Goal: Book appointment/travel/reservation

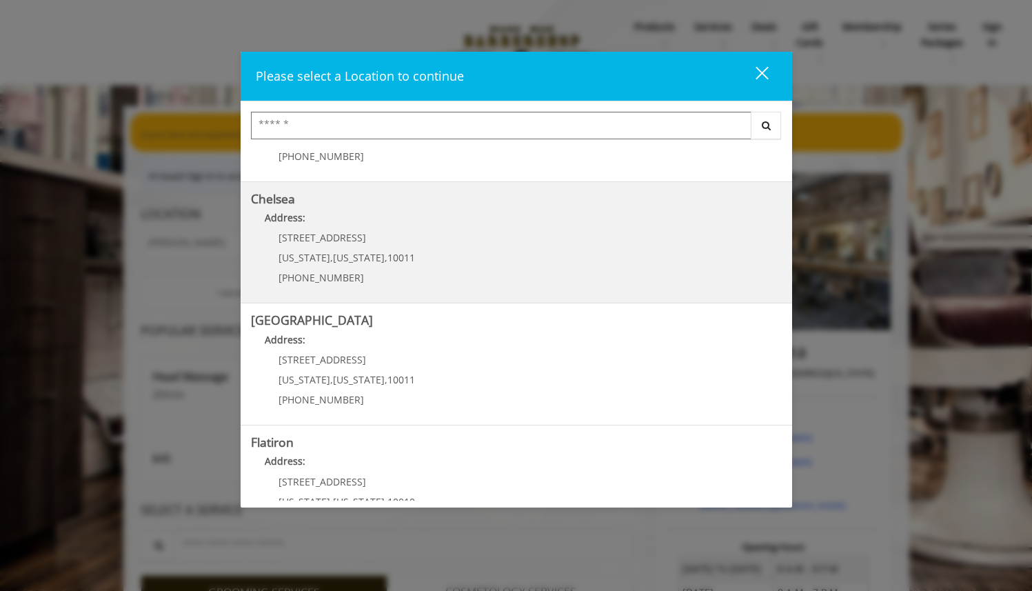
scroll to position [59, 0]
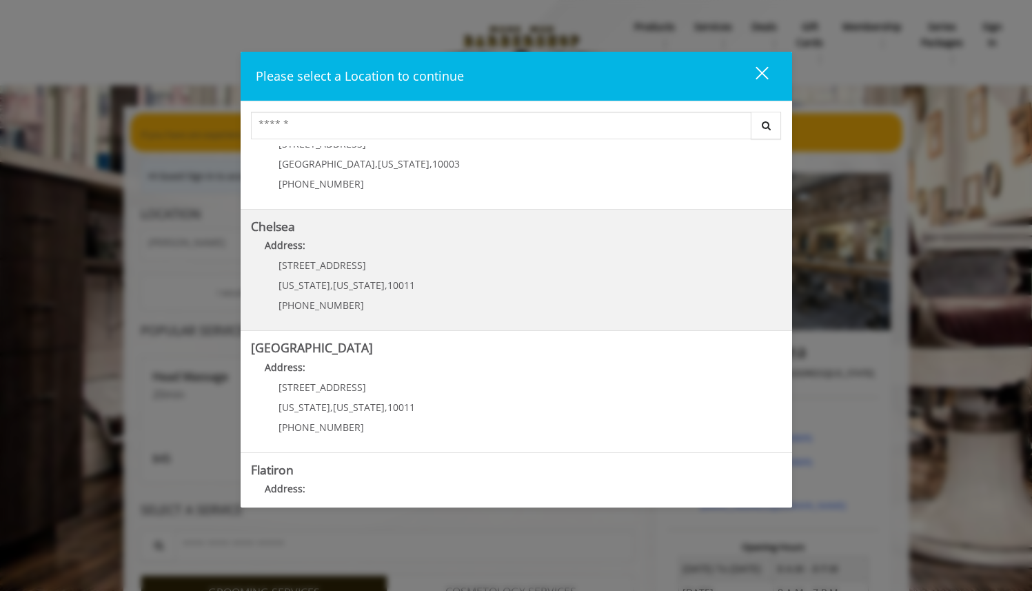
click at [429, 261] on link "Chelsea Address: 169/170 W 23rd St New York , New York , 10011 (917) 639-3902" at bounding box center [516, 270] width 531 height 101
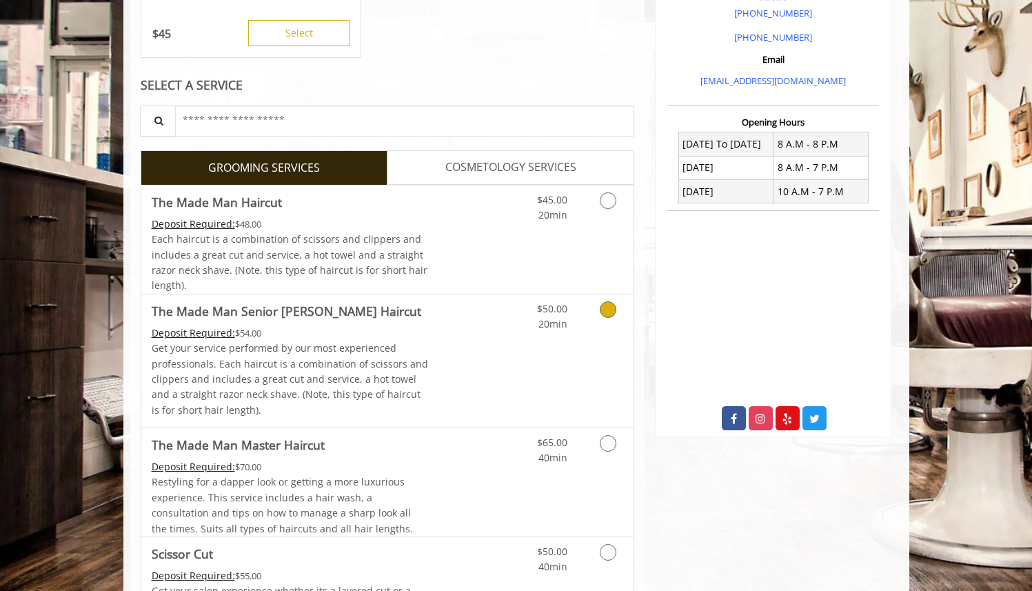
scroll to position [419, 0]
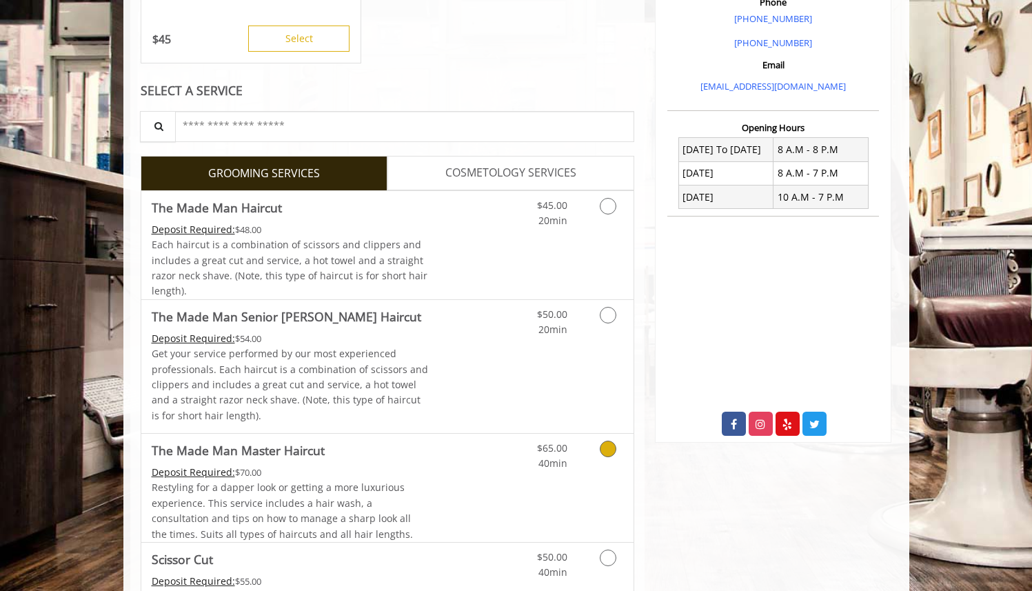
click at [404, 486] on div "Restyling for a dapper look or getting a more luxurious experience. This servic…" at bounding box center [290, 511] width 277 height 62
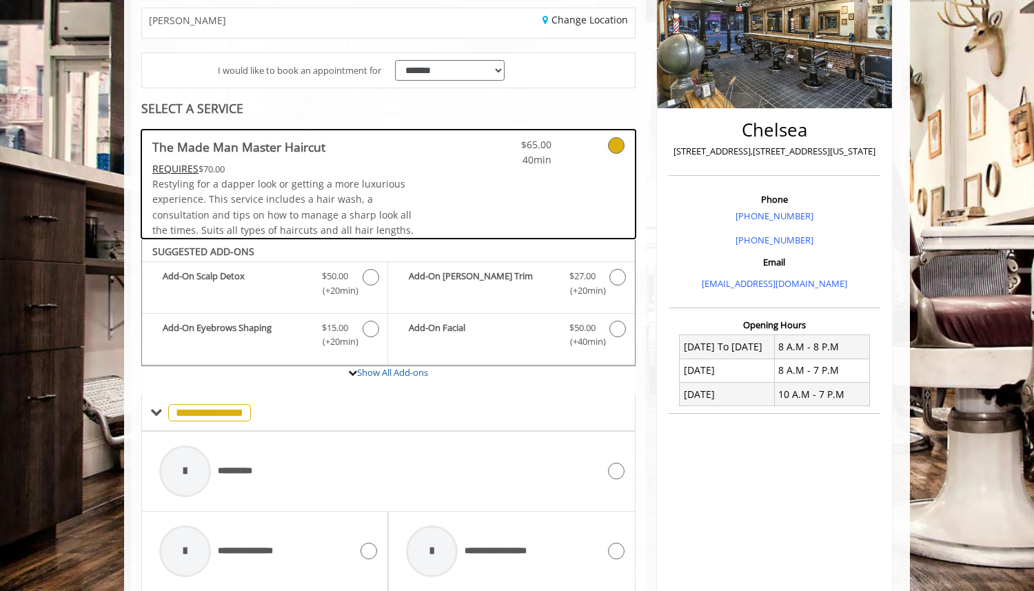
scroll to position [207, 0]
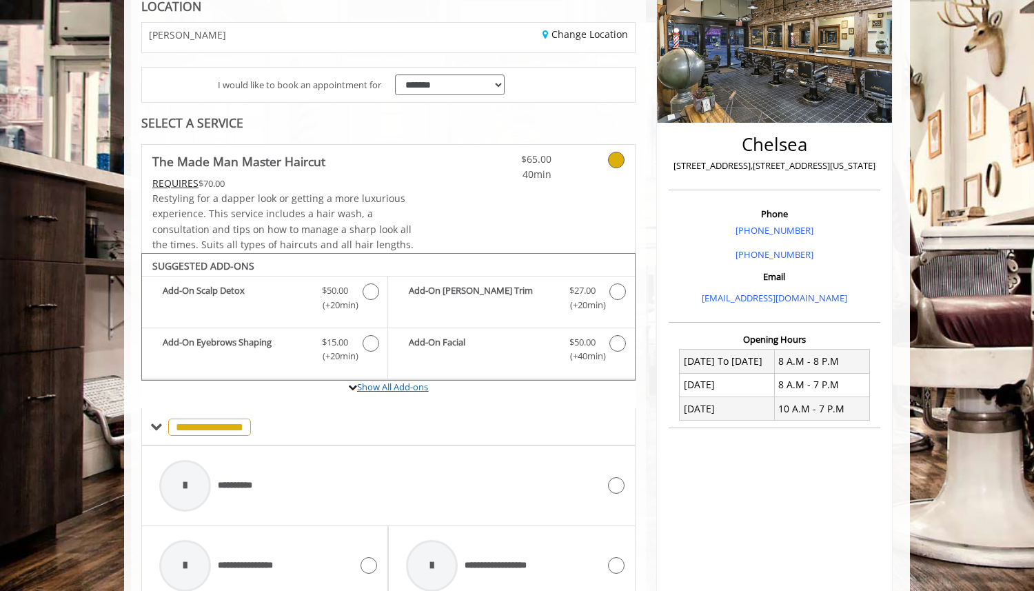
click at [409, 388] on link "Show All Add-ons" at bounding box center [392, 386] width 71 height 12
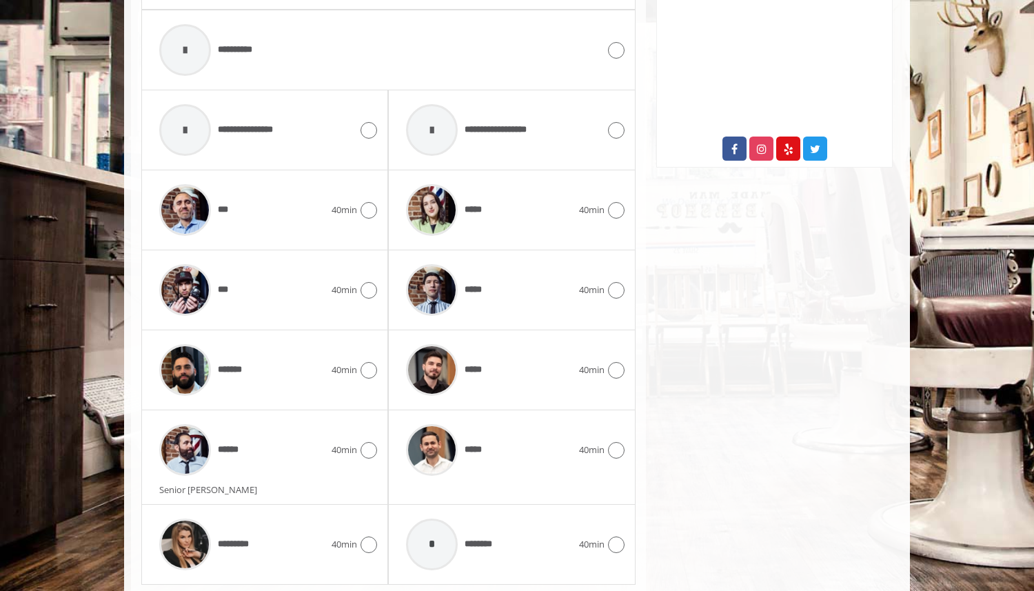
scroll to position [689, 0]
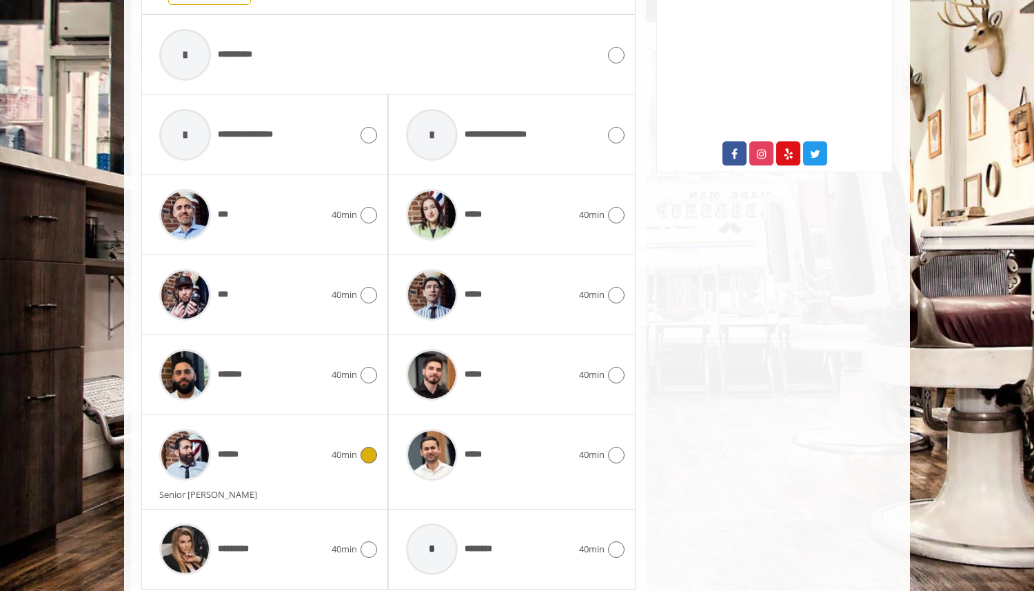
click at [322, 460] on div "******" at bounding box center [241, 454] width 179 height 65
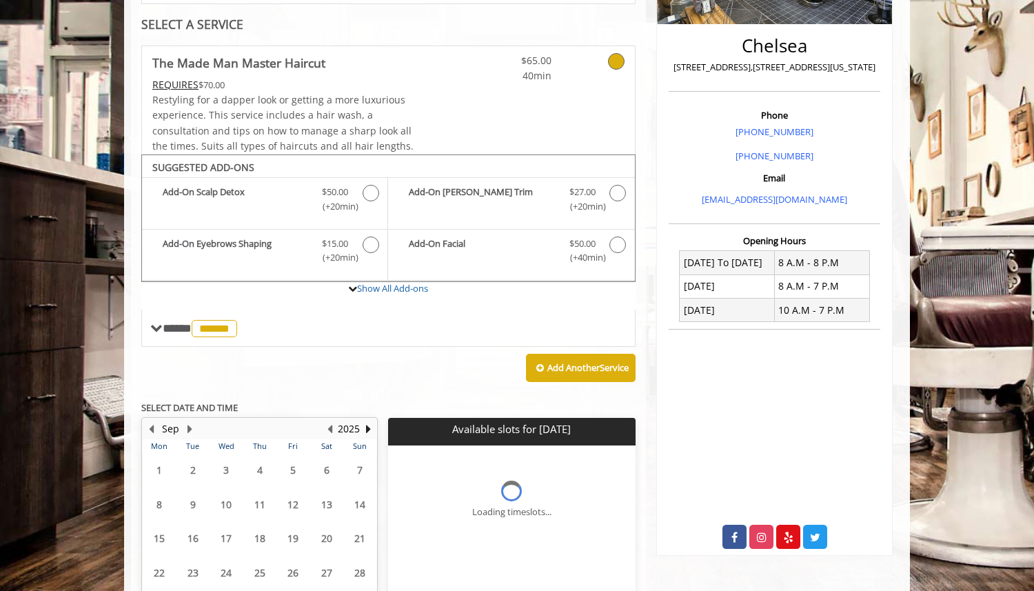
scroll to position [416, 0]
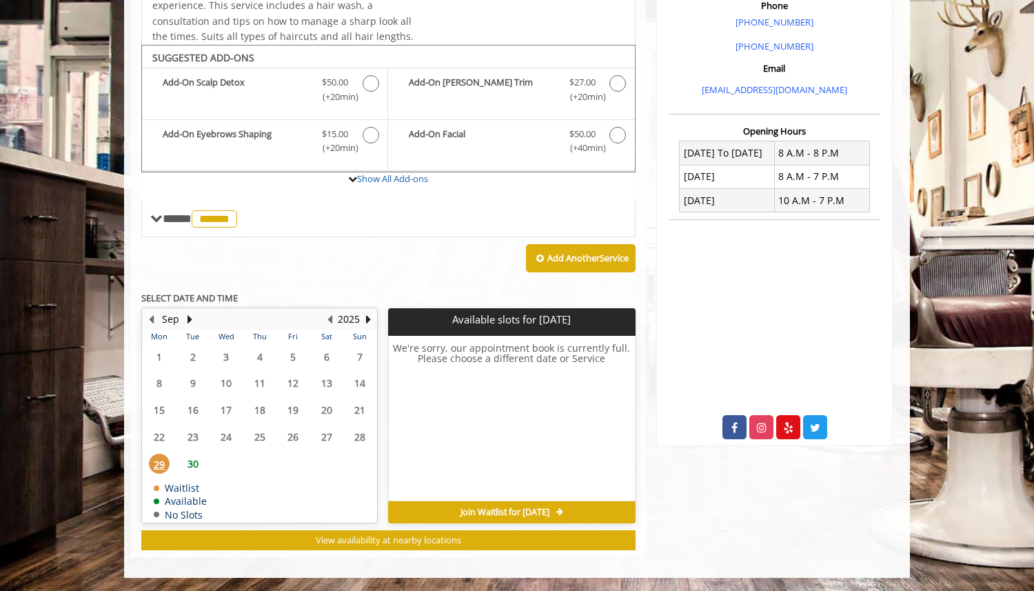
click at [156, 458] on span "29" at bounding box center [159, 464] width 21 height 20
click at [191, 467] on span "30" at bounding box center [193, 464] width 21 height 20
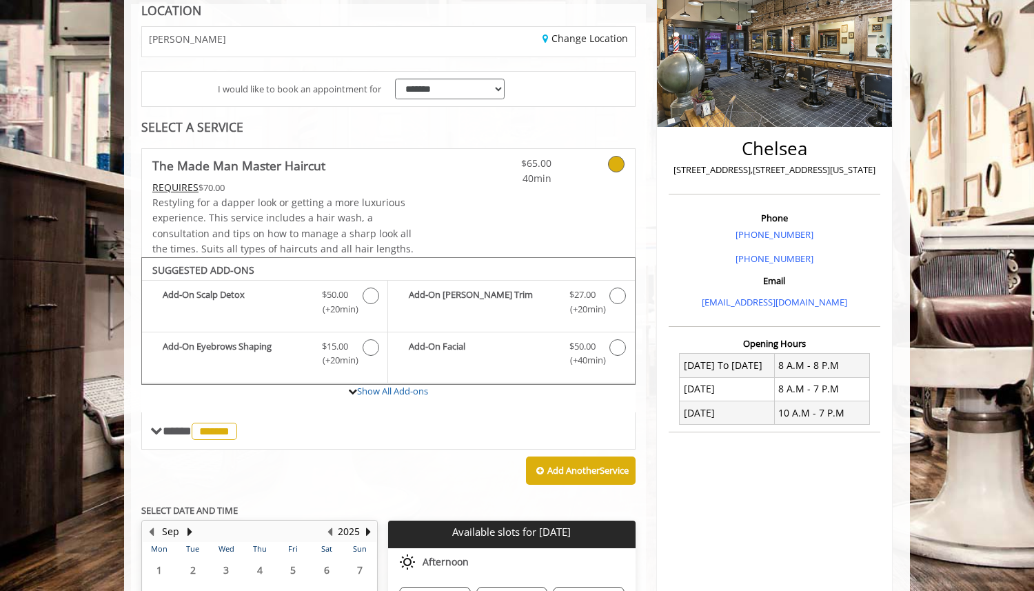
scroll to position [219, 0]
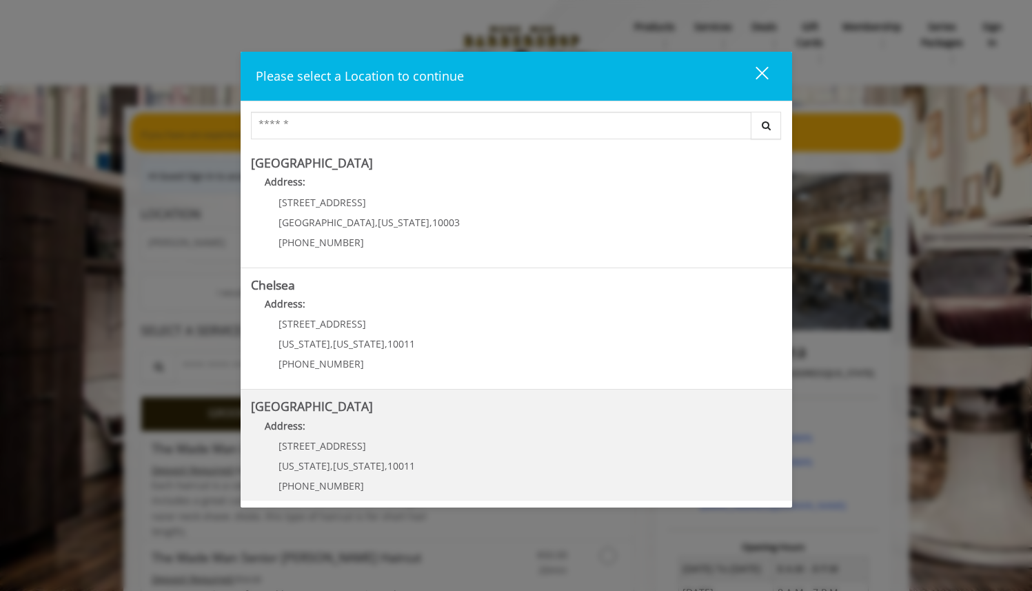
click at [383, 434] on Street "Address:" at bounding box center [516, 429] width 531 height 22
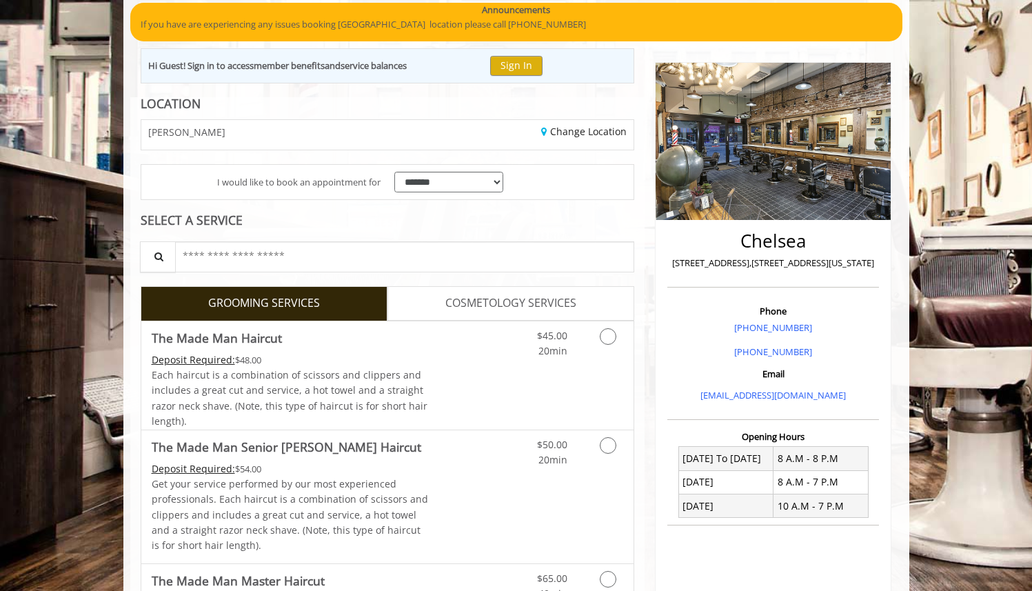
scroll to position [139, 0]
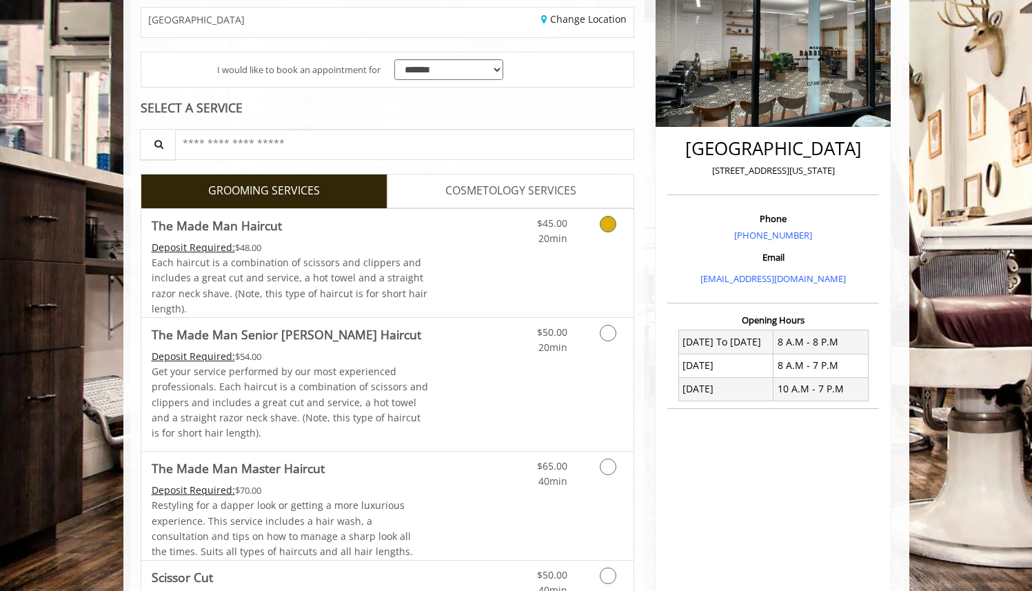
scroll to position [229, 0]
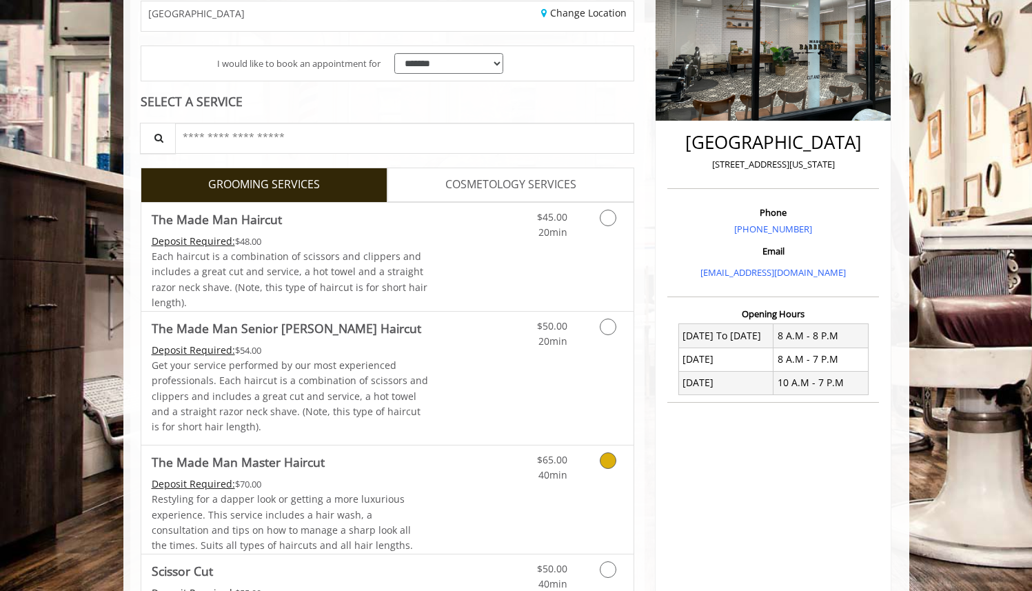
click at [354, 478] on div "Deposit Required: $70.00" at bounding box center [290, 483] width 277 height 15
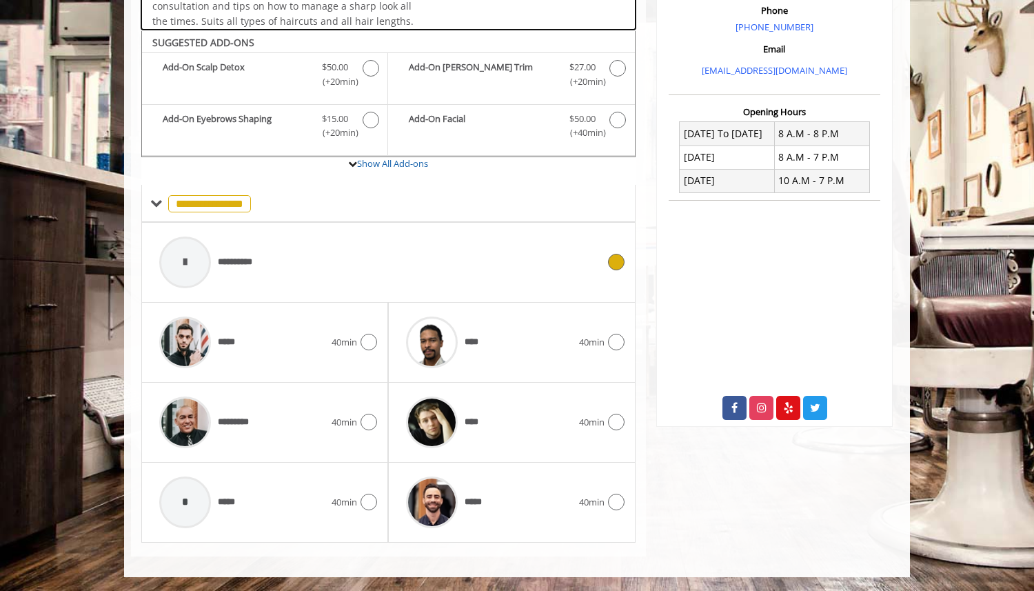
scroll to position [414, 0]
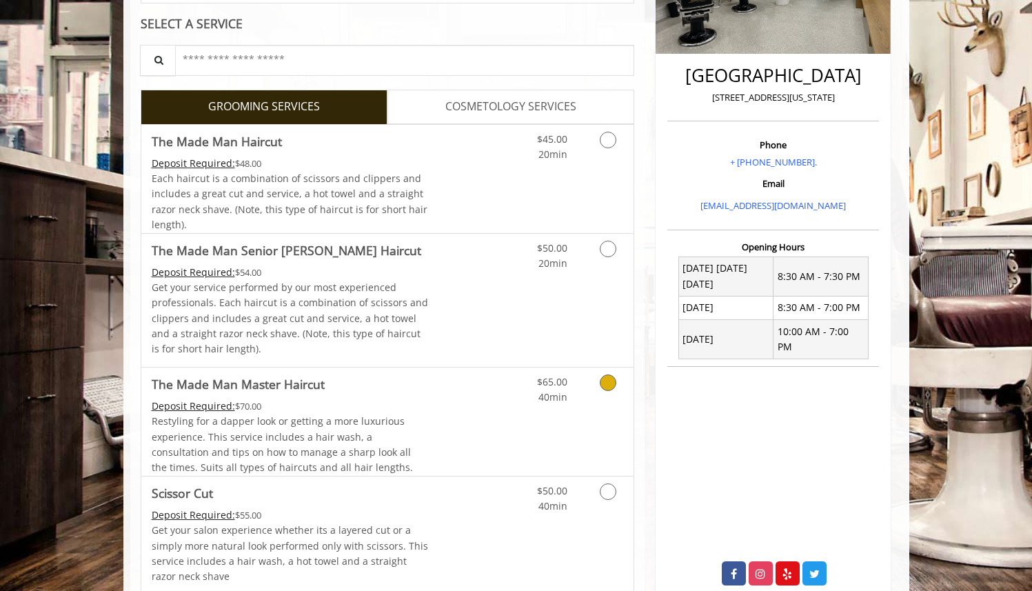
click at [366, 420] on span "Restyling for a dapper look or getting a more luxurious experience. This servic…" at bounding box center [282, 443] width 261 height 59
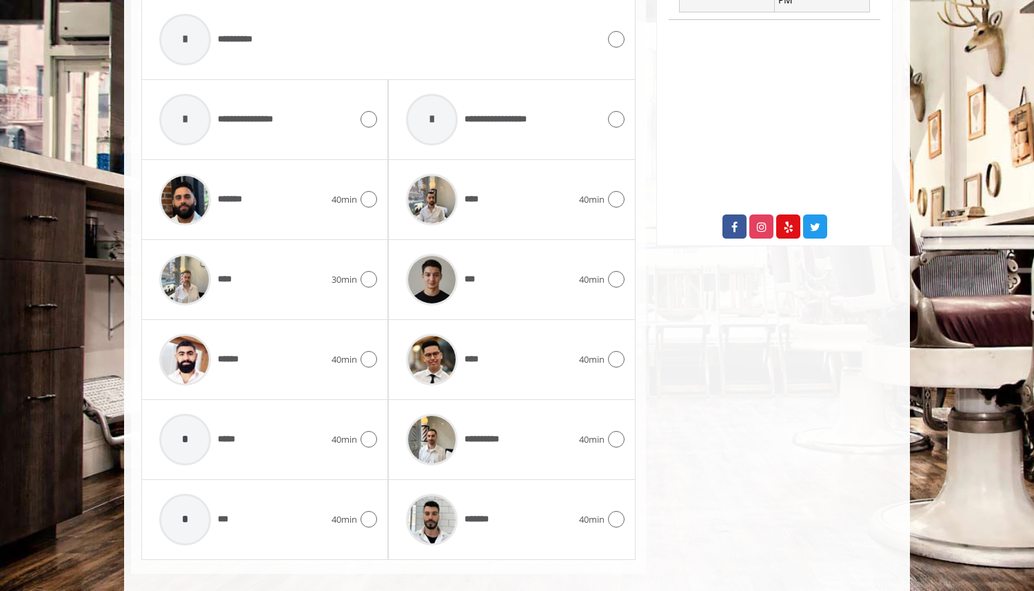
scroll to position [671, 0]
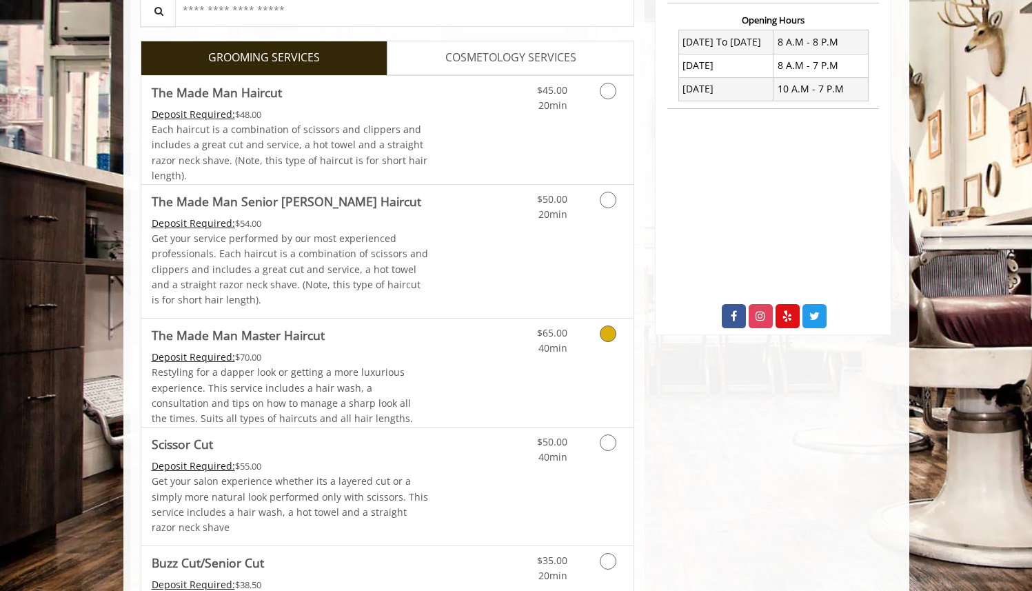
click at [339, 357] on div "Deposit Required: $70.00" at bounding box center [290, 356] width 277 height 15
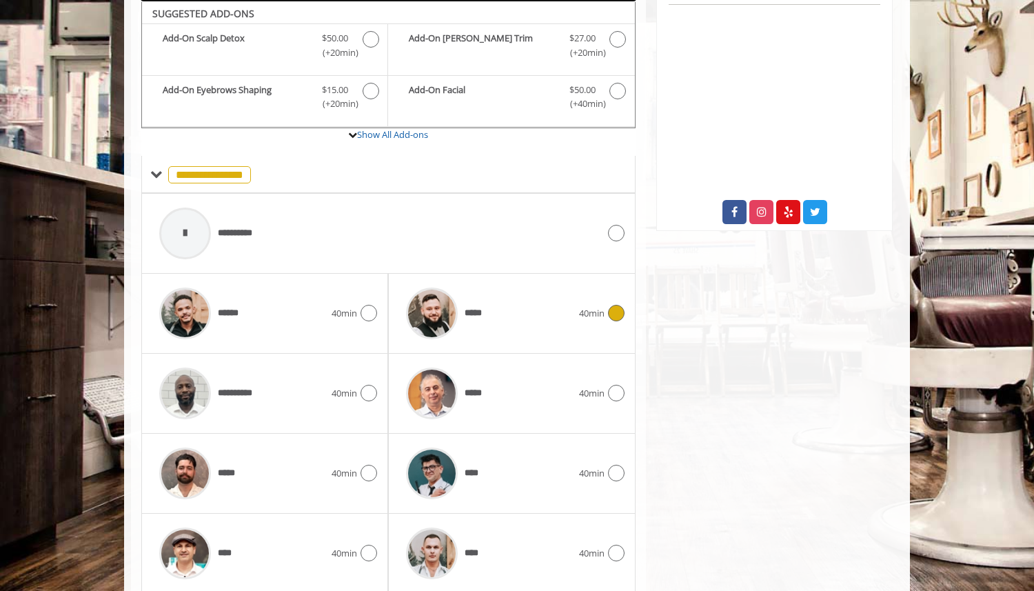
scroll to position [591, 0]
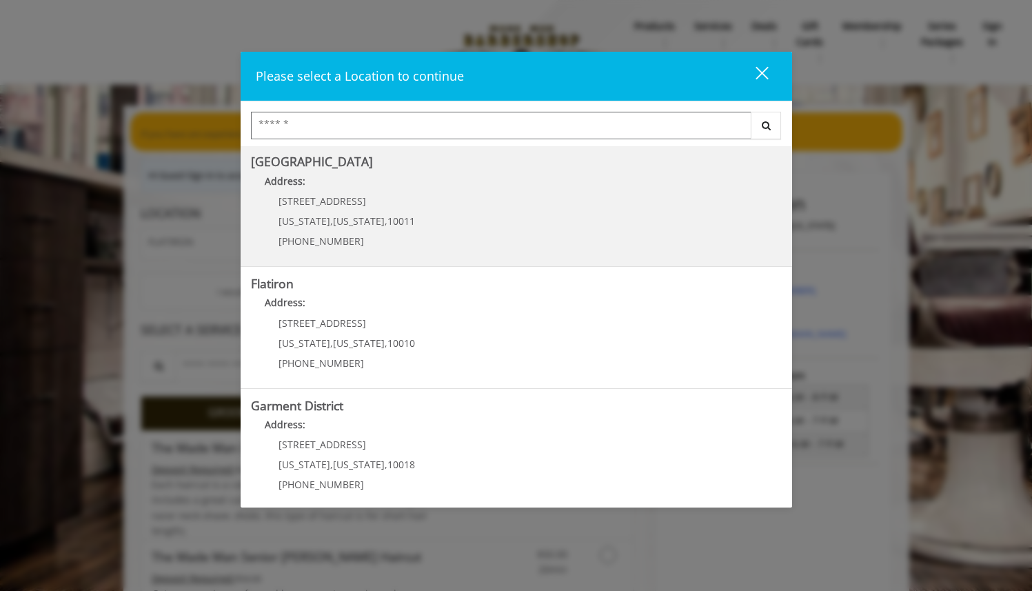
scroll to position [254, 0]
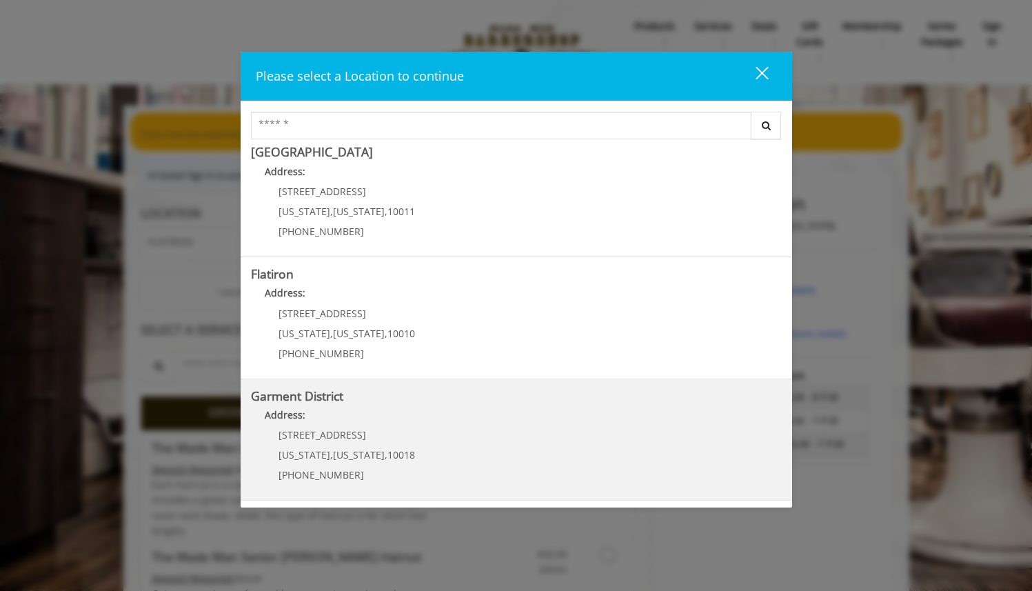
click at [407, 434] on div "1400 Broadway New York , New York , 10018 (212) 997-4247" at bounding box center [336, 459] width 171 height 60
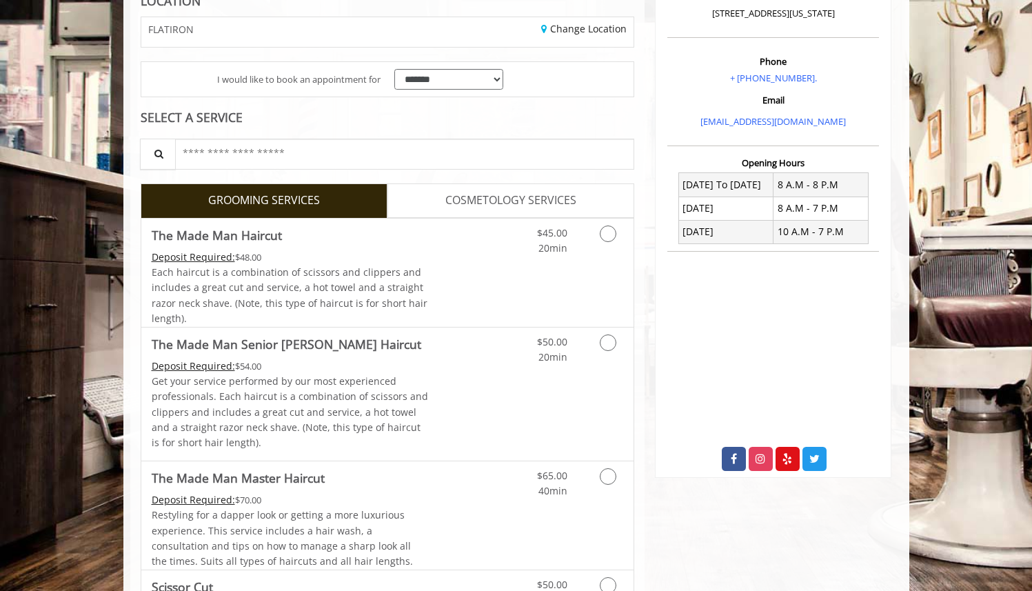
scroll to position [214, 0]
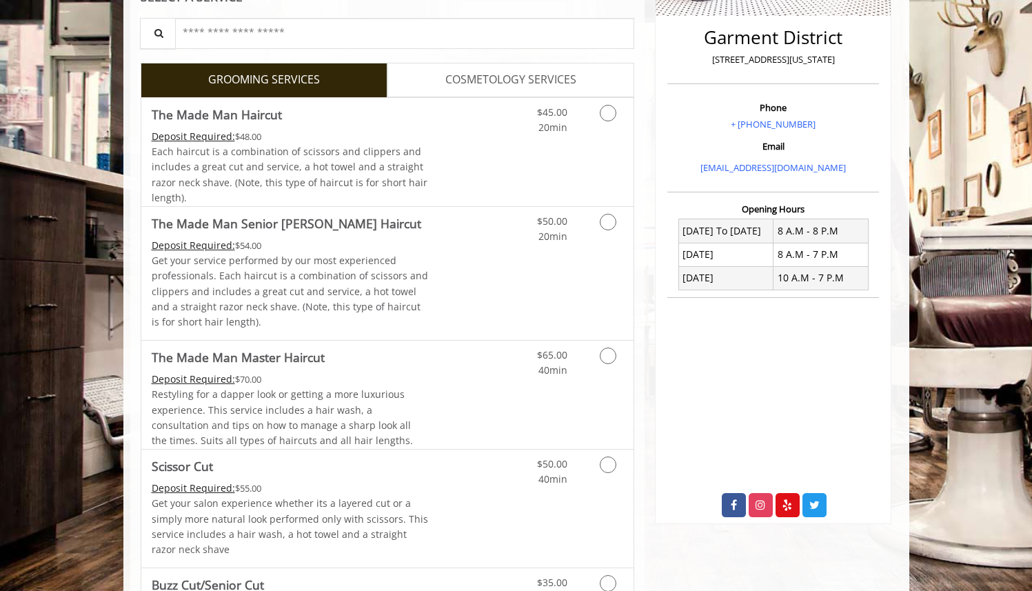
scroll to position [336, 0]
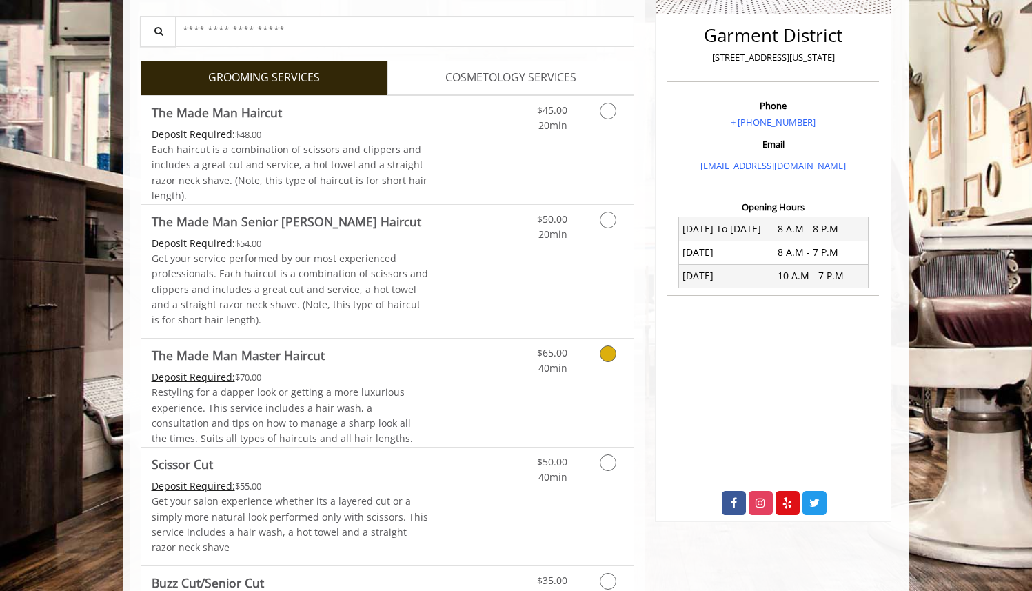
click at [411, 371] on div "Deposit Required: $70.00" at bounding box center [290, 376] width 277 height 15
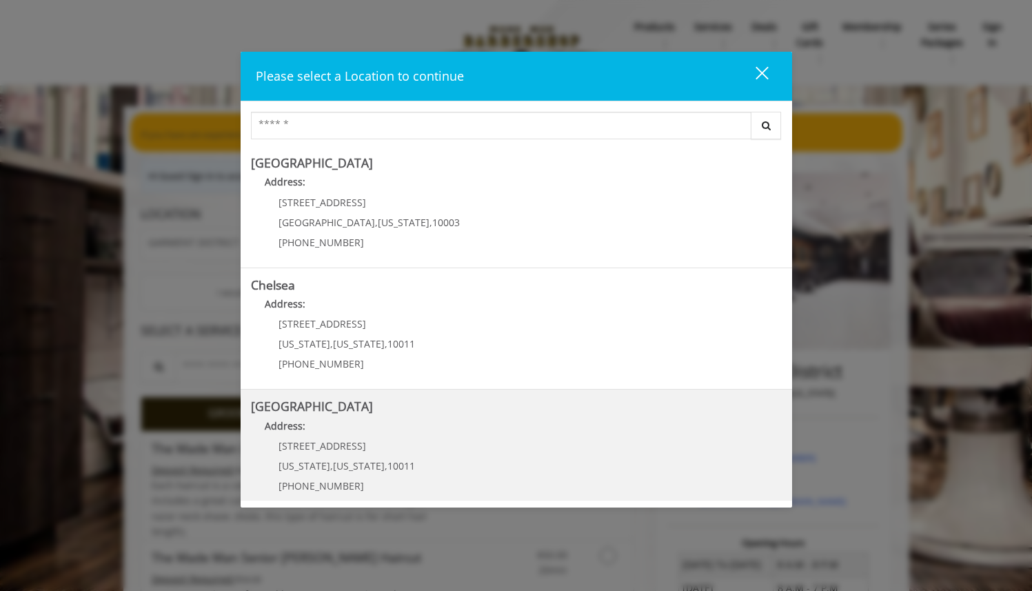
click at [355, 450] on p "[STREET_ADDRESS]" at bounding box center [346, 445] width 136 height 10
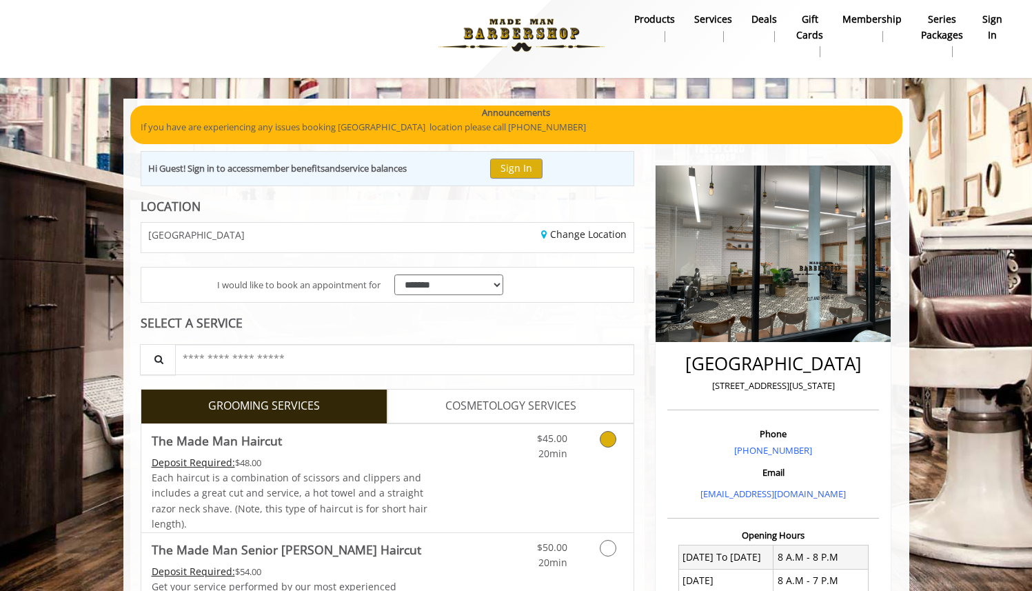
scroll to position [5, 0]
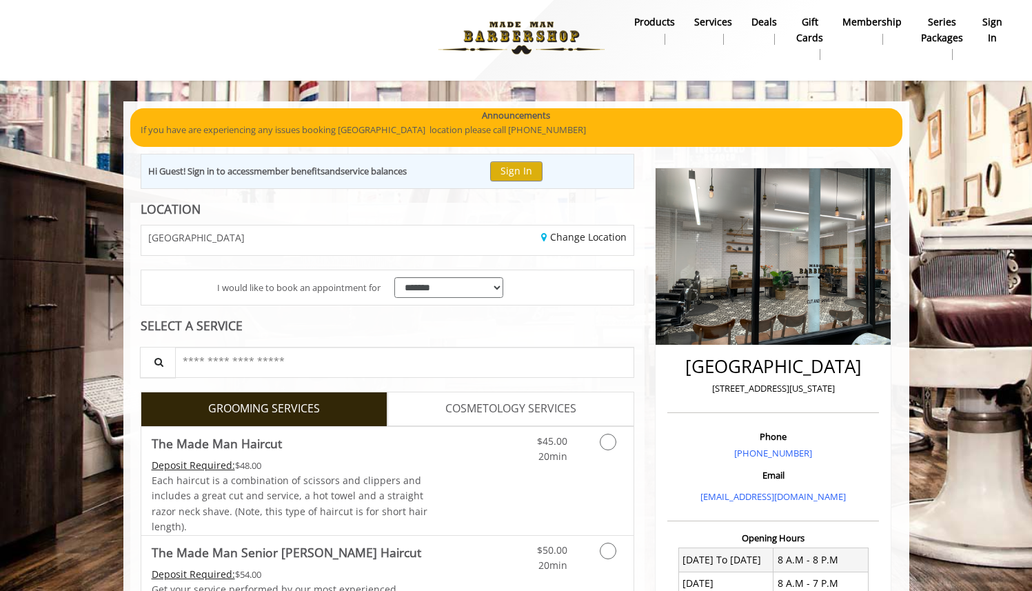
click at [369, 234] on div "[GEOGRAPHIC_DATA]" at bounding box center [259, 240] width 256 height 30
click at [567, 236] on link "Change Location" at bounding box center [583, 236] width 85 height 13
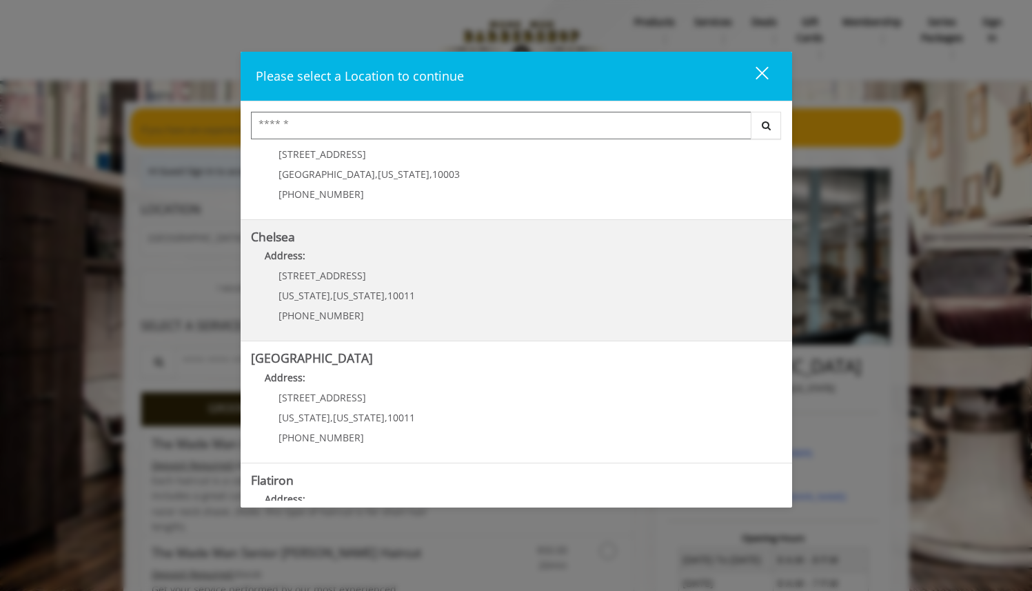
scroll to position [50, 0]
click at [390, 288] on span "10011" at bounding box center [401, 293] width 28 height 13
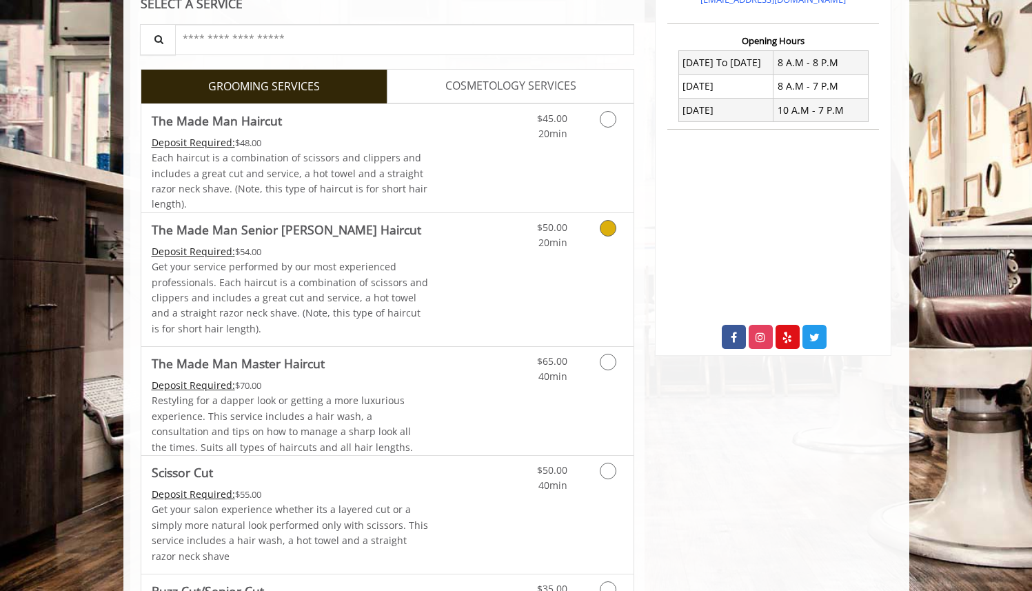
scroll to position [528, 0]
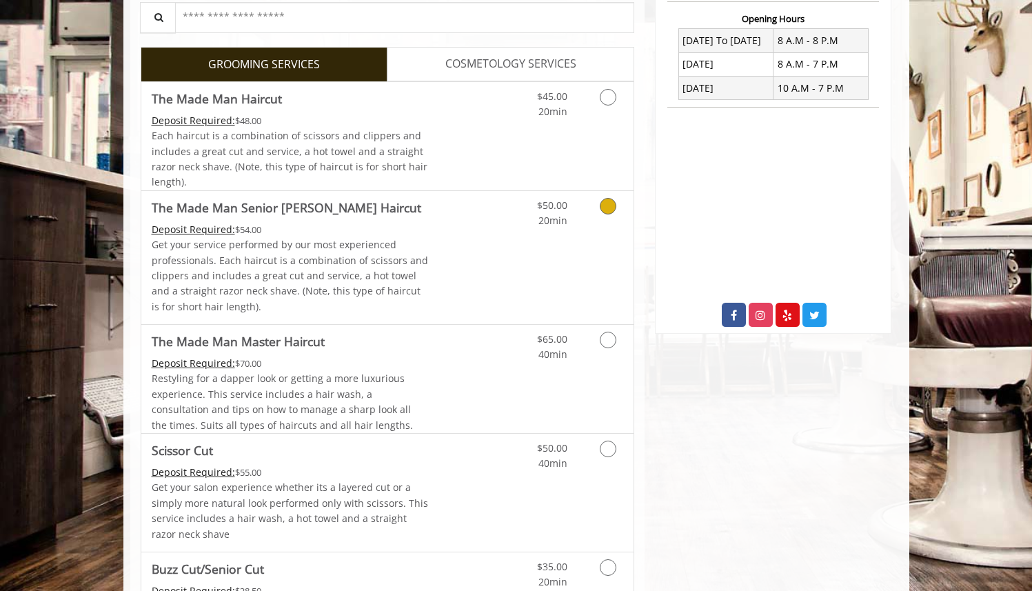
click at [414, 262] on p "Get your service performed by our most experienced professionals. Each haircut …" at bounding box center [290, 275] width 277 height 77
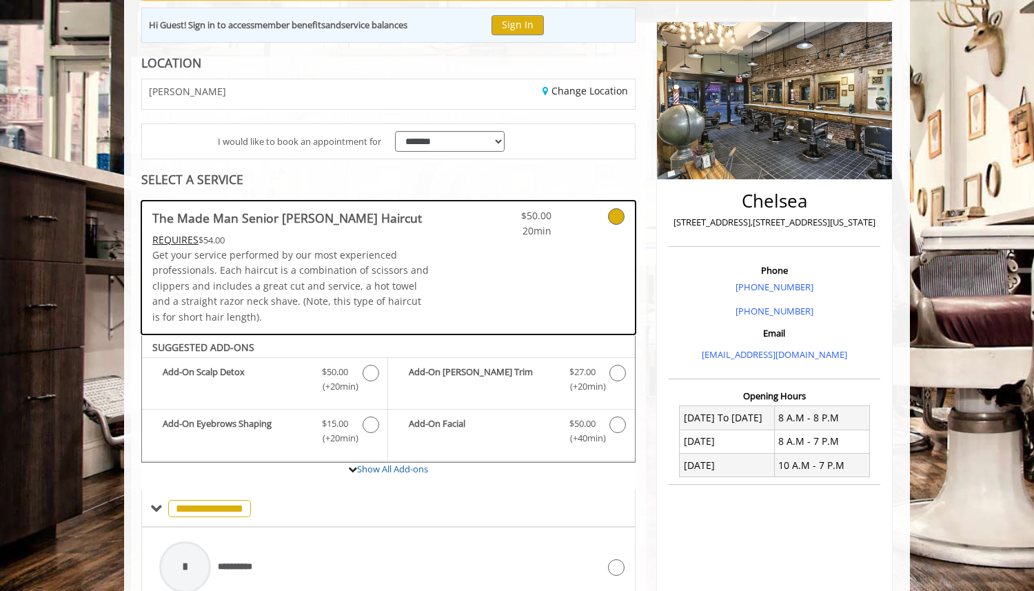
scroll to position [148, 0]
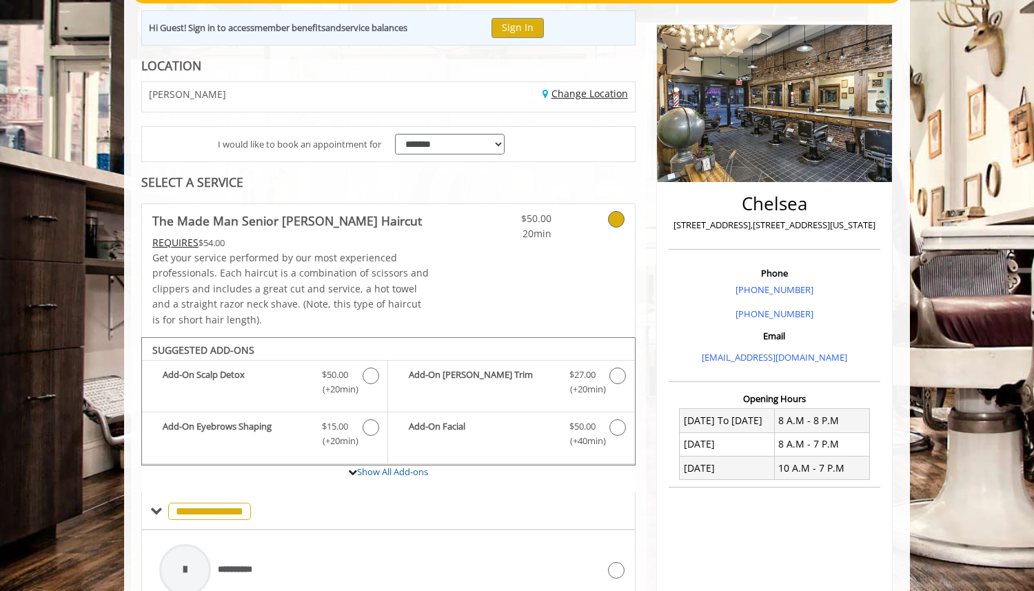
click at [564, 92] on link "Change Location" at bounding box center [584, 93] width 85 height 13
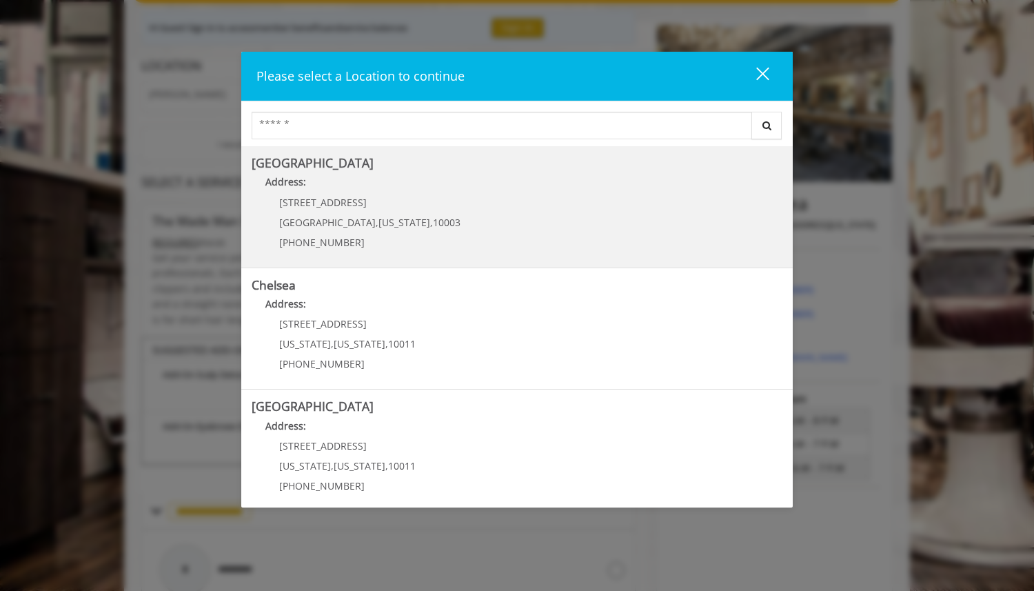
click at [367, 213] on div "60 E 8th St Manhattan , New York , 10003 (212) 598-1840" at bounding box center [360, 227] width 216 height 60
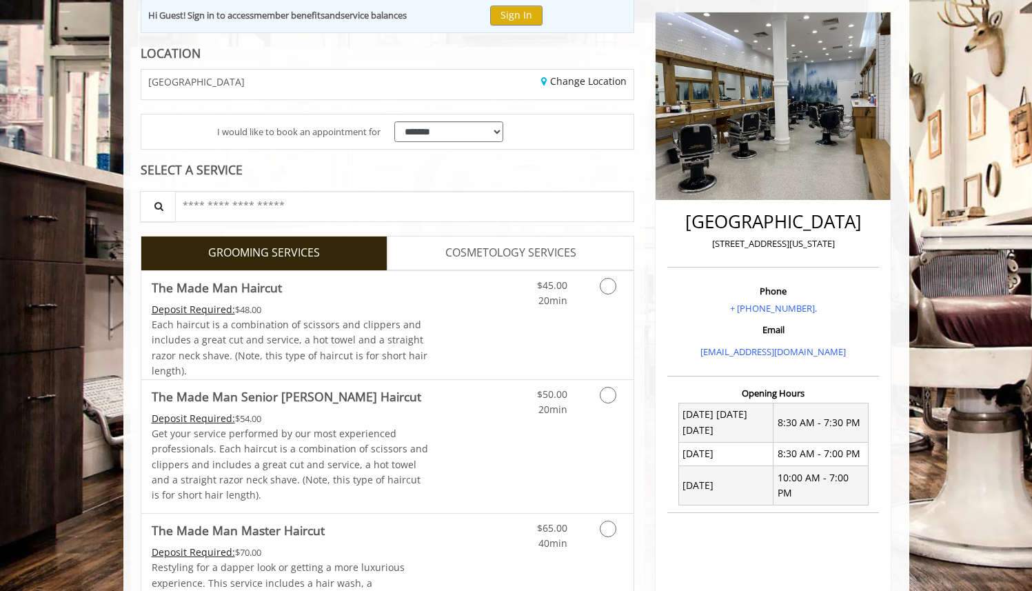
scroll to position [185, 0]
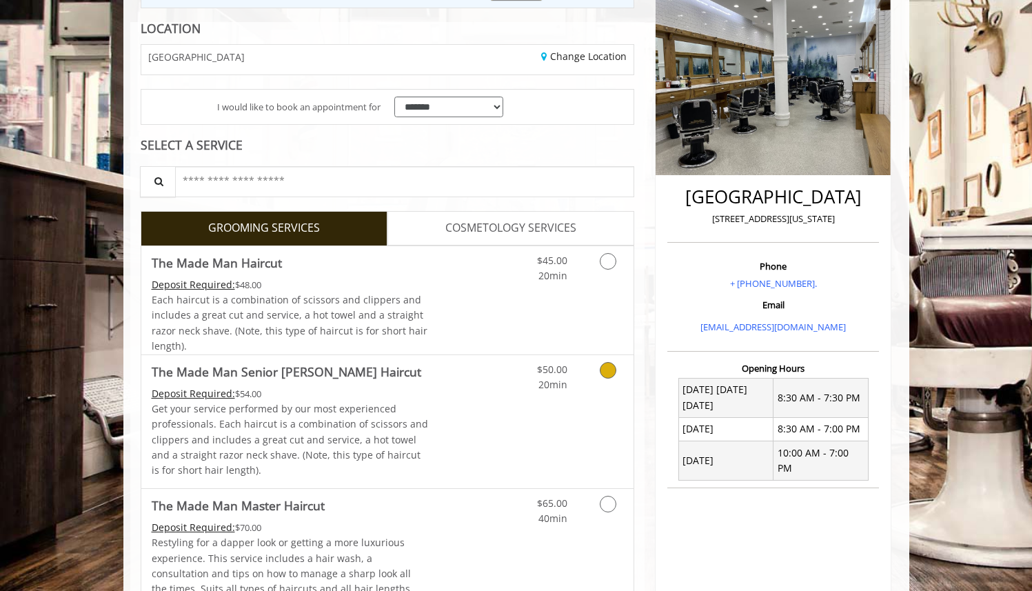
click at [538, 409] on div "$50.00 20min" at bounding box center [571, 421] width 123 height 133
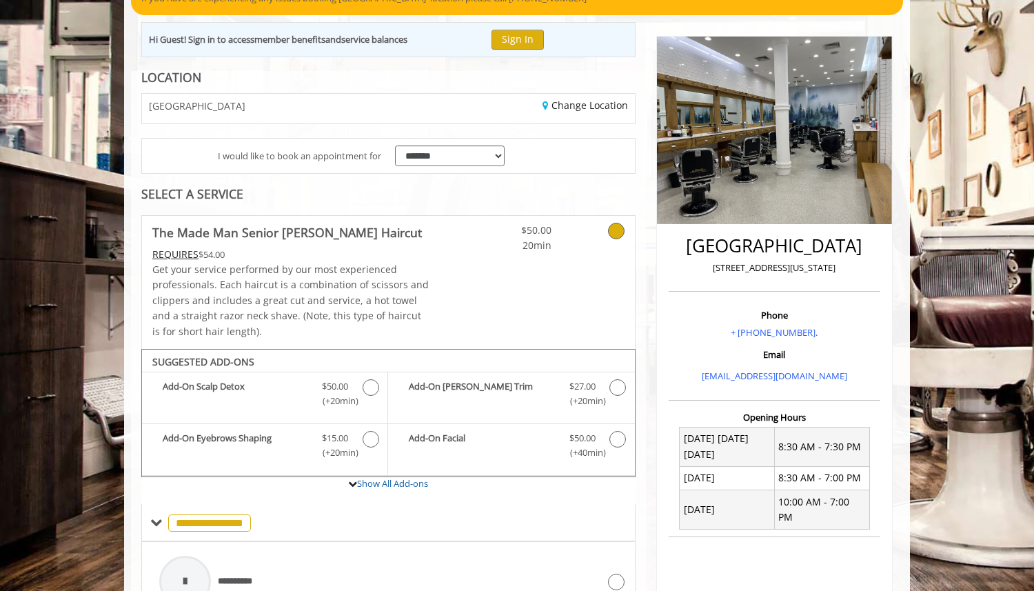
scroll to position [134, 0]
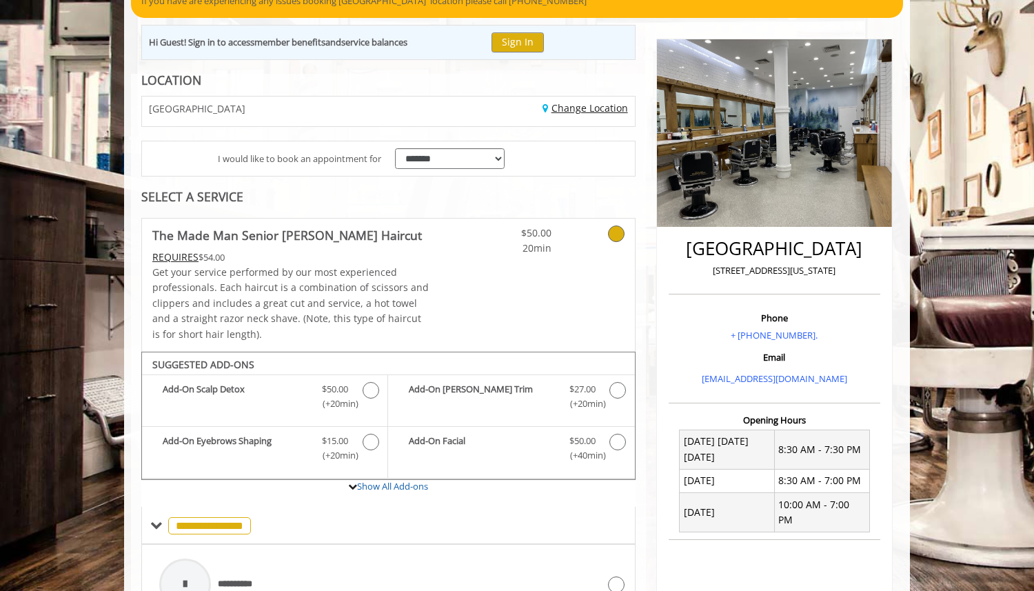
click at [547, 103] on link "Change Location" at bounding box center [584, 107] width 85 height 13
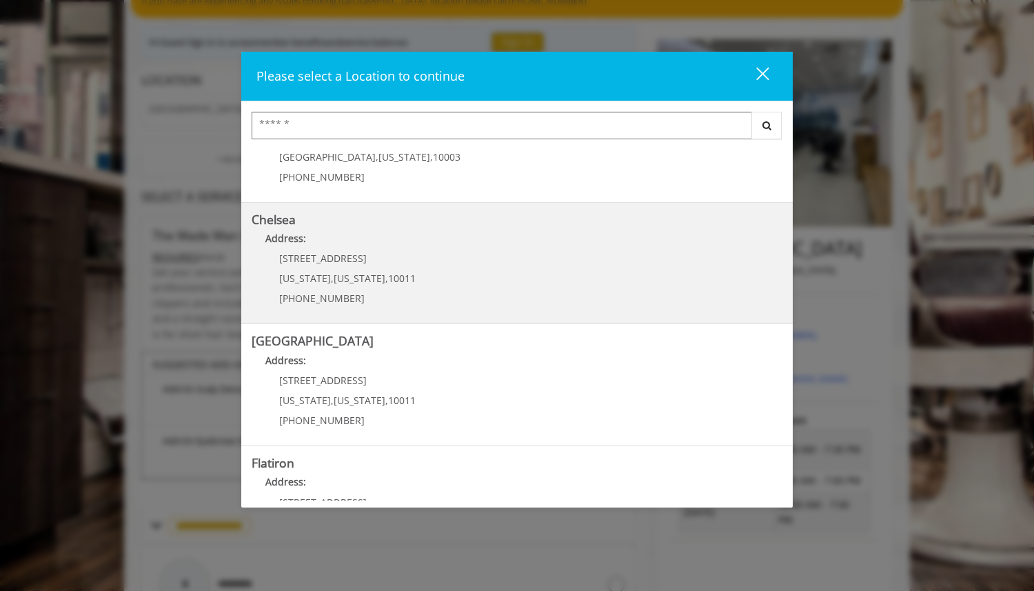
scroll to position [68, 0]
click at [425, 284] on link "Chelsea Address: 169/170 W 23rd St New York , New York , 10011 (917) 639-3902" at bounding box center [517, 261] width 531 height 101
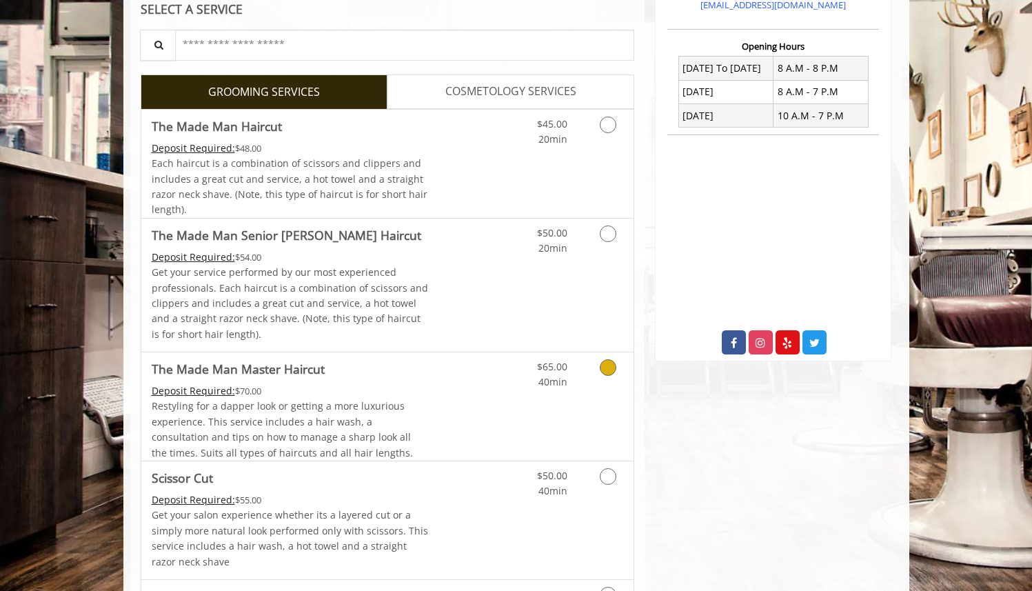
click at [442, 398] on link "Discounted Price" at bounding box center [469, 406] width 82 height 108
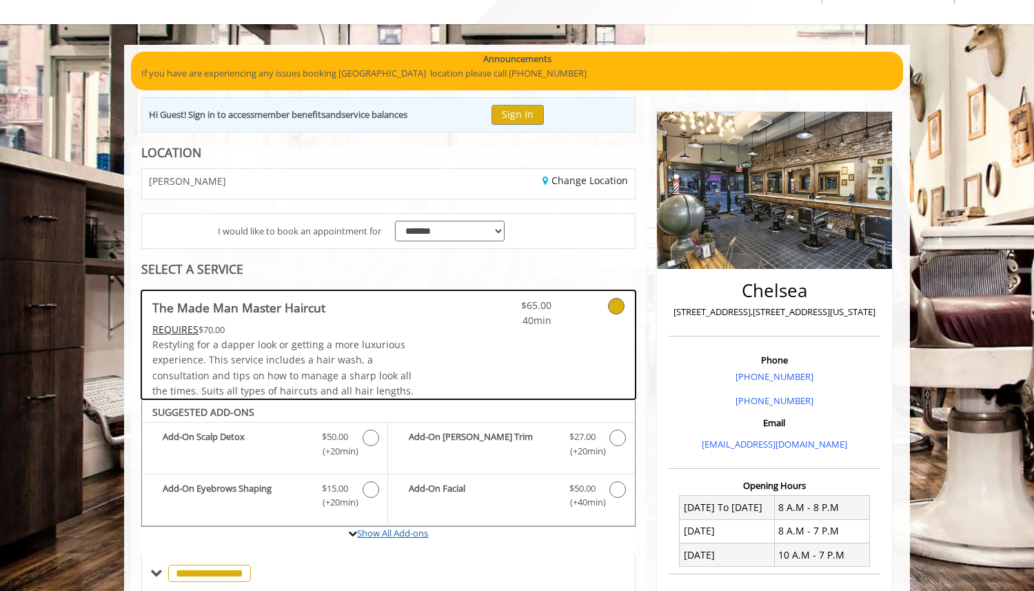
scroll to position [48, 0]
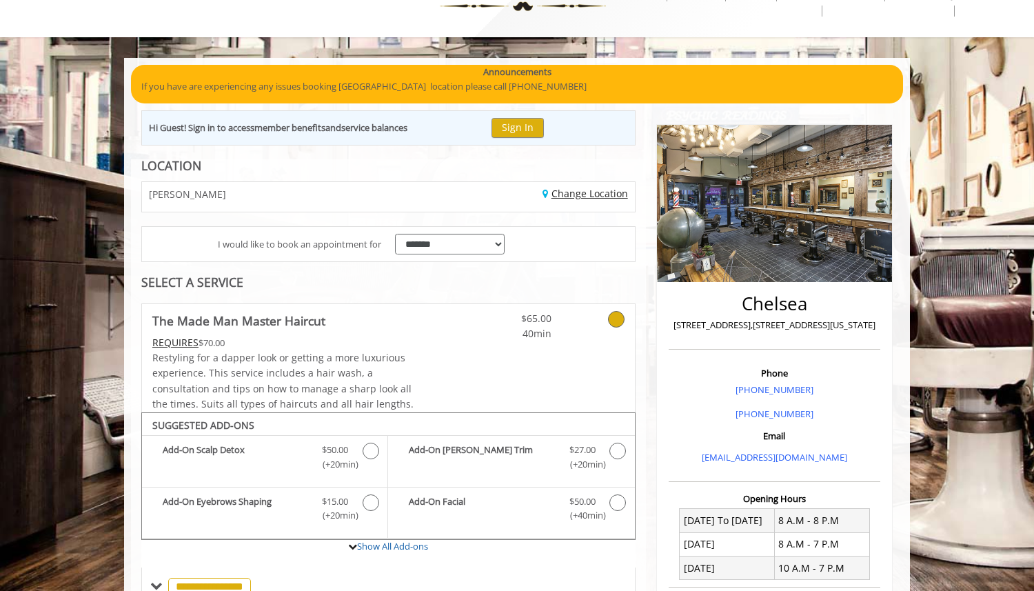
click at [558, 194] on link "Change Location" at bounding box center [584, 193] width 85 height 13
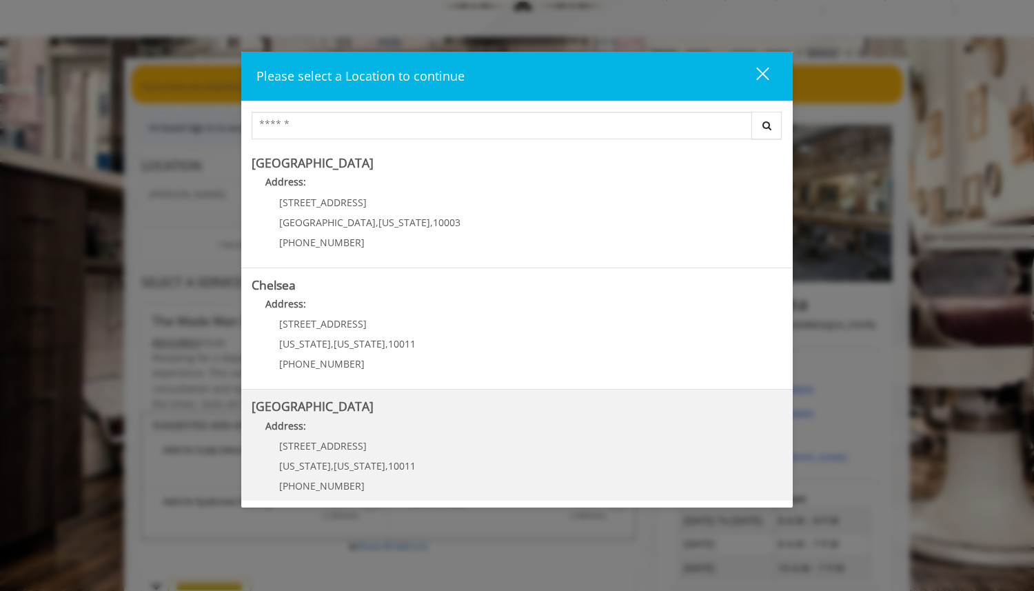
click at [429, 428] on Street "Address:" at bounding box center [517, 429] width 531 height 22
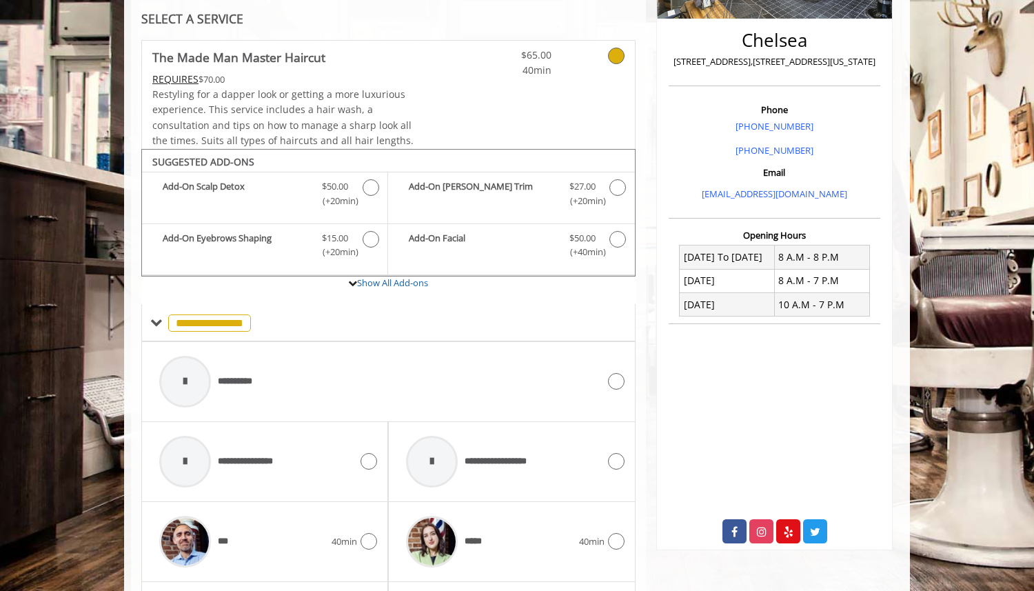
scroll to position [312, 0]
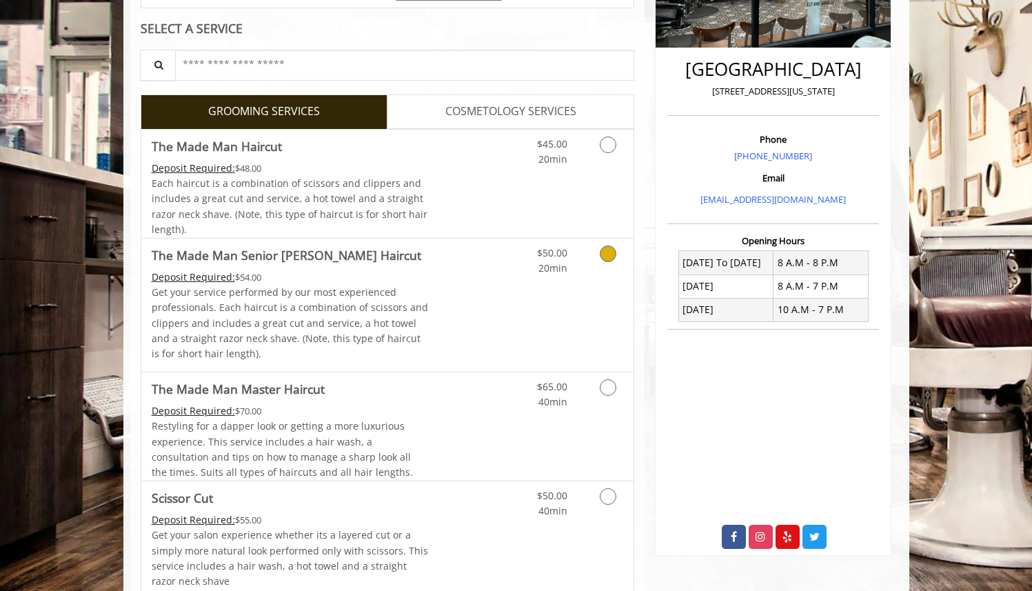
click at [338, 311] on p "Get your service performed by our most experienced professionals. Each haircut …" at bounding box center [290, 323] width 277 height 77
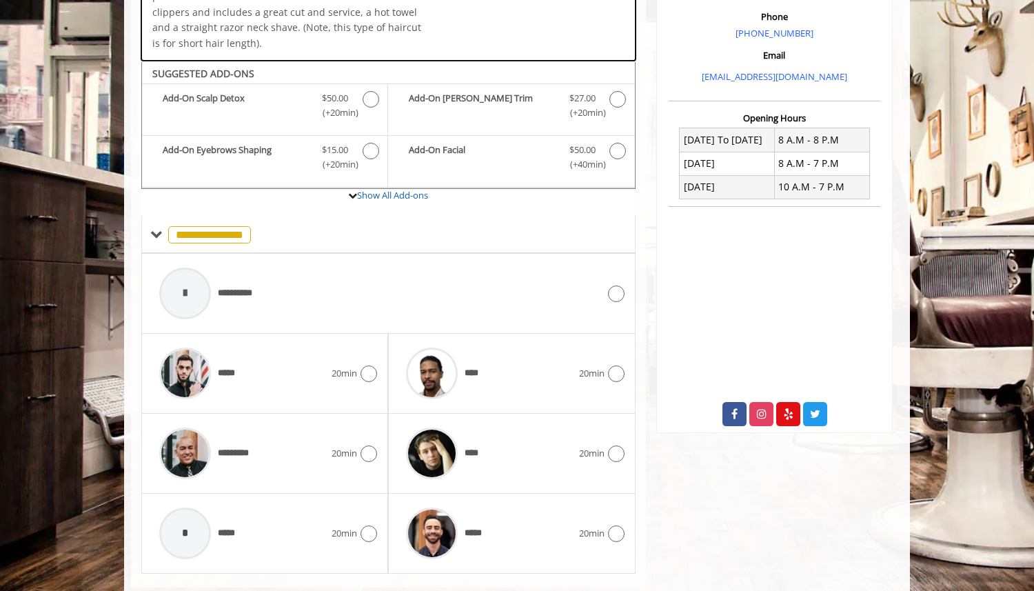
scroll to position [456, 0]
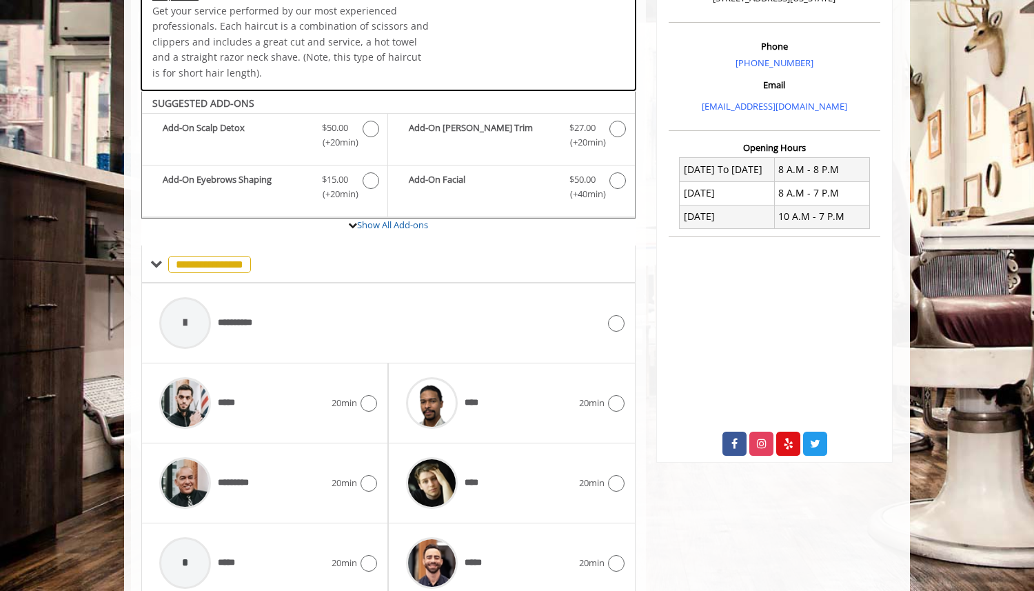
scroll to position [456, 0]
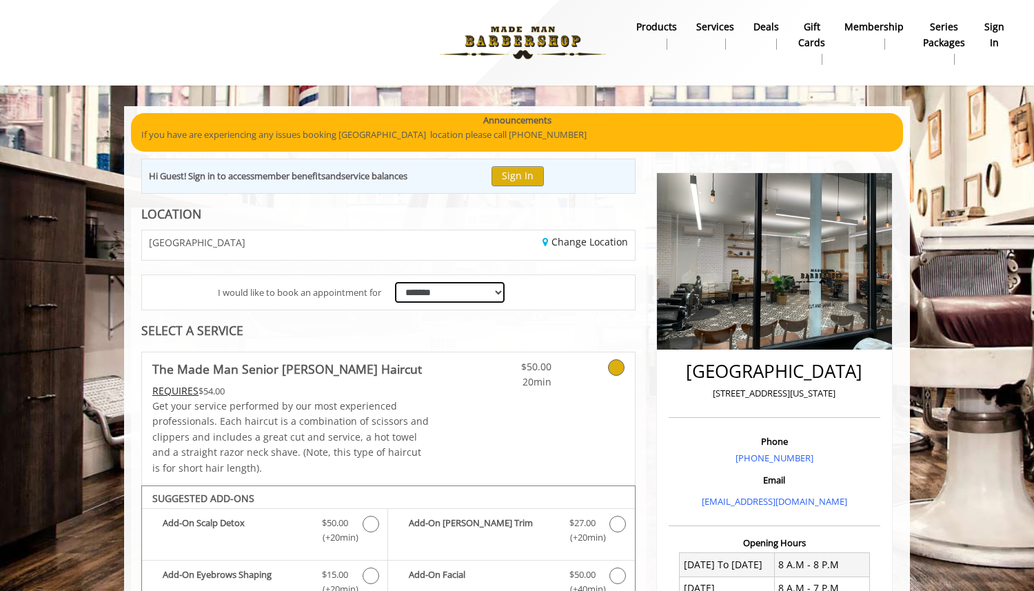
click at [449, 297] on select "**********" at bounding box center [450, 292] width 110 height 21
click at [544, 250] on div "Change Location" at bounding box center [516, 245] width 256 height 30
click at [567, 242] on link "Change Location" at bounding box center [584, 241] width 85 height 13
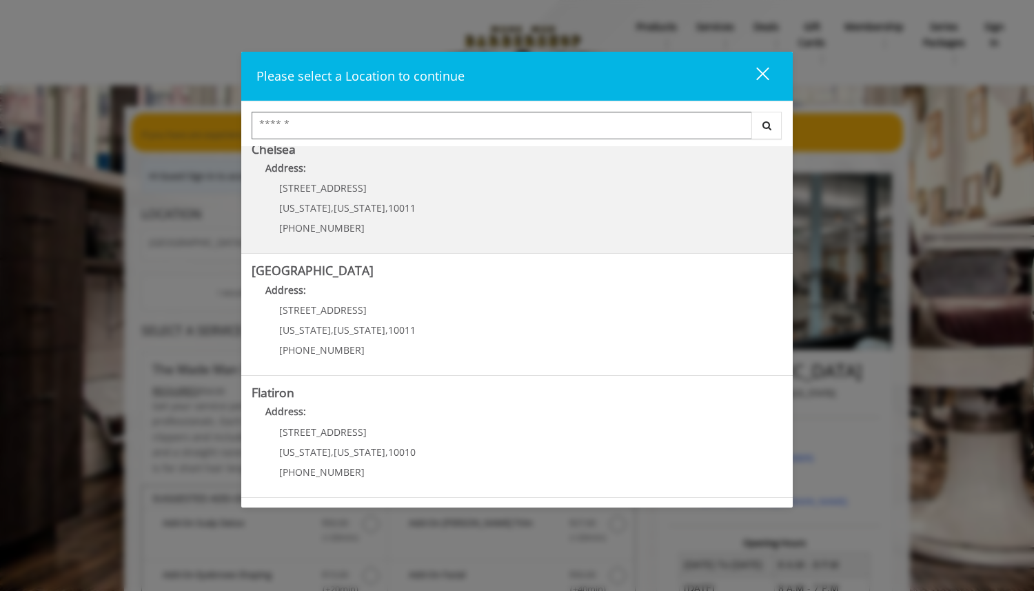
scroll to position [161, 0]
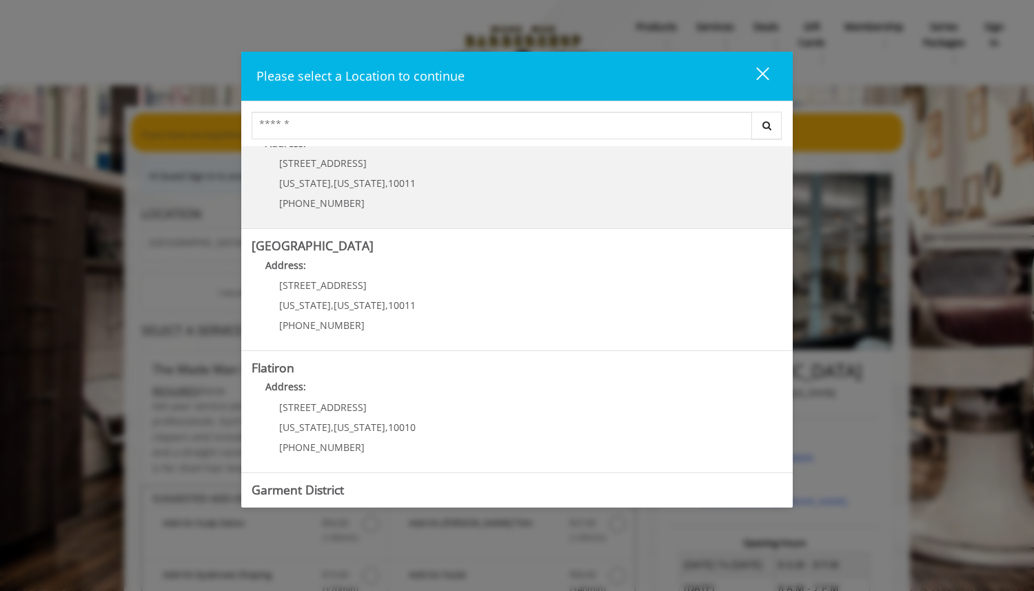
click at [437, 187] on link "Chelsea Address: 169/170 W 23rd St New York , New York , 10011 (917) 639-3902" at bounding box center [517, 168] width 531 height 101
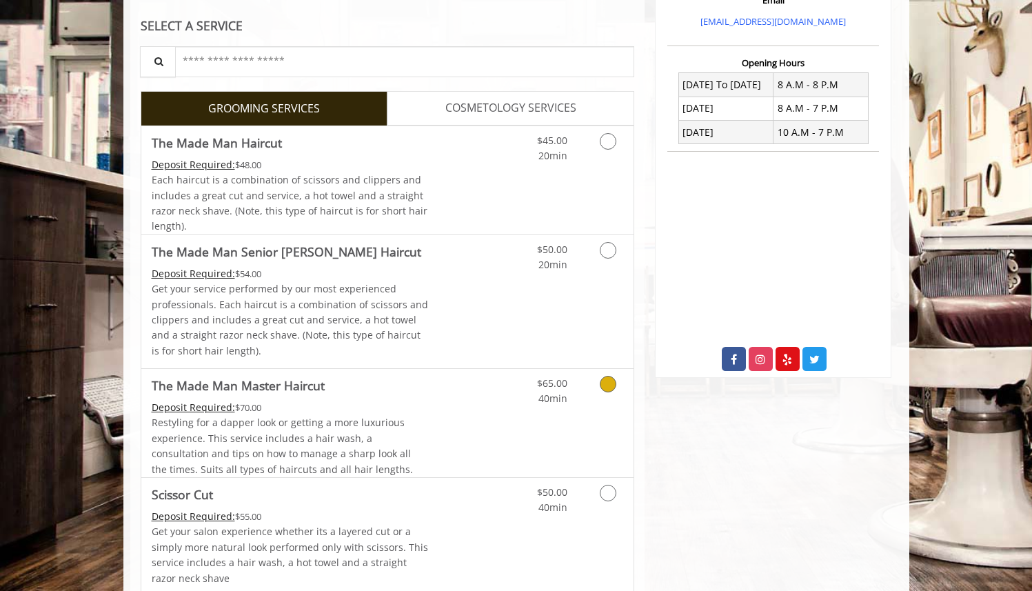
click at [397, 428] on div "Restyling for a dapper look or getting a more luxurious experience. This servic…" at bounding box center [290, 446] width 277 height 62
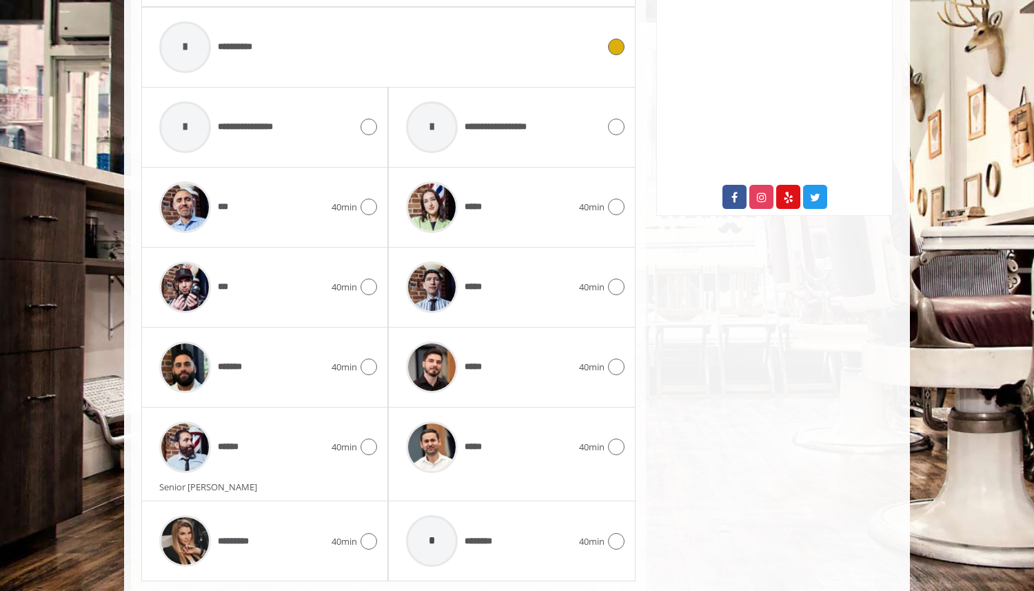
scroll to position [647, 0]
click at [208, 446] on img at bounding box center [185, 446] width 52 height 52
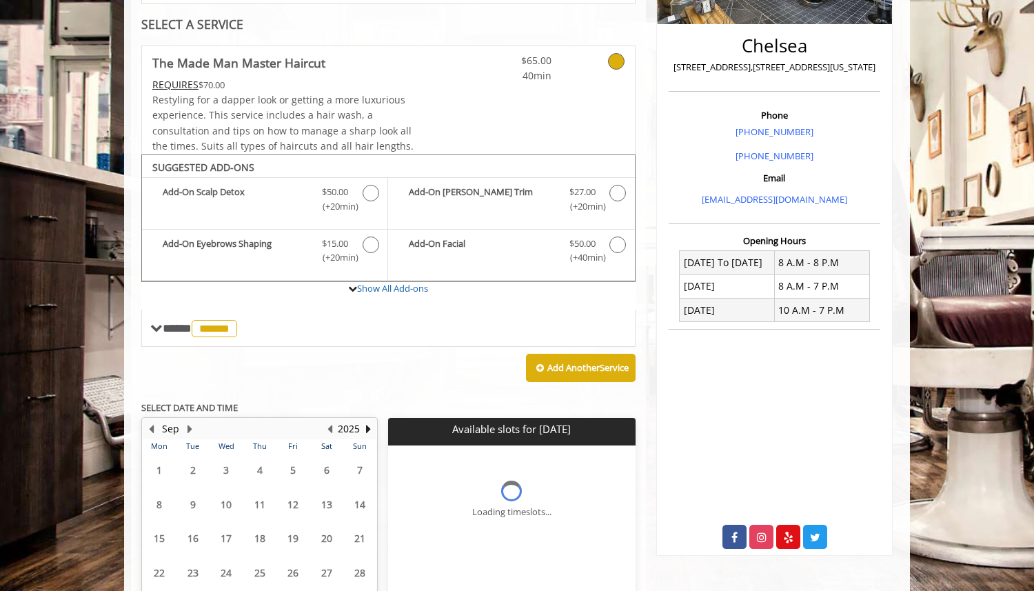
scroll to position [416, 0]
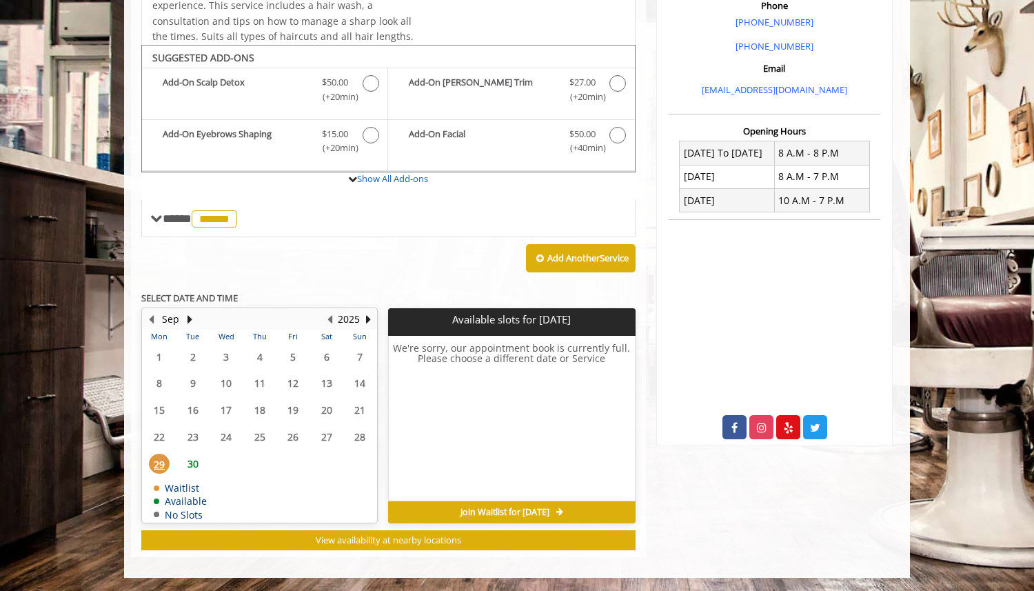
click at [460, 511] on span "Join Waitlist for [DATE]" at bounding box center [504, 512] width 89 height 11
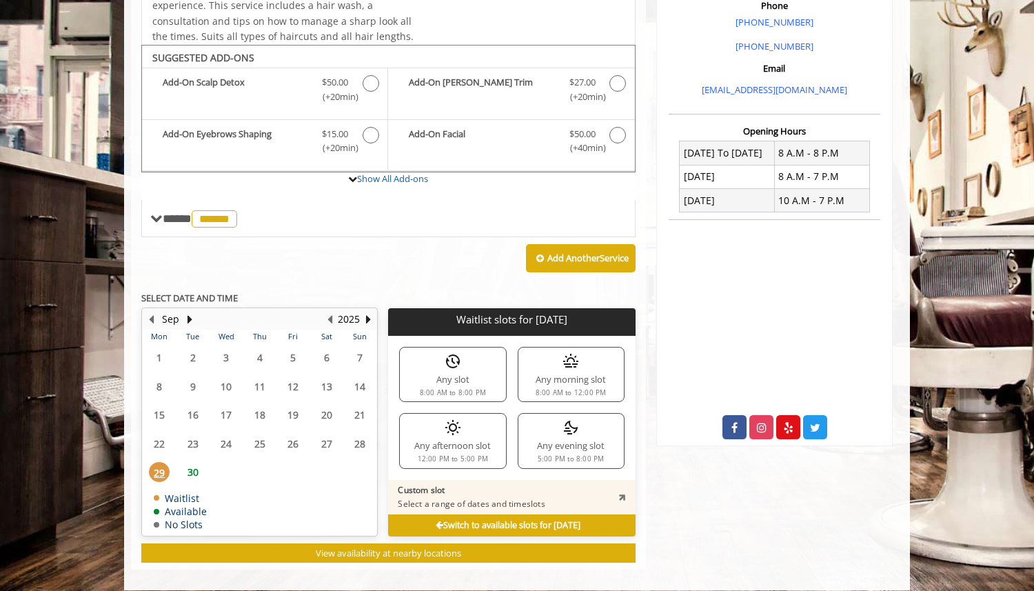
click at [450, 397] on div "Any slot 8:00 AM to 8:00 PM" at bounding box center [452, 374] width 107 height 55
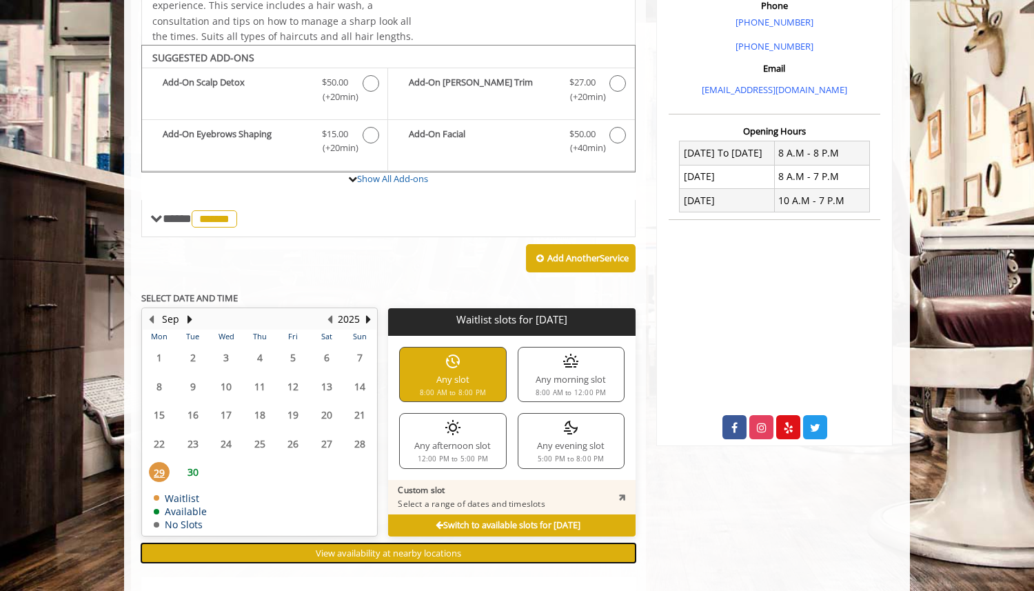
click at [310, 556] on button "View availability at nearby locations" at bounding box center [388, 553] width 494 height 20
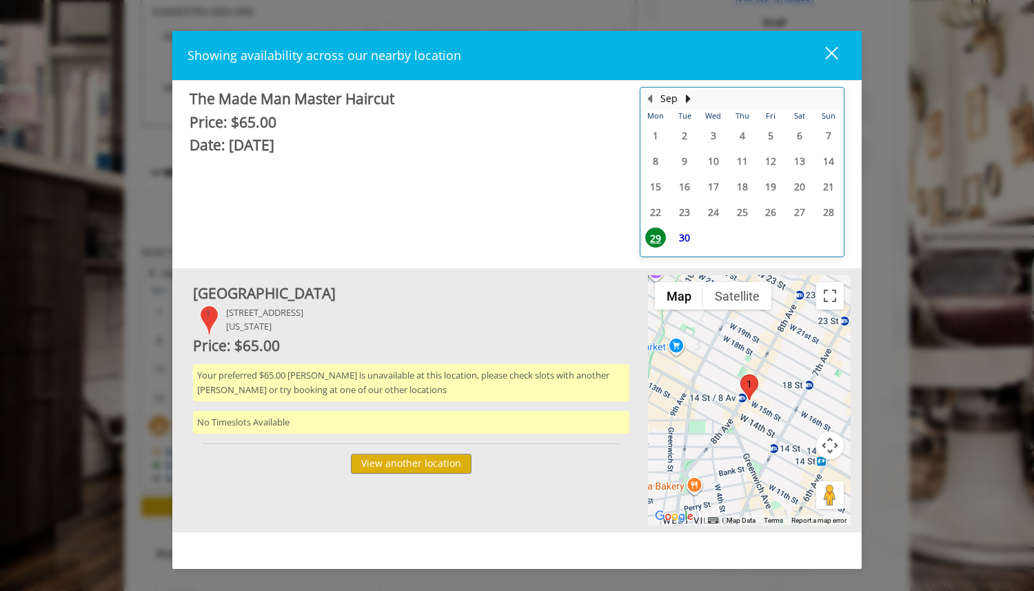
scroll to position [479, 0]
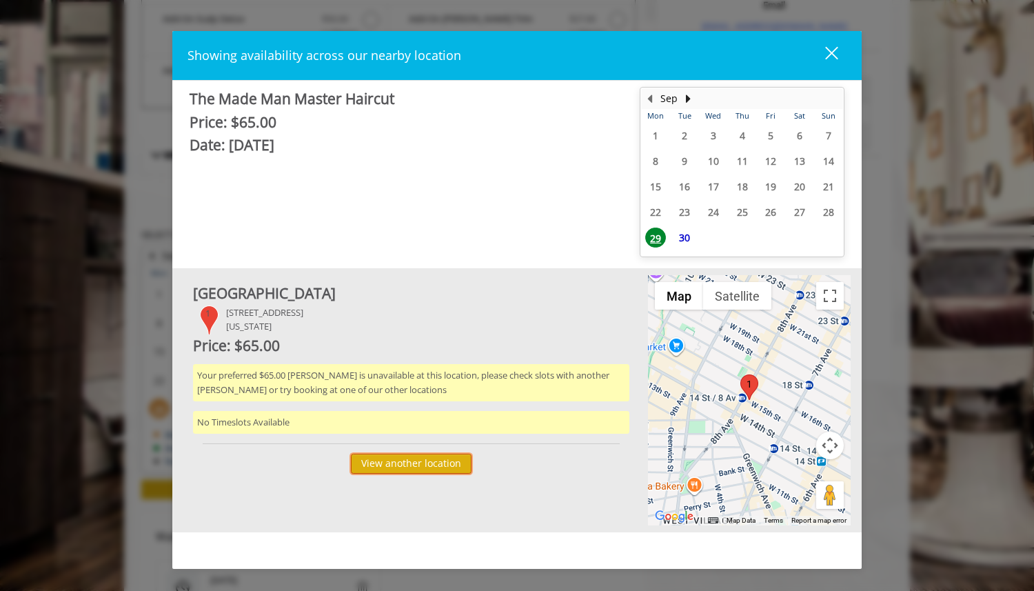
click at [367, 467] on button "View another location" at bounding box center [411, 464] width 121 height 20
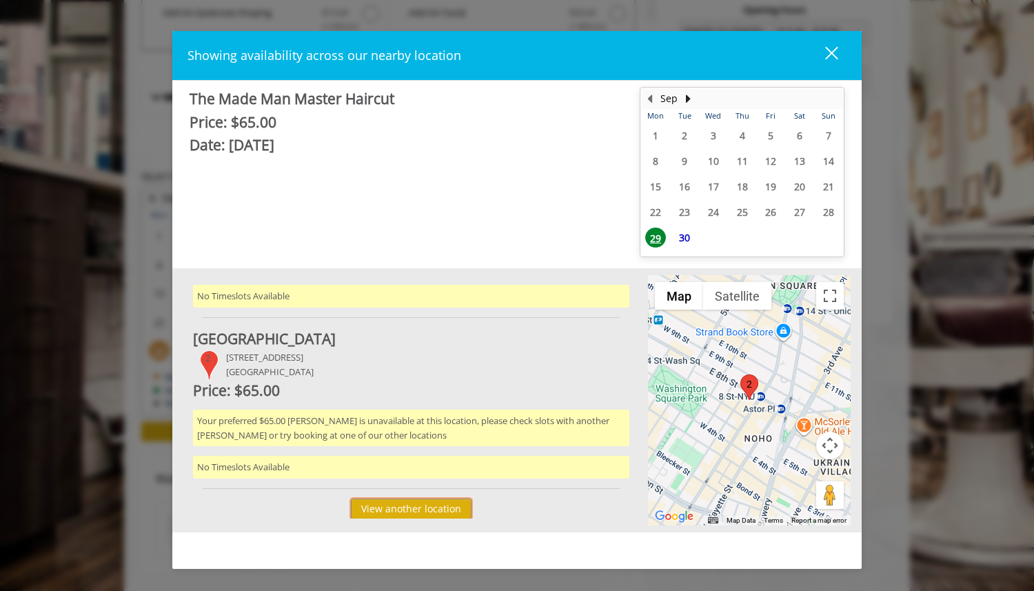
scroll to position [564, 0]
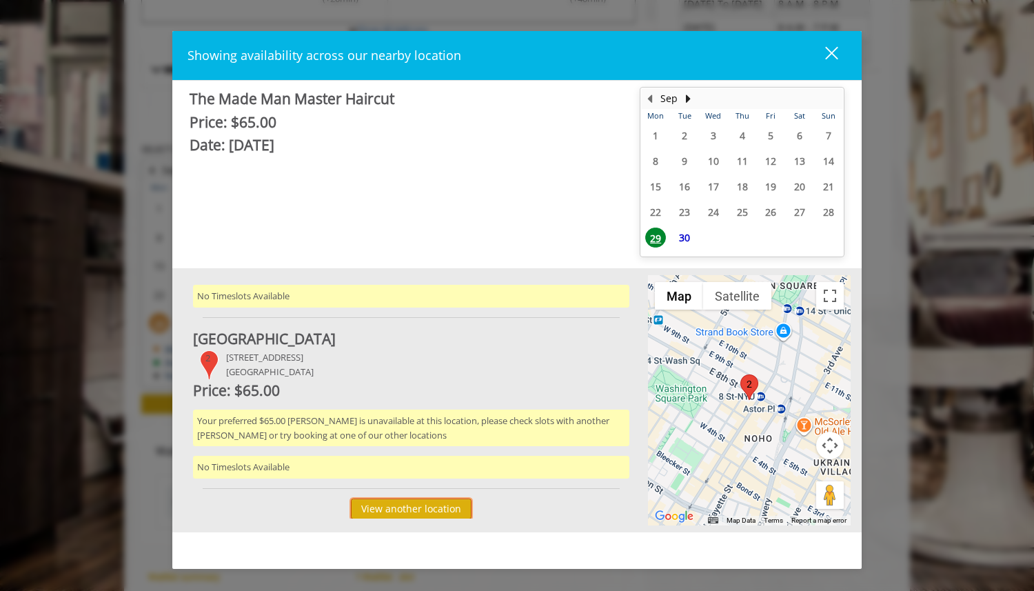
click at [385, 511] on button "View another location" at bounding box center [411, 508] width 121 height 20
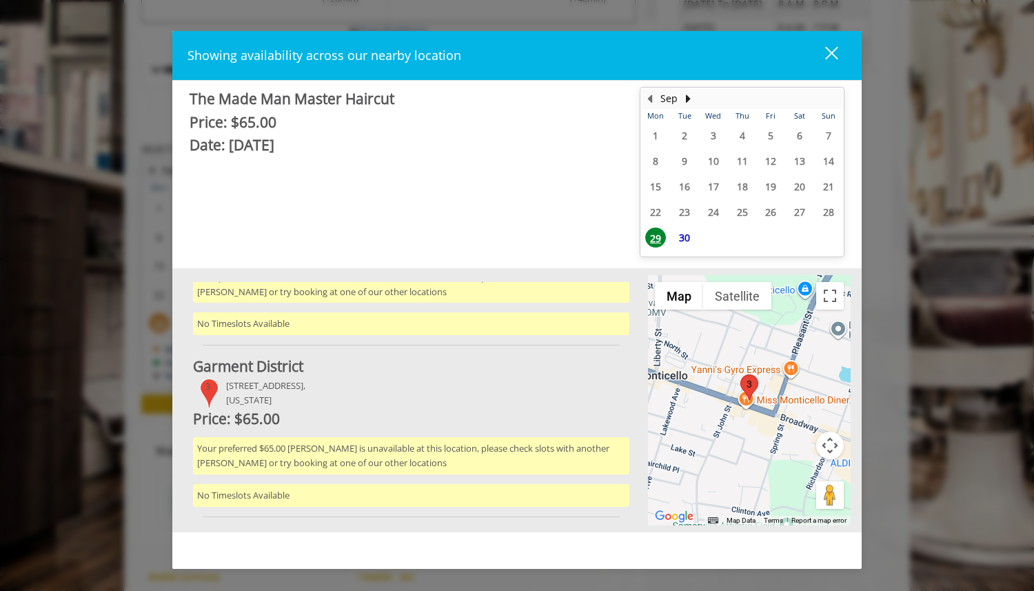
scroll to position [298, 0]
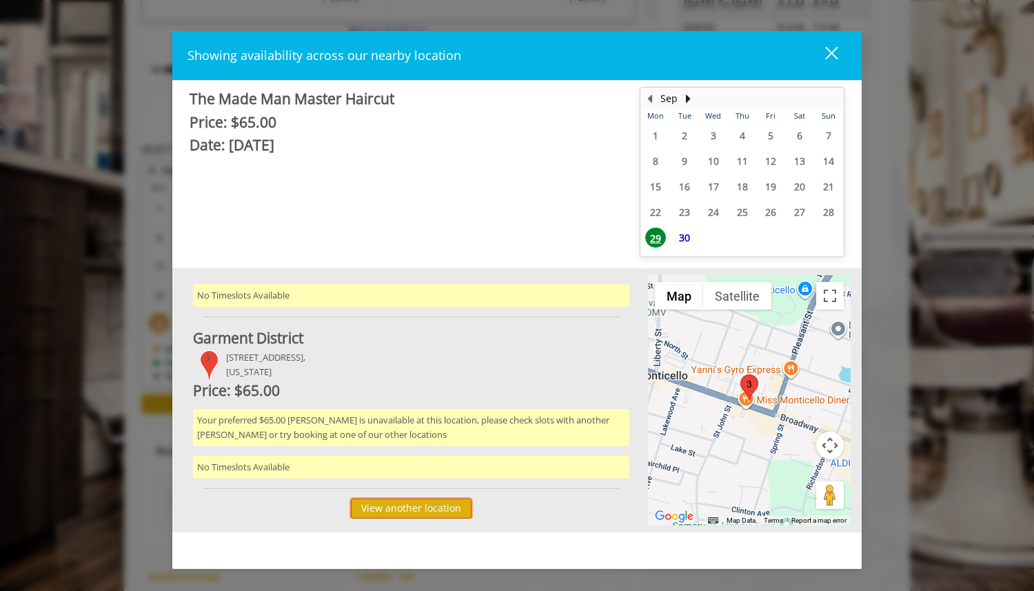
click at [404, 515] on button "View another location" at bounding box center [411, 508] width 121 height 20
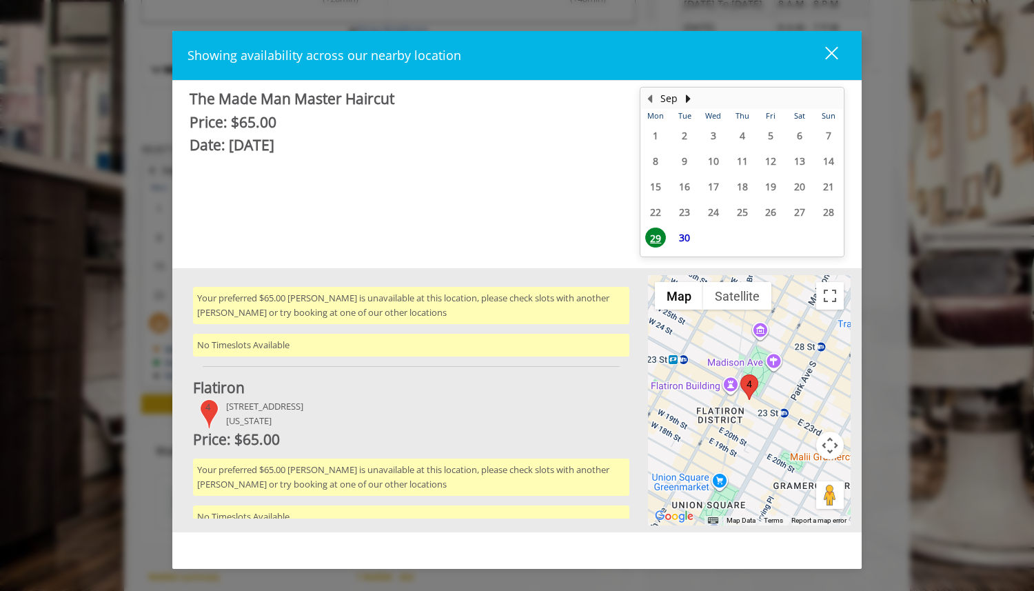
scroll to position [449, 0]
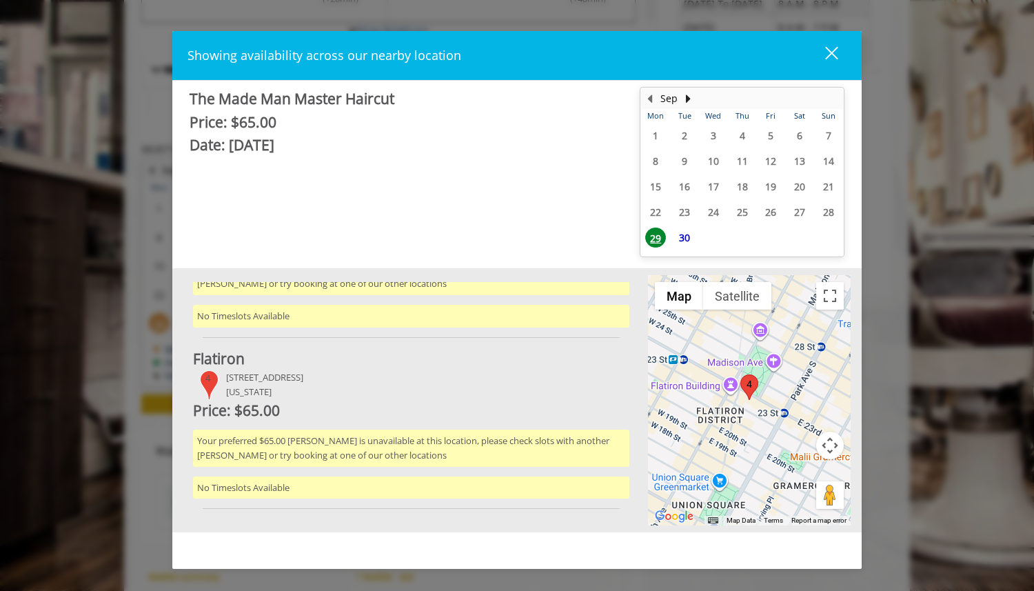
click at [98, 451] on div "Showing availability across our nearby location close The Made Man Master Hairc…" at bounding box center [517, 295] width 1034 height 591
click at [179, 455] on div "Chelsea 15th Street 1 267 W 15th St, New York Price: $65.00 Your preferred $65.…" at bounding box center [516, 400] width 689 height 264
click at [833, 57] on div "close" at bounding box center [823, 55] width 28 height 21
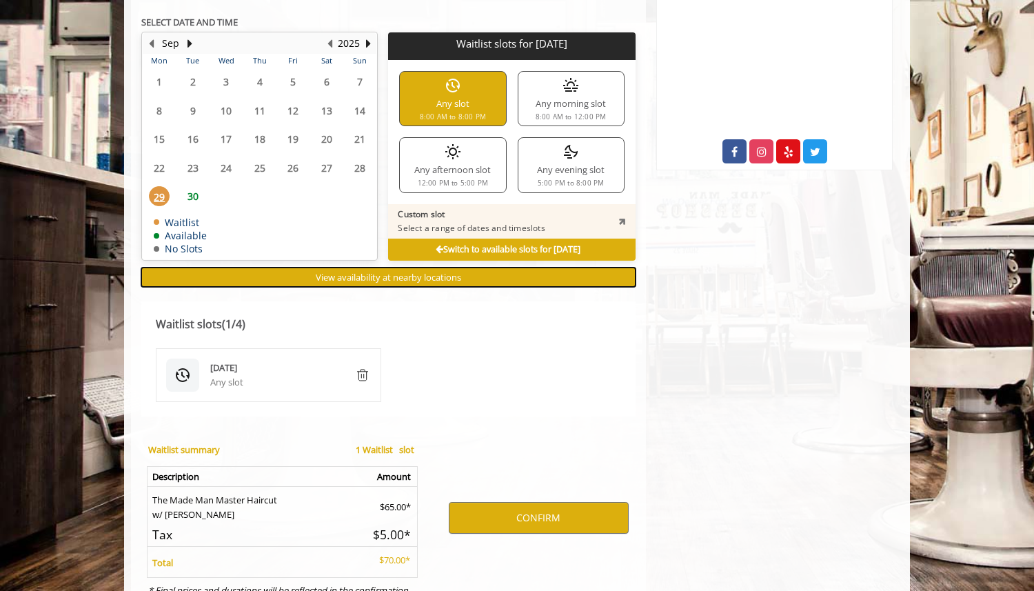
scroll to position [675, 0]
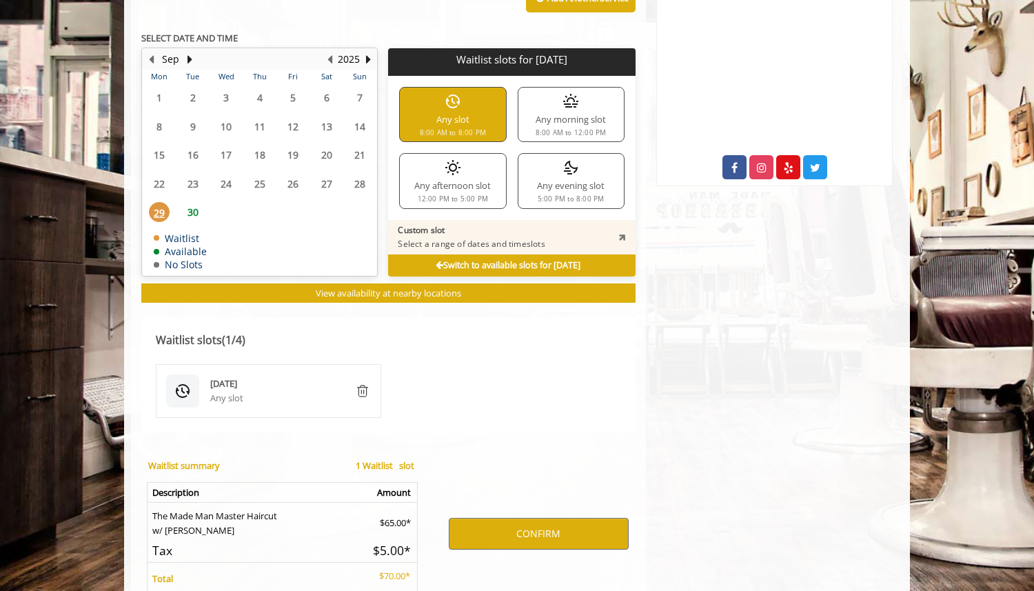
click at [436, 261] on b "Switch to available slots for Mon, Sep 29 2025" at bounding box center [508, 265] width 145 height 12
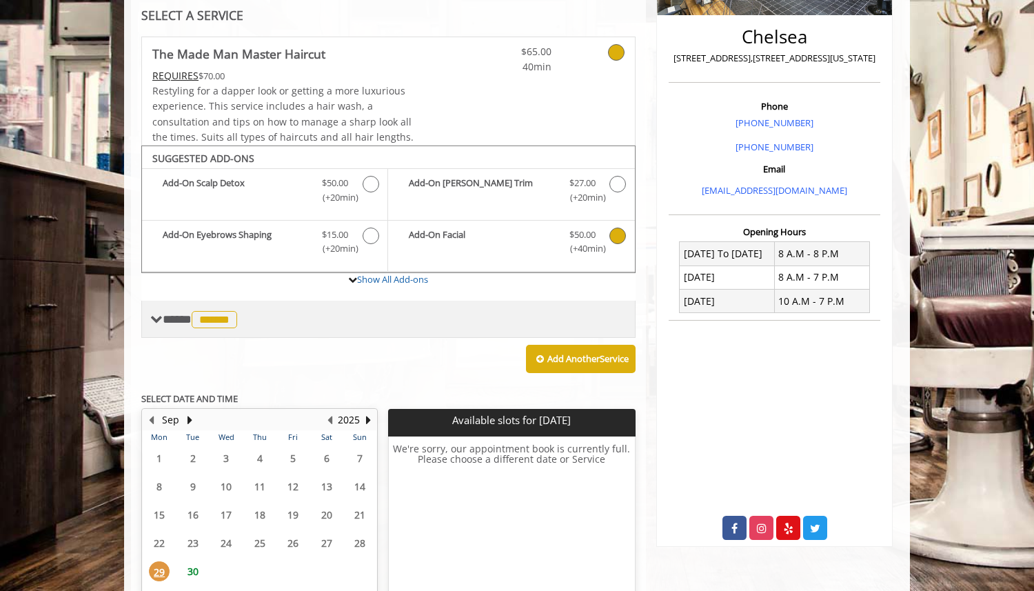
scroll to position [312, 0]
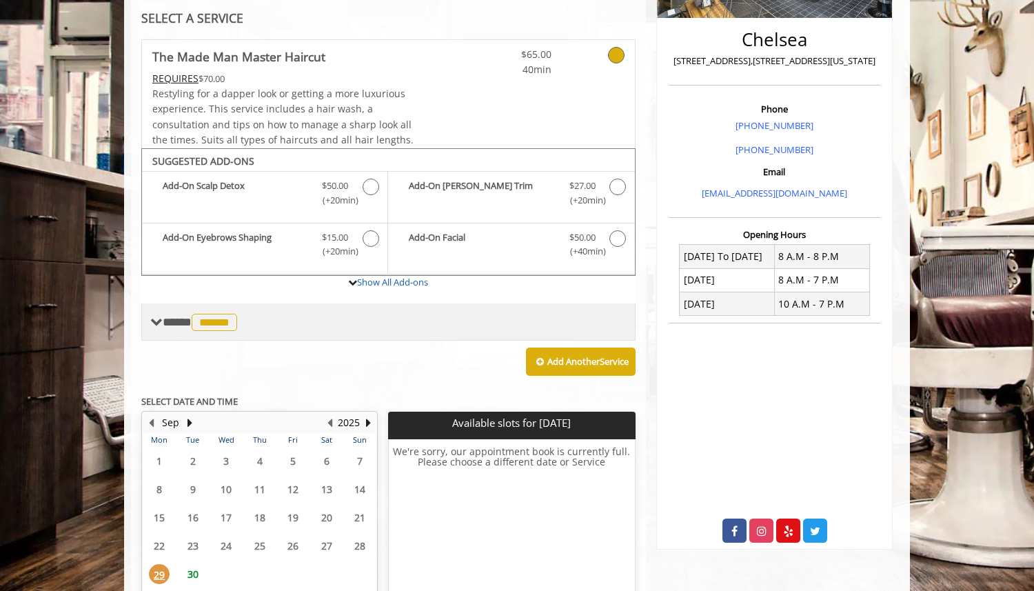
click at [215, 319] on span "******" at bounding box center [214, 322] width 45 height 17
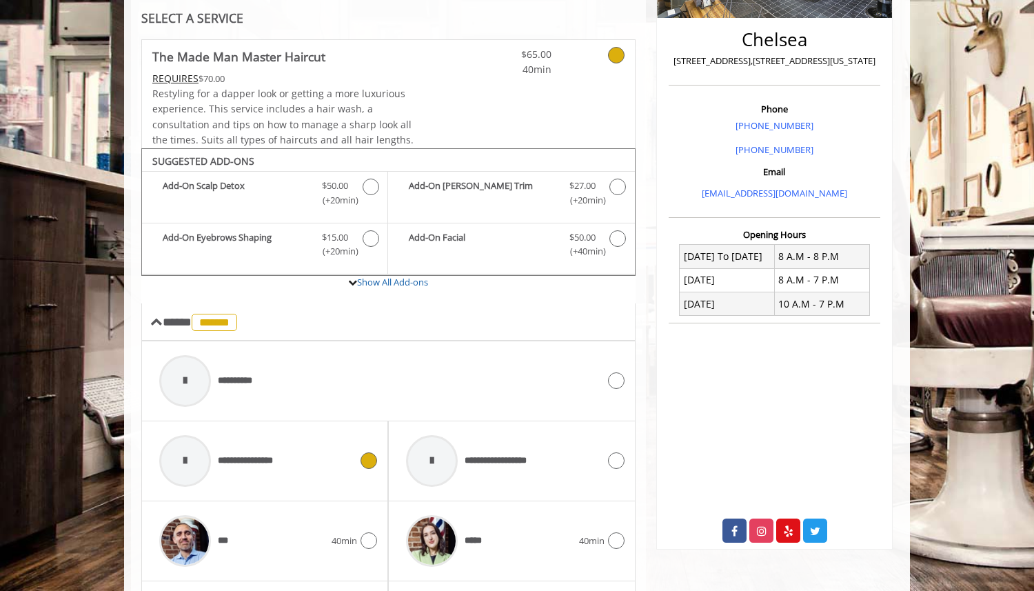
click at [203, 472] on div at bounding box center [185, 461] width 52 height 52
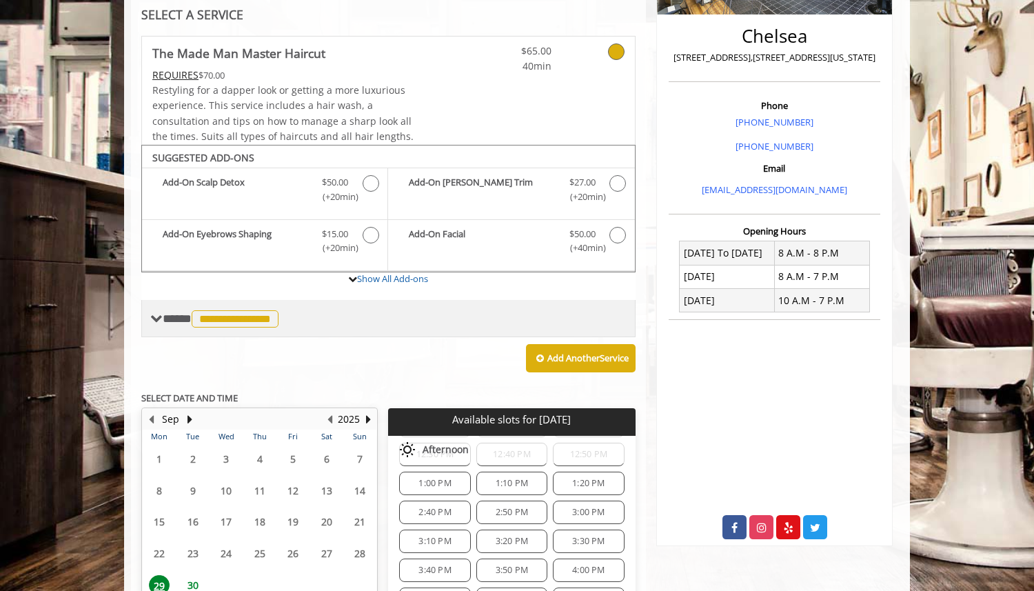
scroll to position [333, 0]
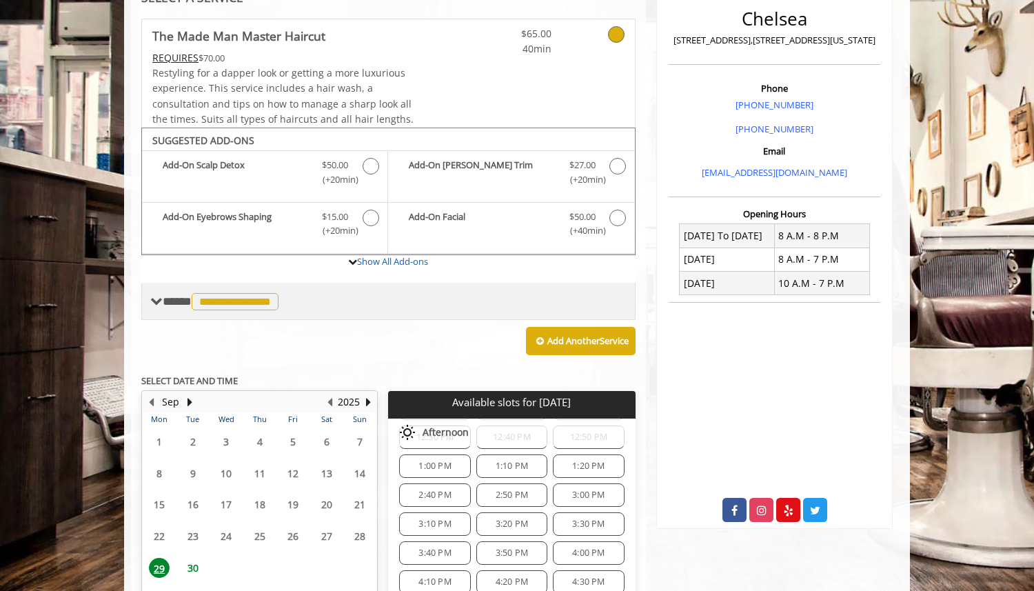
click at [174, 304] on span "**********" at bounding box center [222, 301] width 119 height 12
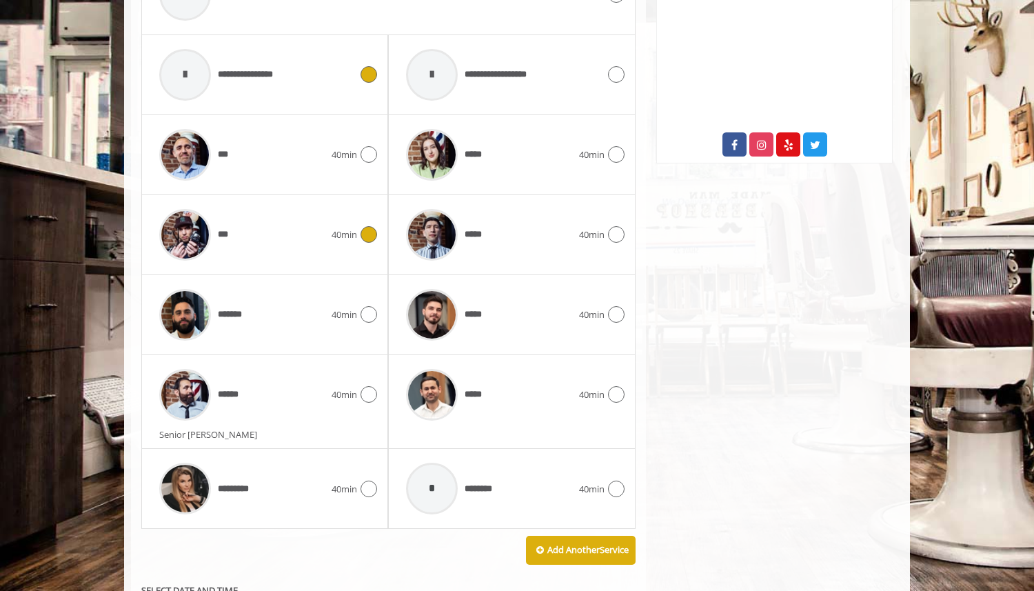
scroll to position [700, 0]
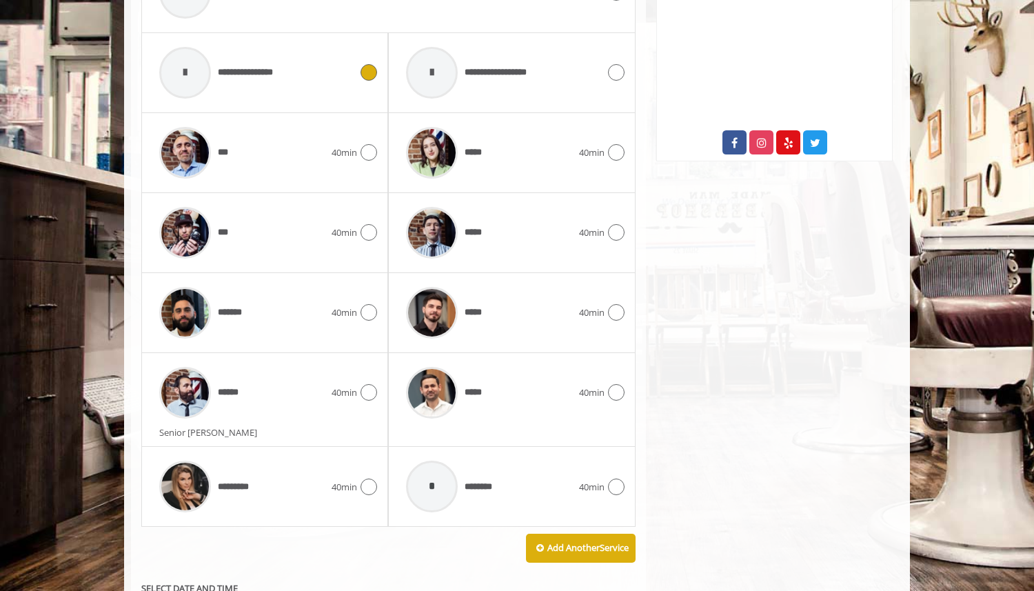
click at [261, 388] on div "******" at bounding box center [241, 392] width 179 height 65
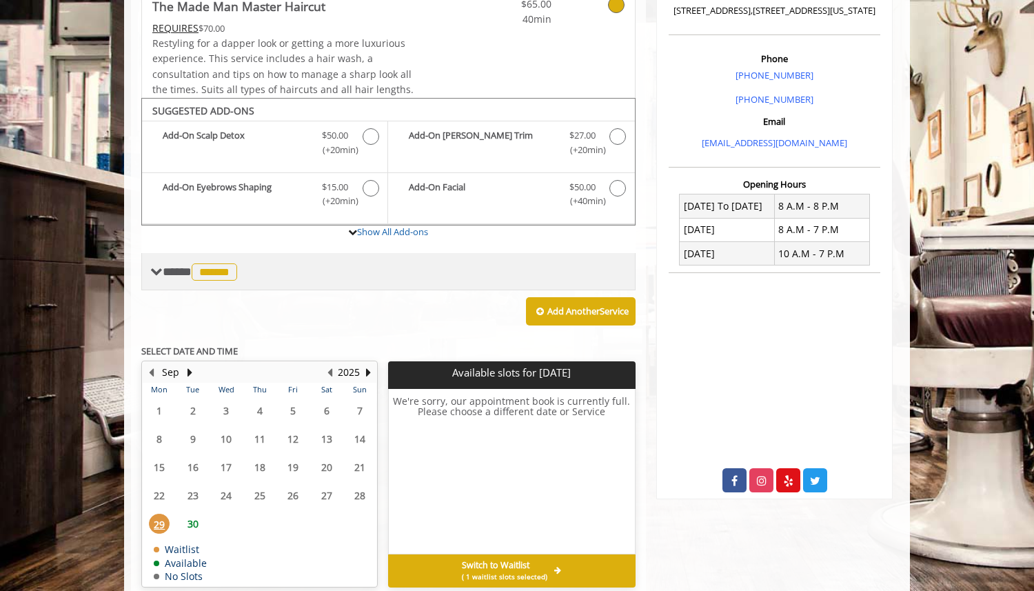
scroll to position [365, 0]
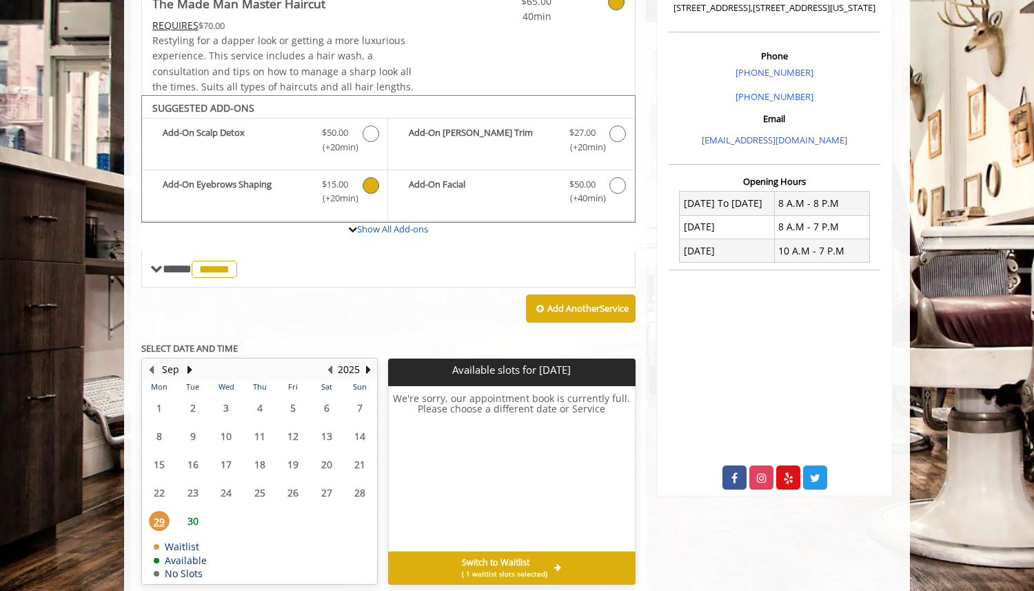
click at [369, 183] on icon "The Made Man Master Haircut Add-onS" at bounding box center [371, 185] width 17 height 17
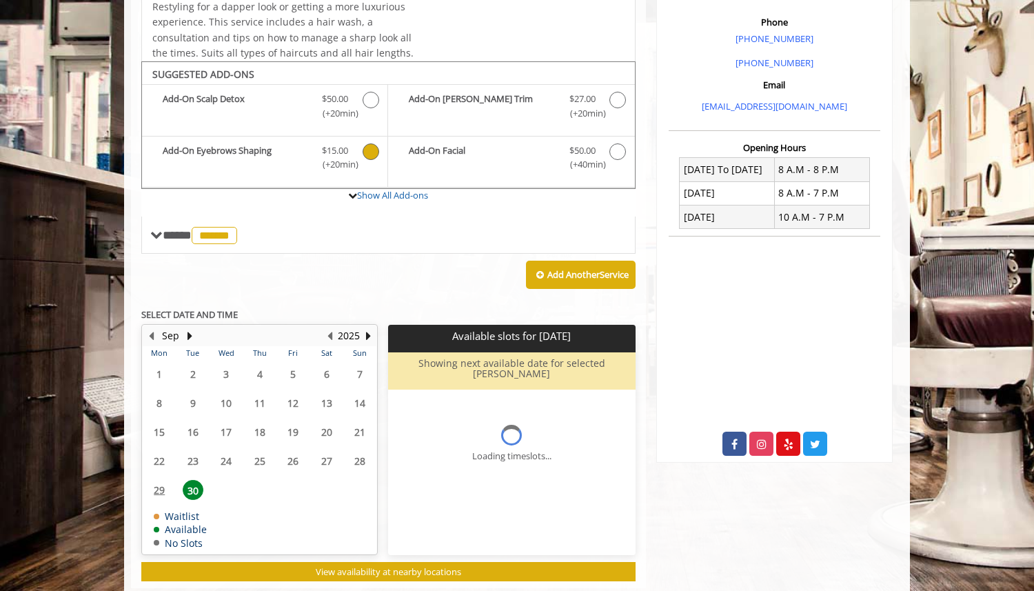
scroll to position [431, 0]
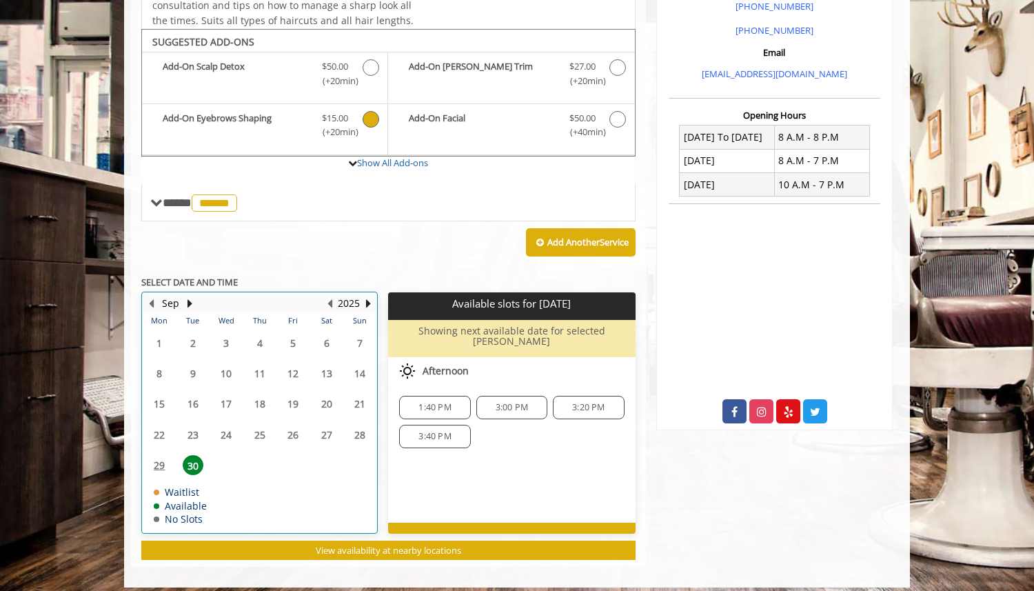
click at [161, 457] on table "Mon Tue Wed Thu Fri Sat Sun 1 2 3 4 5 6 7 8 9 10 11 12 13 14 15 16 17 18 19 20 …" at bounding box center [260, 423] width 234 height 218
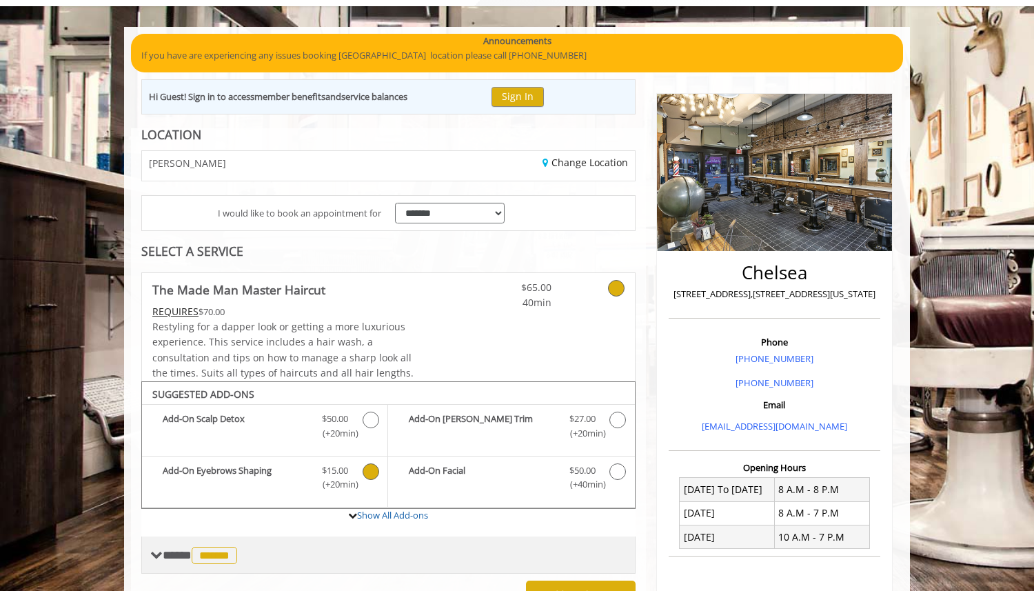
scroll to position [78, 0]
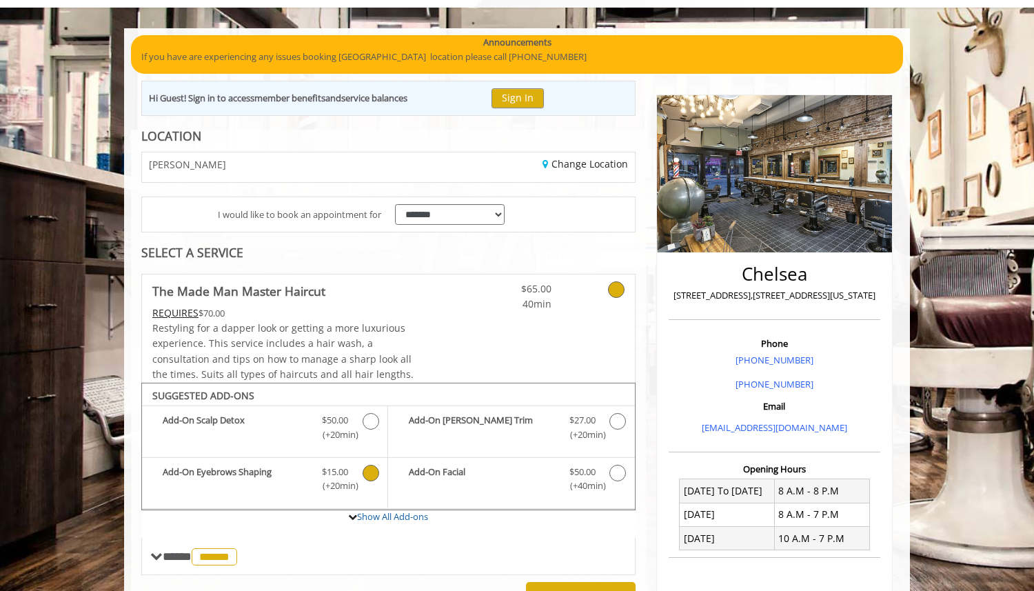
click at [194, 167] on div "[PERSON_NAME]" at bounding box center [260, 167] width 256 height 30
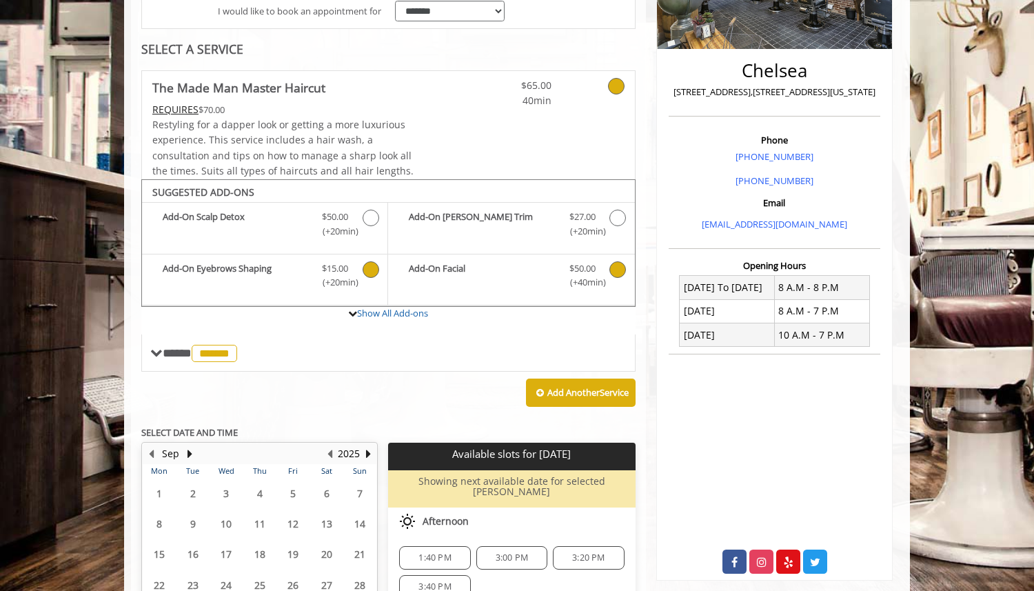
scroll to position [0, 0]
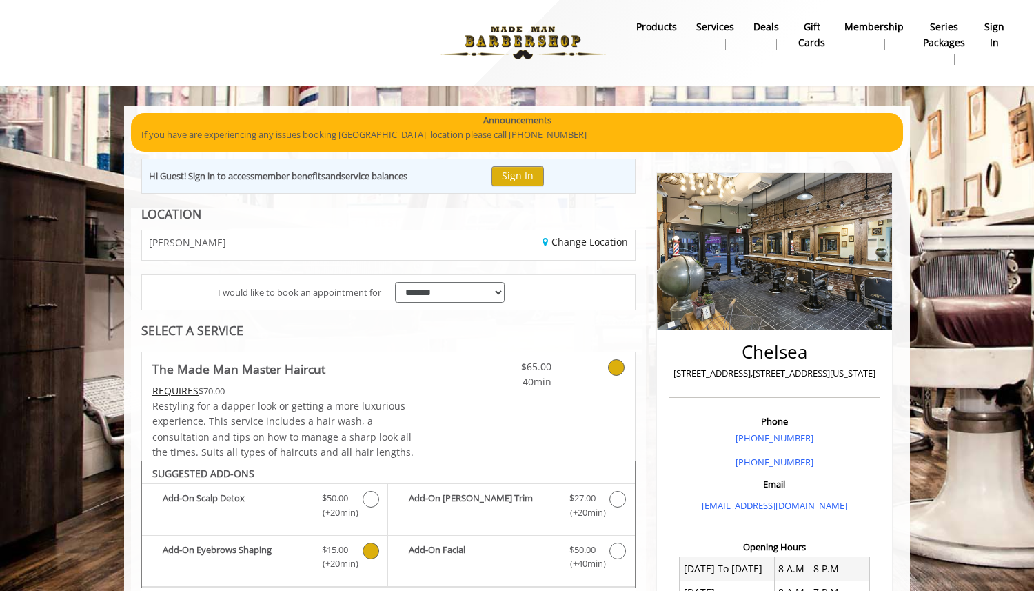
click at [515, 43] on img at bounding box center [523, 43] width 190 height 76
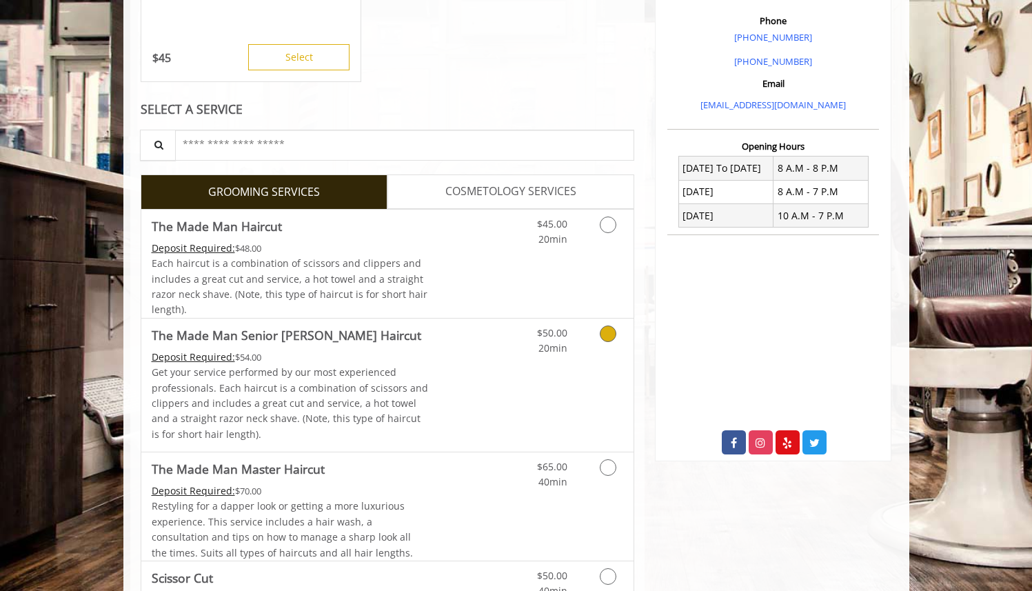
scroll to position [399, 0]
click at [414, 391] on p "Get your service performed by our most experienced professionals. Each haircut …" at bounding box center [290, 404] width 277 height 77
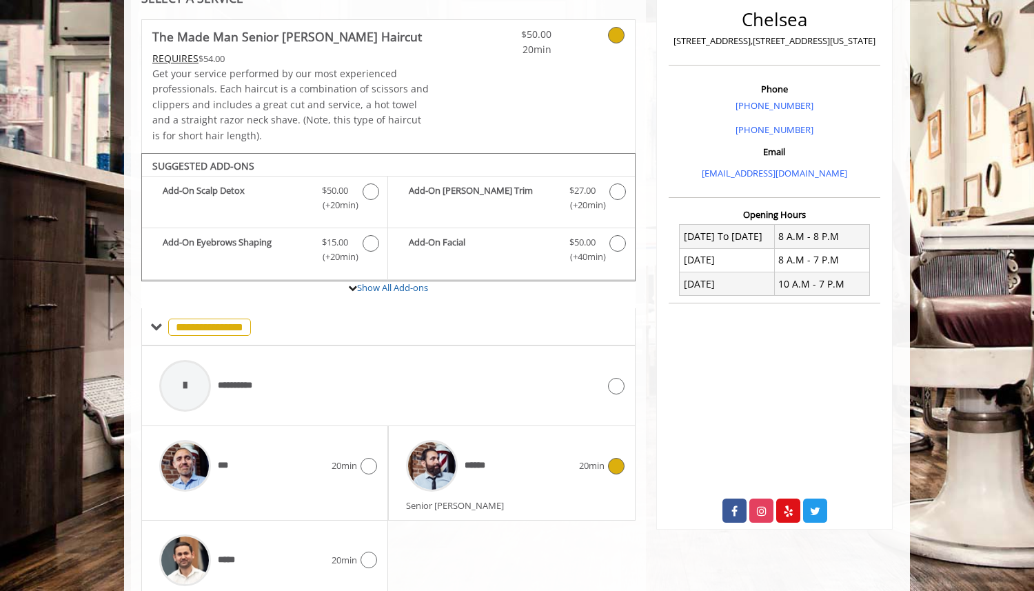
scroll to position [390, 0]
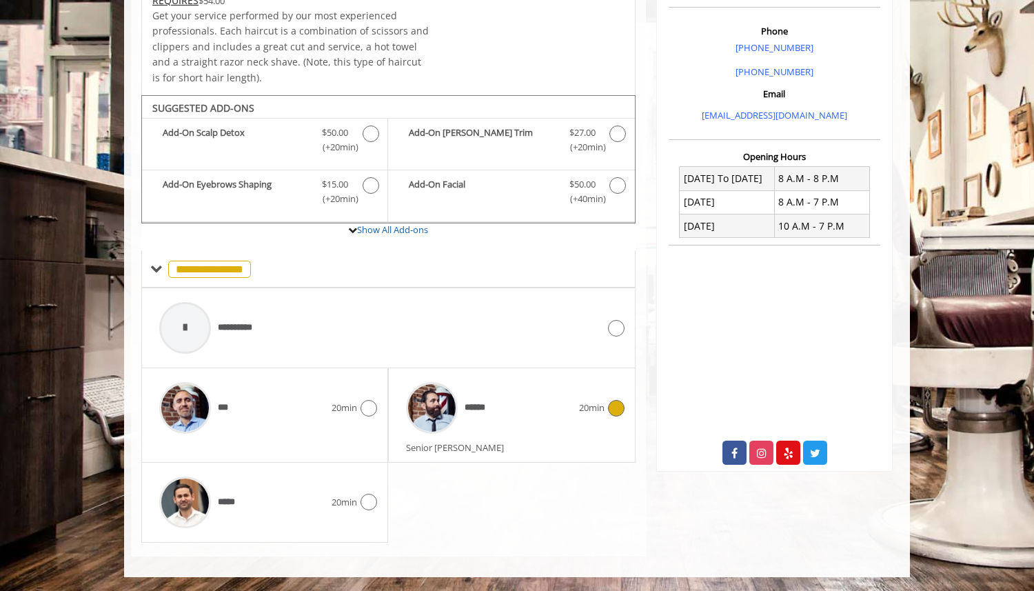
click at [595, 411] on span "20min" at bounding box center [592, 407] width 26 height 14
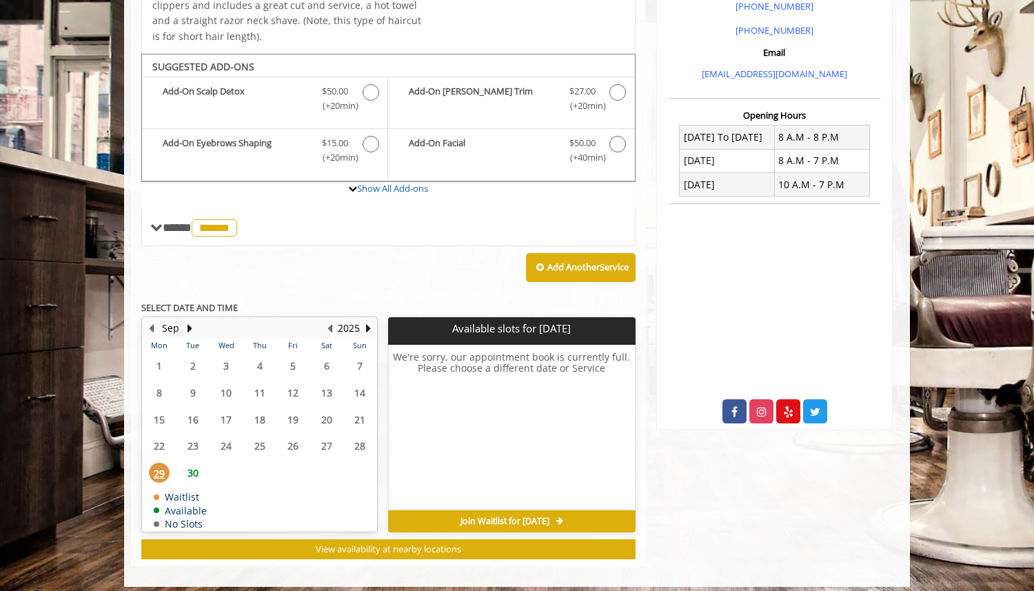
scroll to position [441, 0]
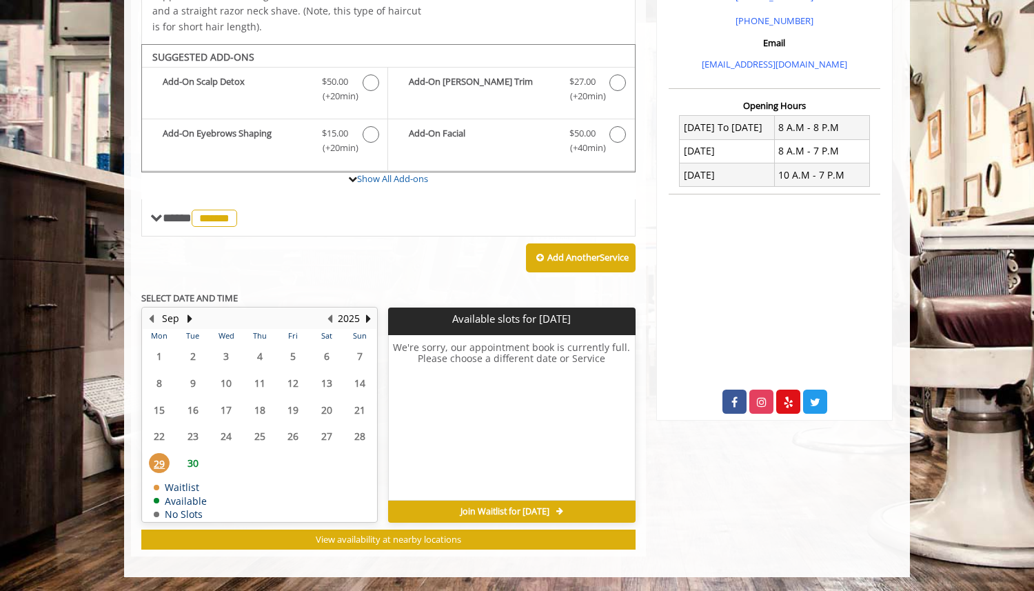
click at [192, 465] on span "30" at bounding box center [193, 463] width 21 height 20
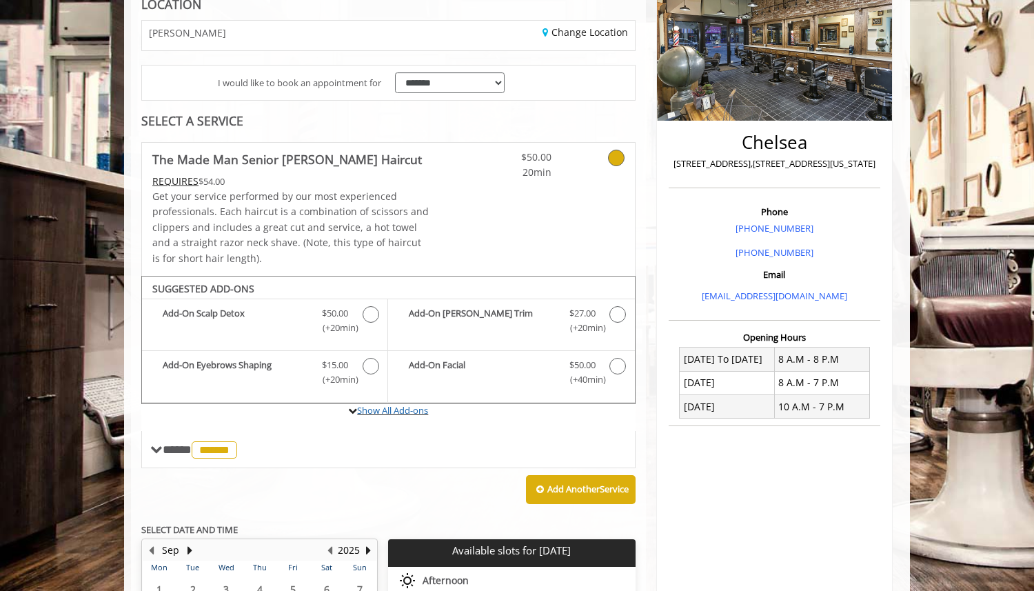
scroll to position [201, 0]
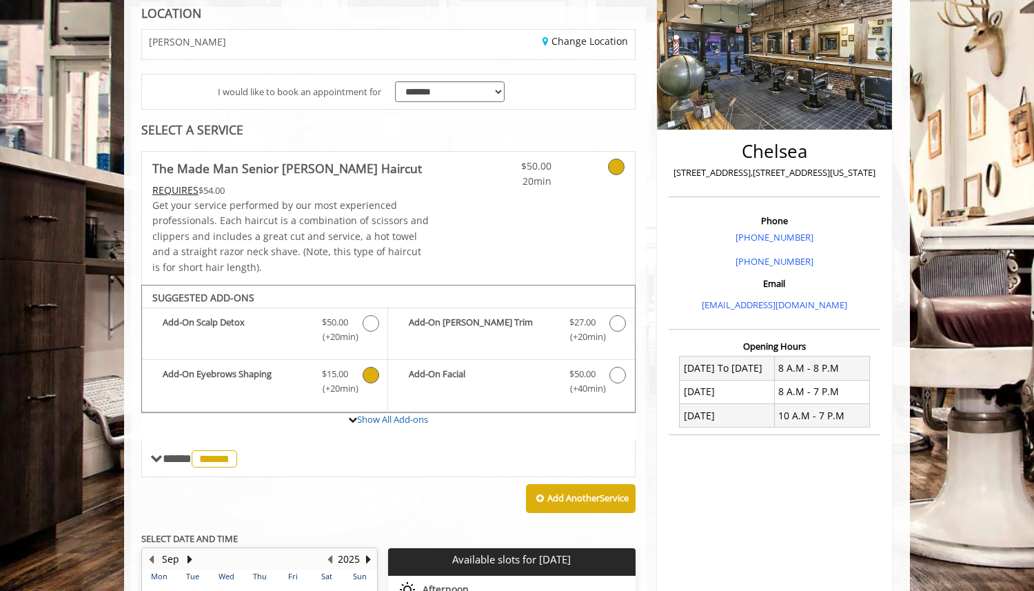
click at [367, 372] on icon "The Made Man Senior Barber Haircut Add-onS" at bounding box center [371, 375] width 17 height 17
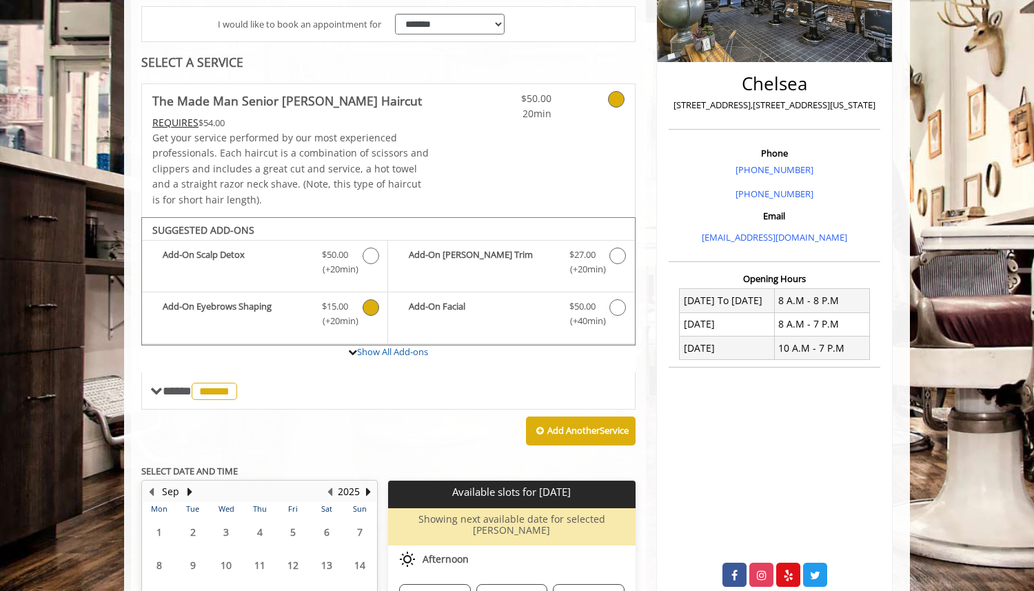
scroll to position [269, 0]
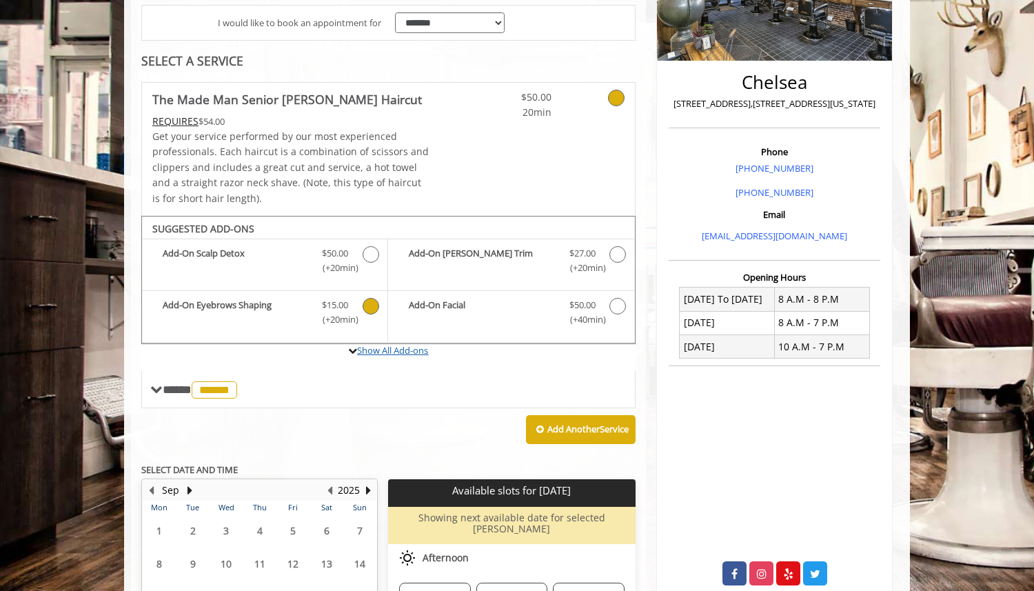
click at [385, 352] on link "Show All Add-ons" at bounding box center [392, 350] width 71 height 12
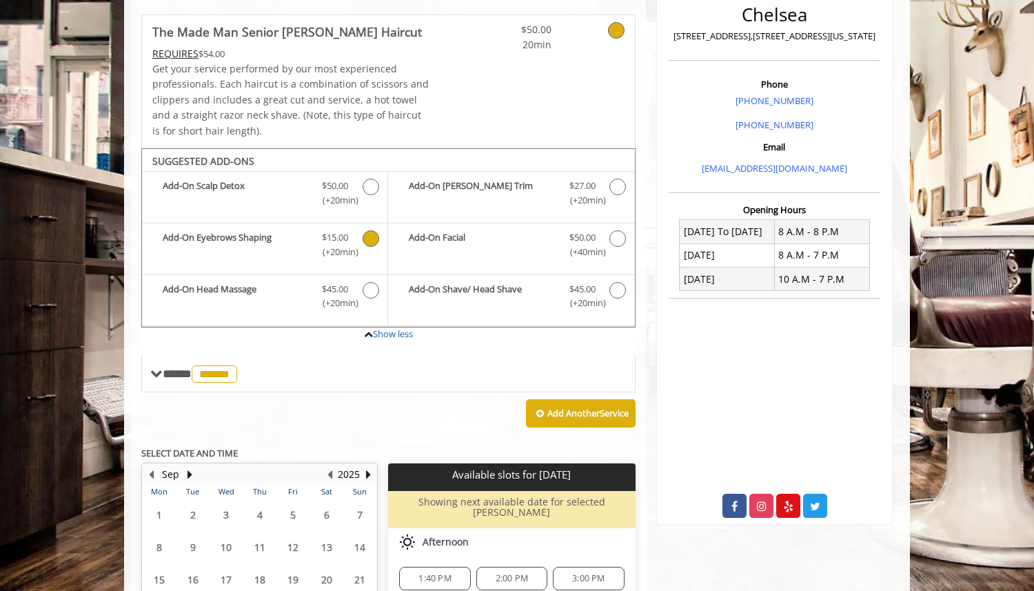
scroll to position [316, 0]
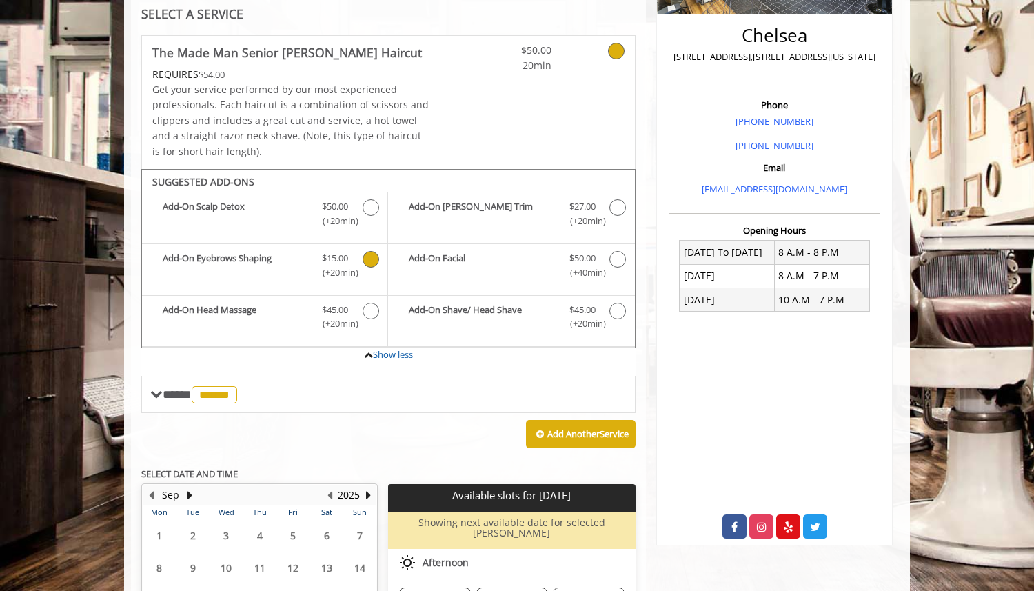
click at [372, 256] on icon "The Made Man Senior Barber Haircut Add-onS" at bounding box center [371, 259] width 17 height 17
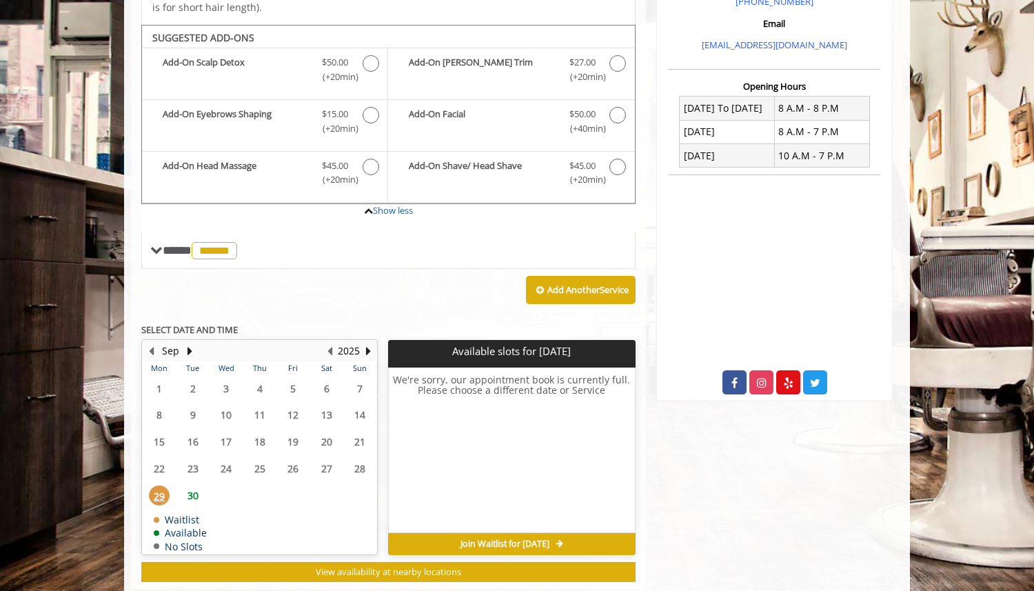
scroll to position [486, 0]
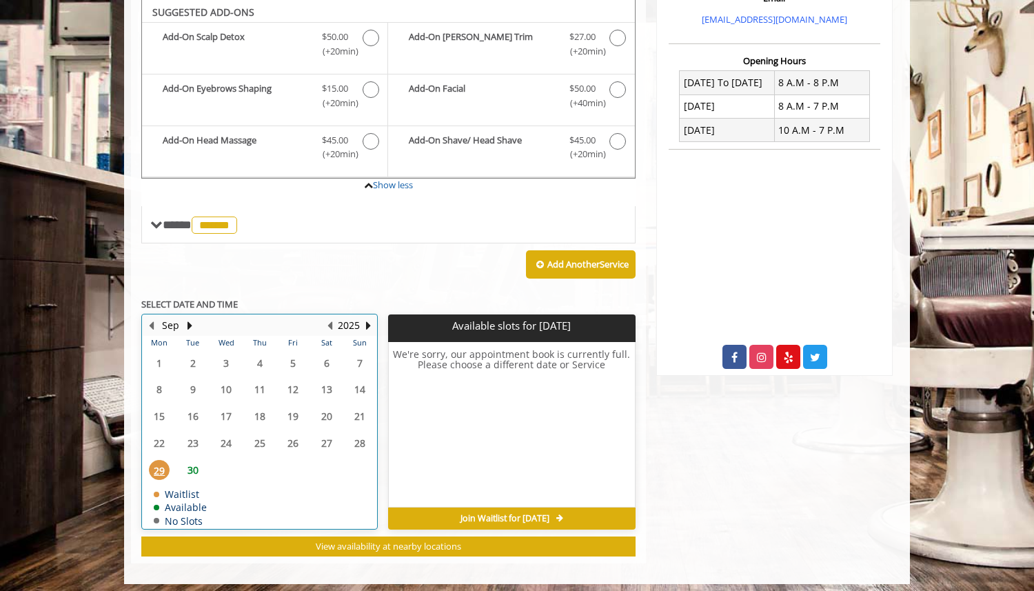
click at [147, 471] on div "29" at bounding box center [159, 470] width 28 height 20
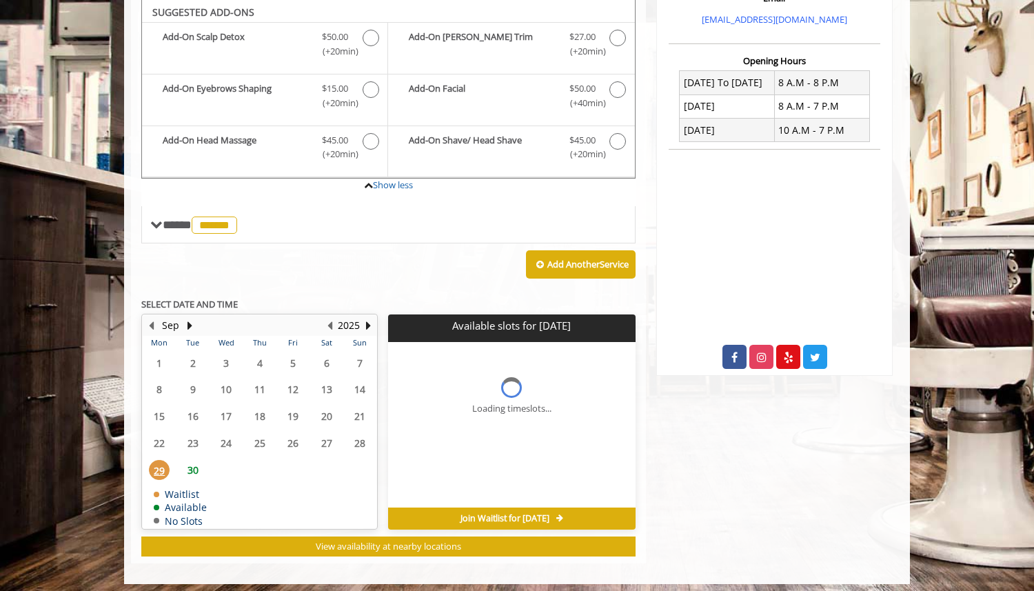
scroll to position [492, 0]
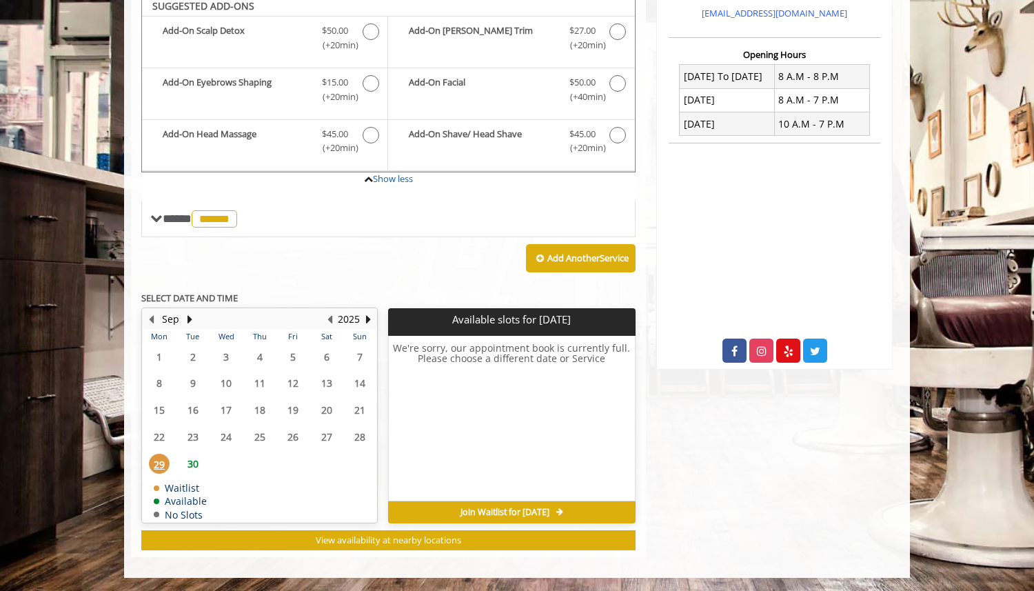
click at [469, 511] on span "Join Waitlist for Mon, Sep 29 2025" at bounding box center [504, 512] width 89 height 11
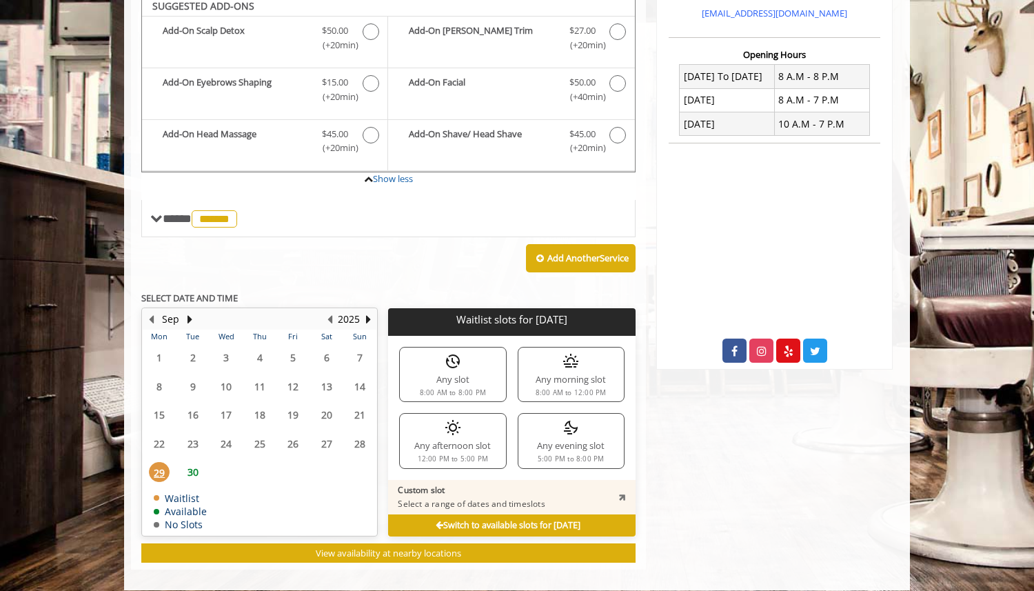
click at [451, 383] on div "Any slot 8:00 AM to 8:00 PM" at bounding box center [452, 374] width 107 height 55
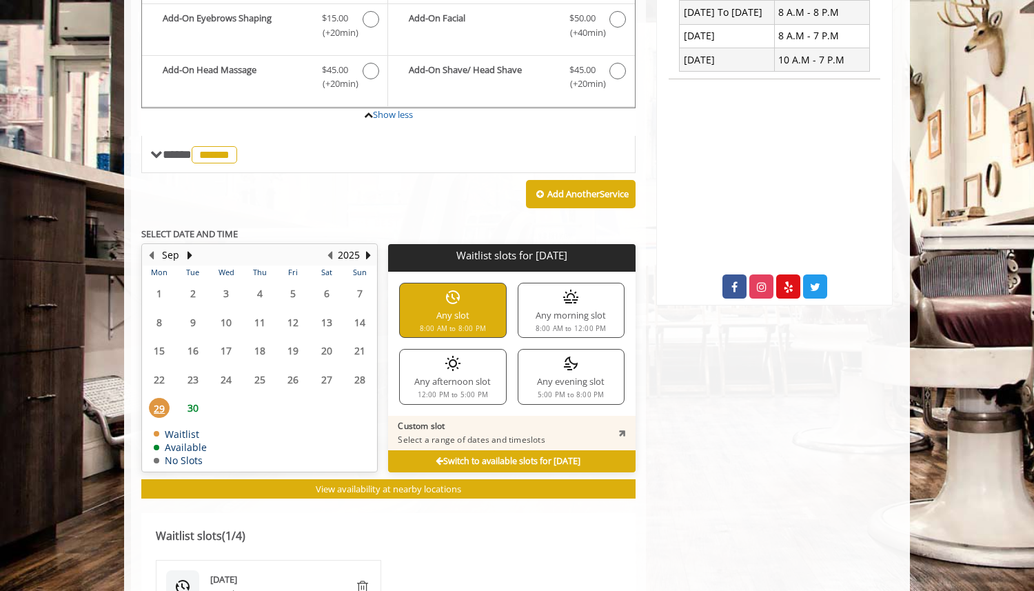
click at [464, 304] on div "Any slot 8:00 AM to 8:00 PM" at bounding box center [452, 310] width 107 height 55
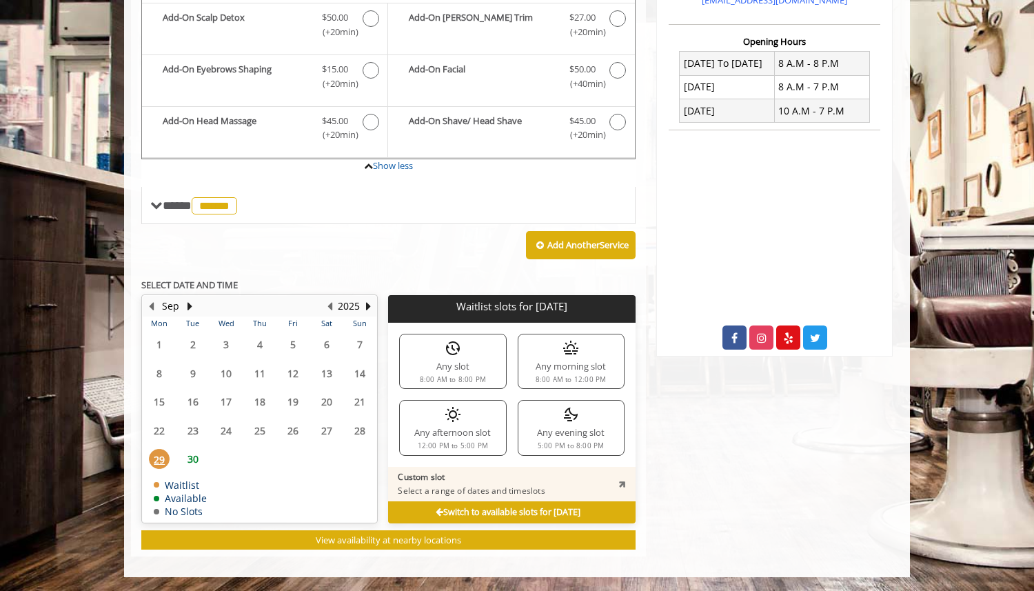
click at [451, 369] on div "Any slot 8:00 AM to 8:00 PM" at bounding box center [452, 361] width 107 height 55
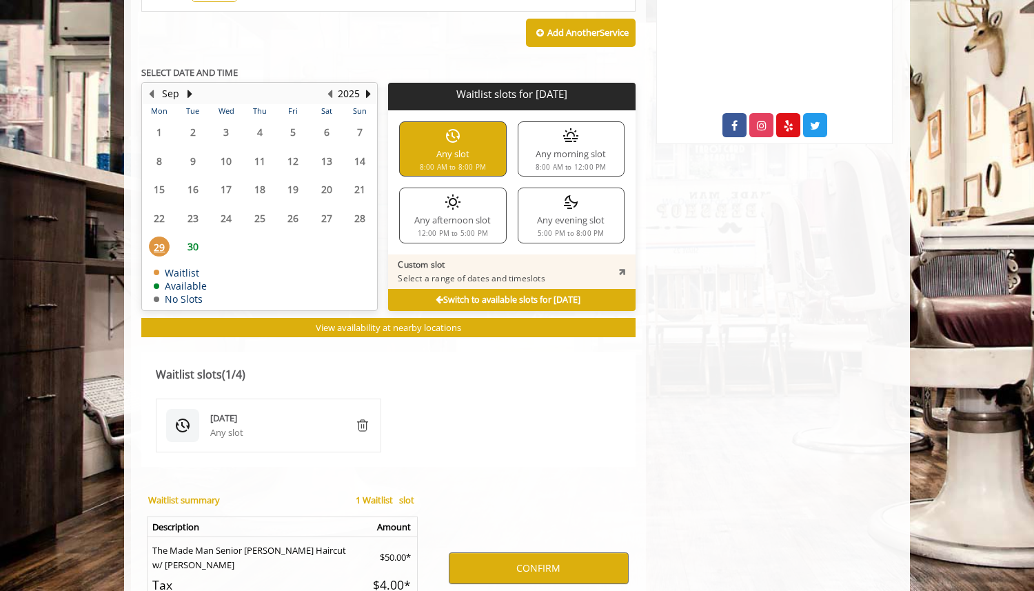
scroll to position [725, 0]
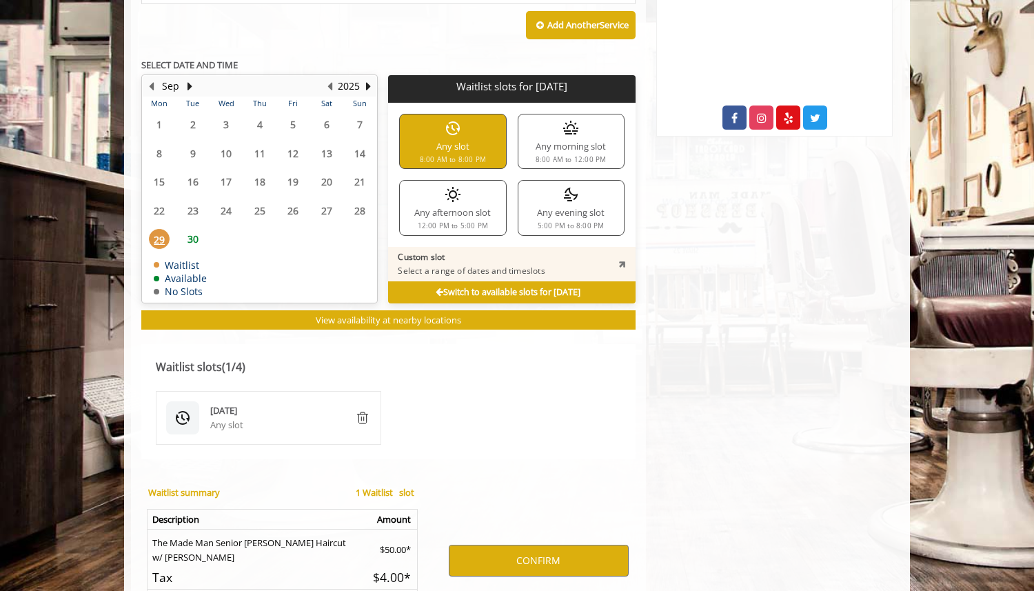
click at [299, 418] on div "Any slot" at bounding box center [276, 425] width 133 height 14
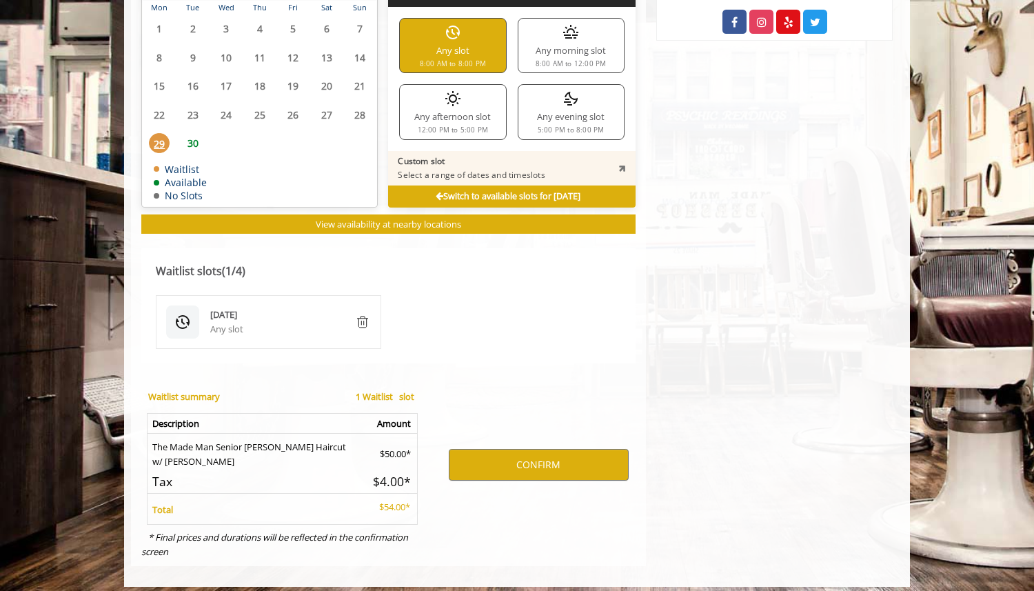
scroll to position [830, 0]
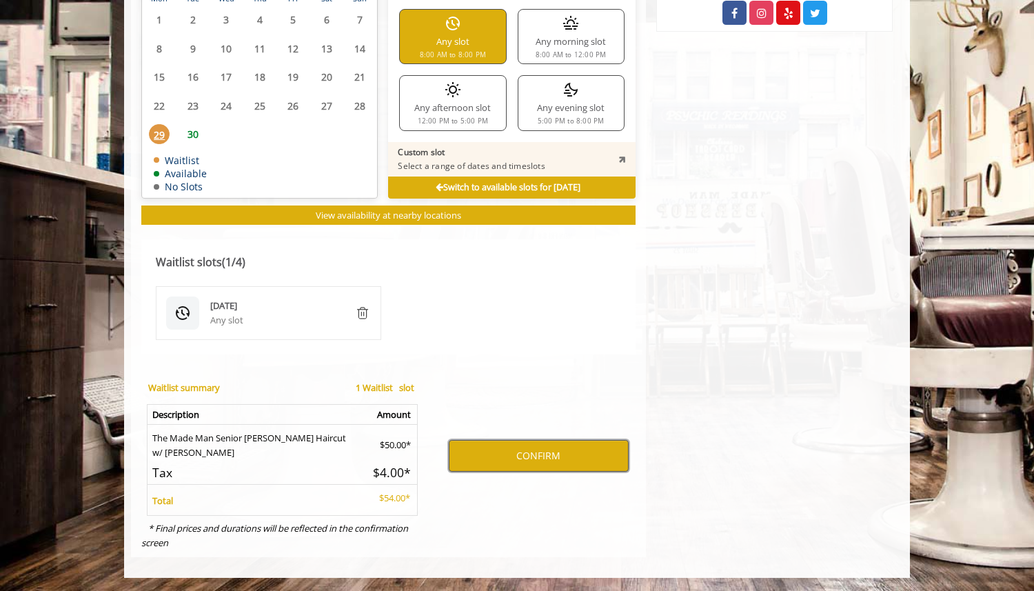
click at [517, 453] on button "CONFIRM" at bounding box center [539, 456] width 180 height 32
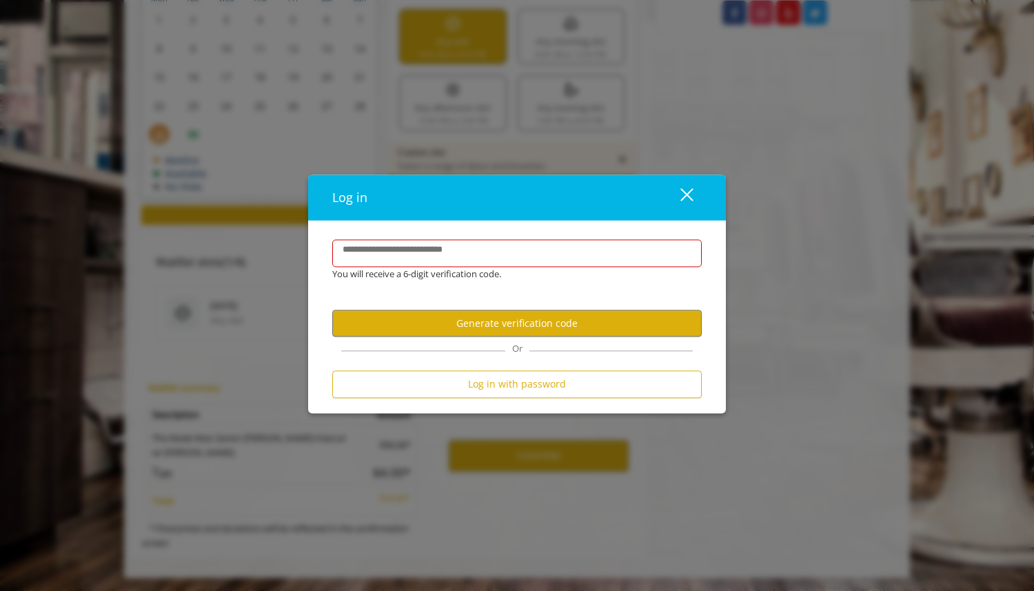
click at [692, 197] on button "close" at bounding box center [678, 197] width 47 height 28
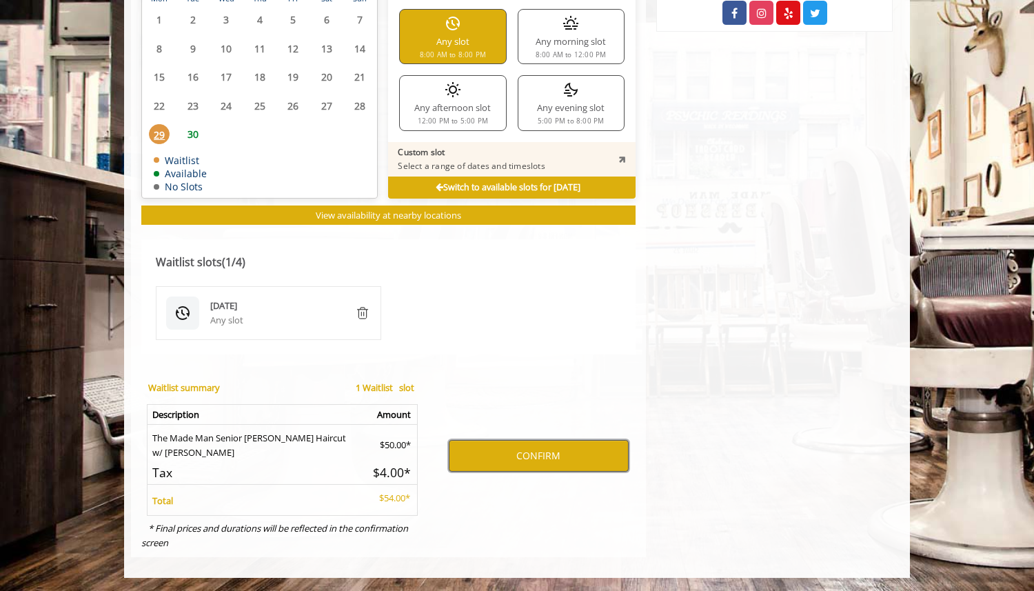
click at [547, 451] on button "CONFIRM" at bounding box center [539, 456] width 180 height 32
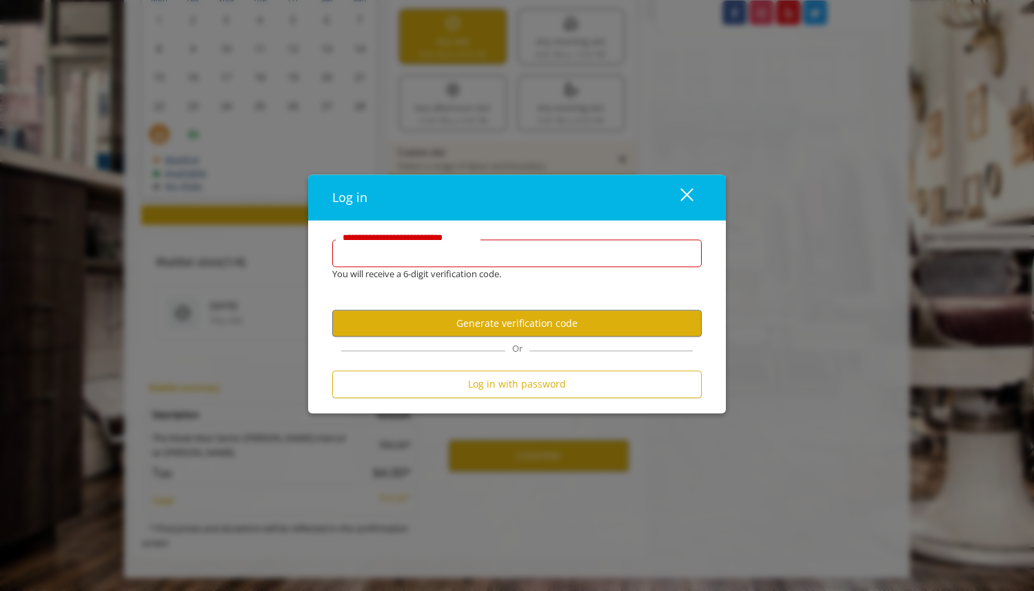
click at [441, 250] on input "**********" at bounding box center [516, 253] width 369 height 28
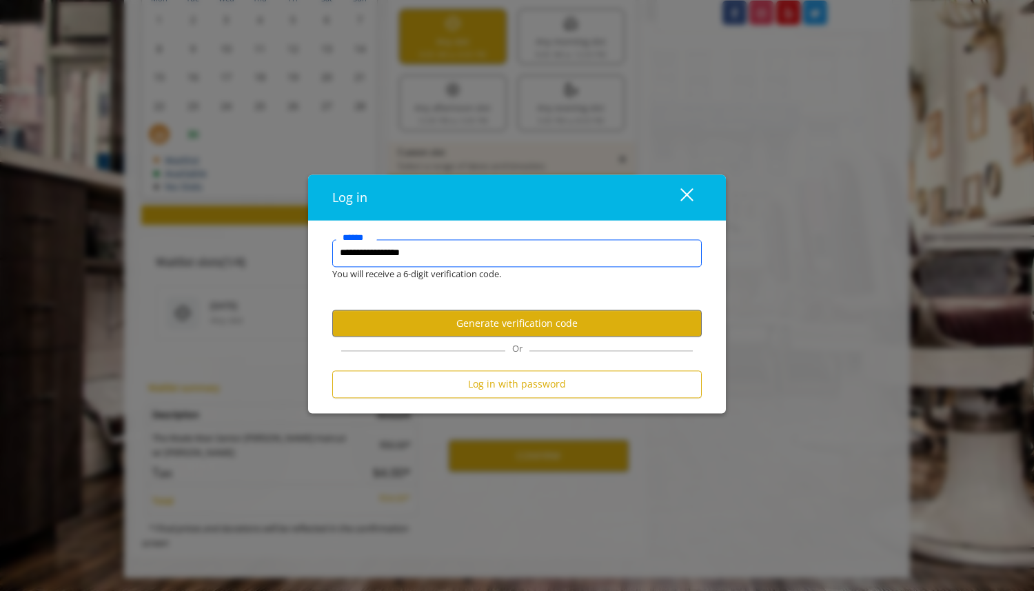
type input "**********"
click at [453, 320] on button "Generate verification code" at bounding box center [516, 323] width 369 height 27
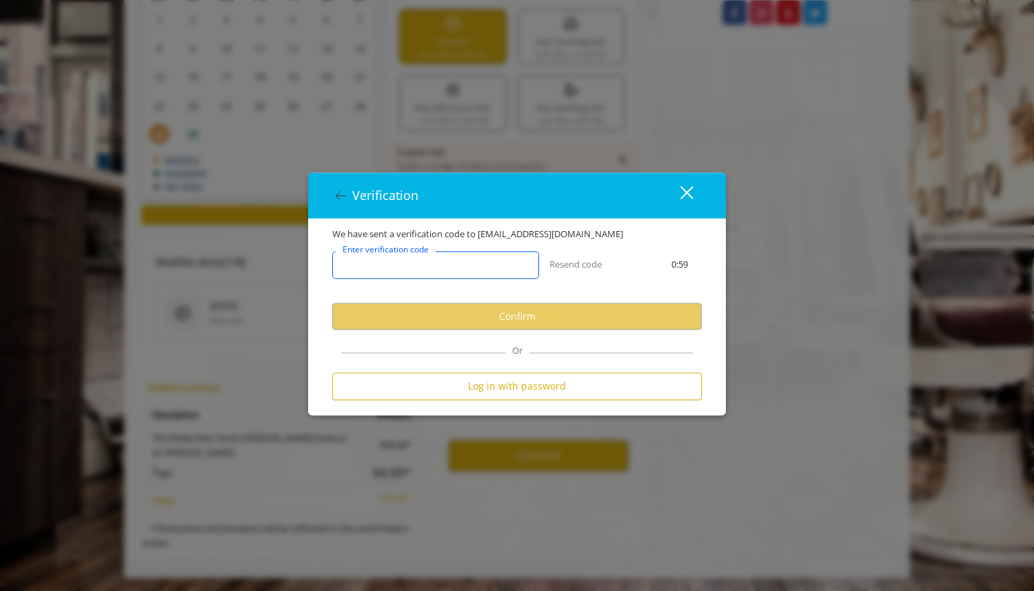
click at [489, 261] on input "Enter verification code" at bounding box center [435, 266] width 207 height 28
paste input "******"
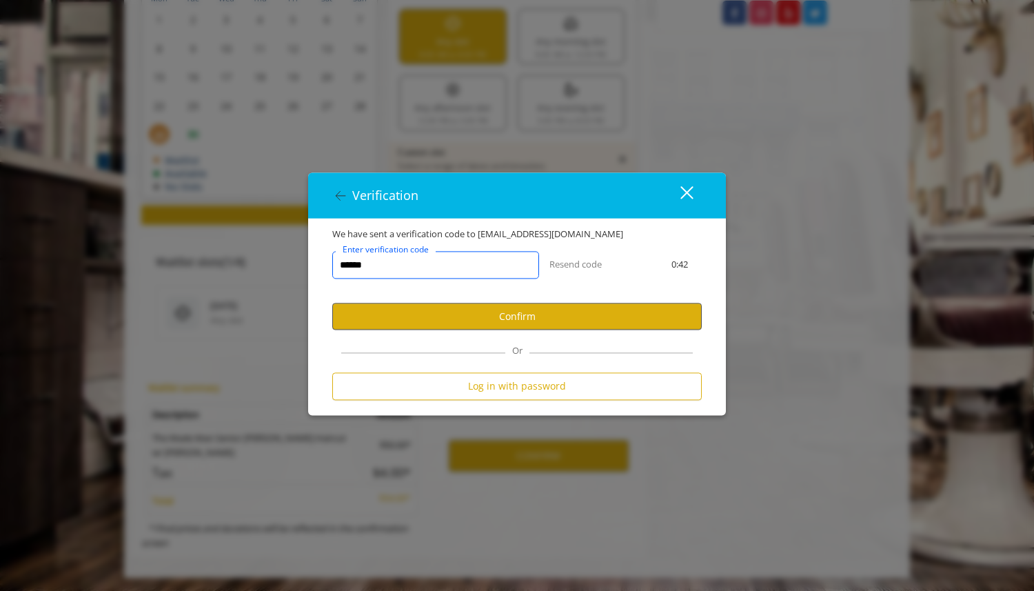
type input "******"
click at [485, 316] on button "Confirm" at bounding box center [516, 316] width 369 height 27
select select "Choose your Gender"
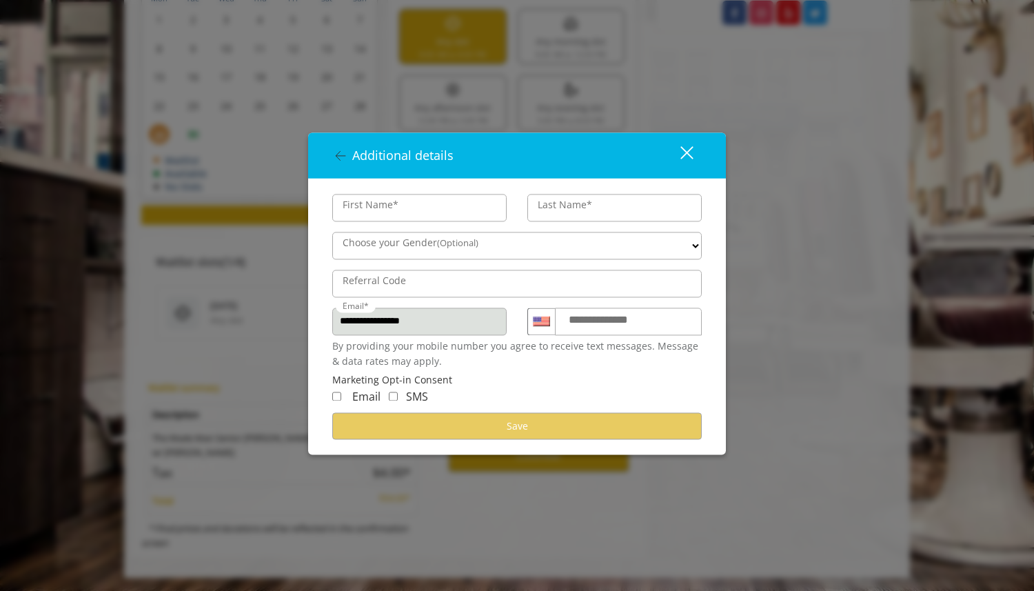
click at [377, 207] on input "First Name*" at bounding box center [419, 208] width 174 height 28
type input "****"
type input "*****"
click at [410, 260] on div "**** ****** ***** Choose your Gender (Optional)" at bounding box center [517, 244] width 390 height 38
click at [409, 245] on label "Choose your Gender (Optional)" at bounding box center [411, 242] width 150 height 15
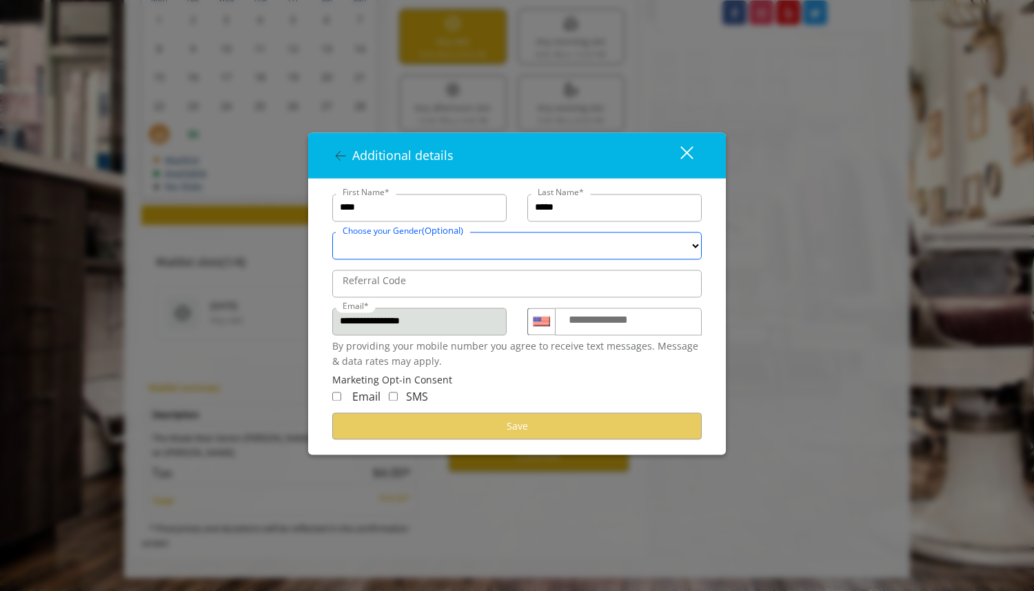
click at [409, 245] on select "**** ****** *****" at bounding box center [516, 246] width 369 height 28
click at [550, 252] on select "**** ****** *****" at bounding box center [516, 246] width 369 height 28
select select "****"
click at [332, 232] on select "**** ****** *****" at bounding box center [516, 246] width 369 height 28
click at [525, 265] on div "Referral Code" at bounding box center [517, 282] width 390 height 38
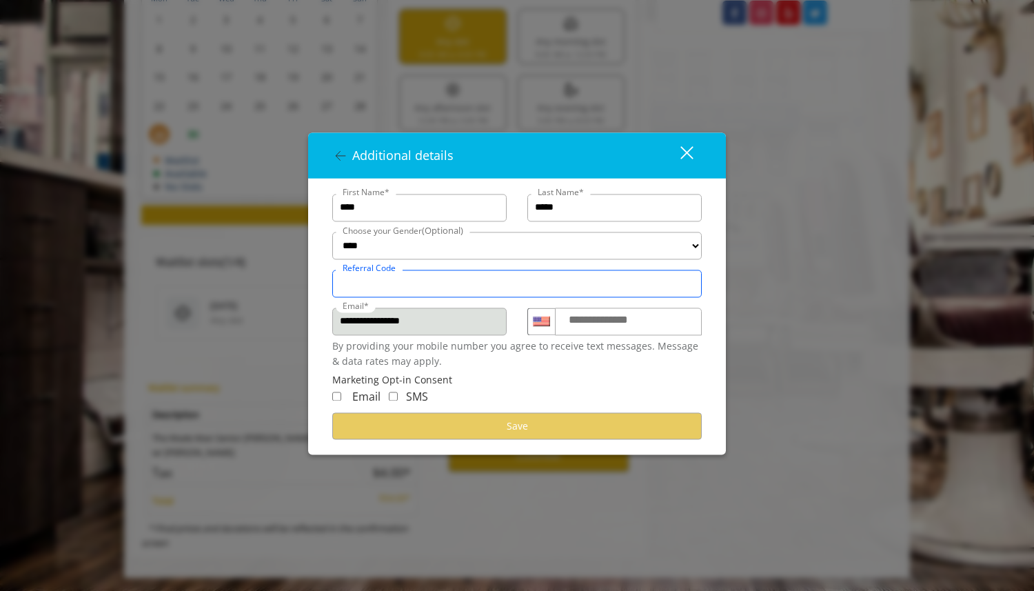
click at [525, 276] on input "Referral Code" at bounding box center [516, 283] width 369 height 28
click at [604, 314] on label "**********" at bounding box center [611, 320] width 99 height 18
click at [604, 314] on input "**********" at bounding box center [628, 321] width 147 height 28
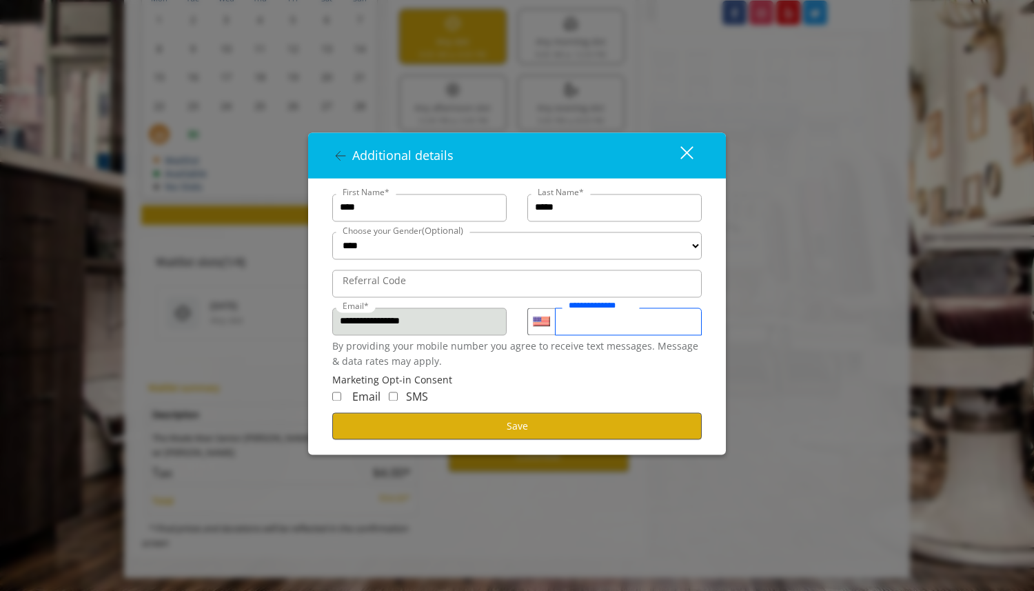
type input "**********"
click at [500, 418] on button "Save" at bounding box center [516, 426] width 369 height 27
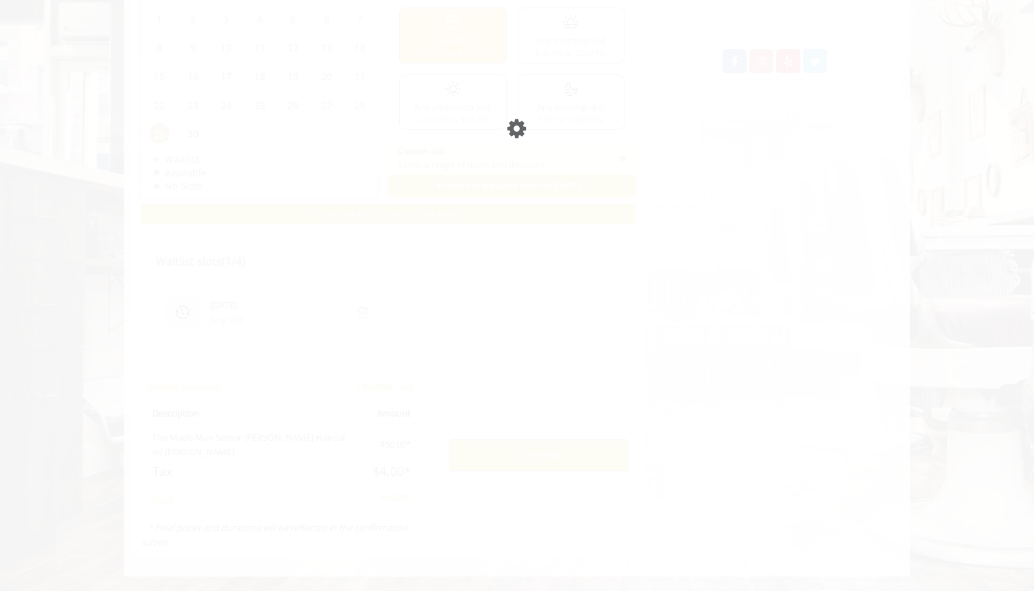
scroll to position [781, 0]
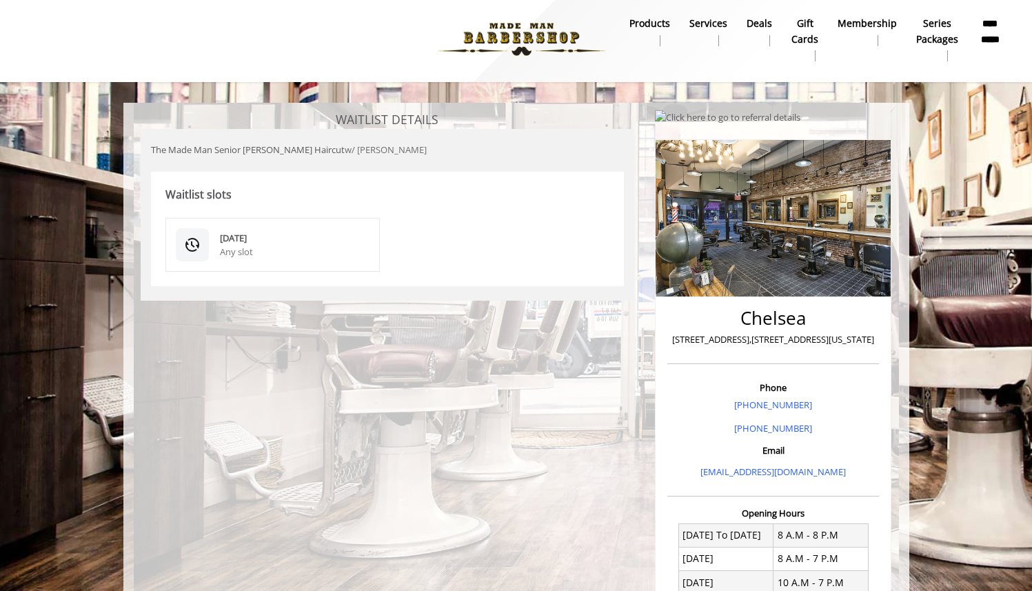
scroll to position [3, 0]
click at [227, 246] on div "Any slot" at bounding box center [295, 252] width 150 height 14
click at [345, 152] on span "w/ Sam Jr" at bounding box center [386, 150] width 82 height 12
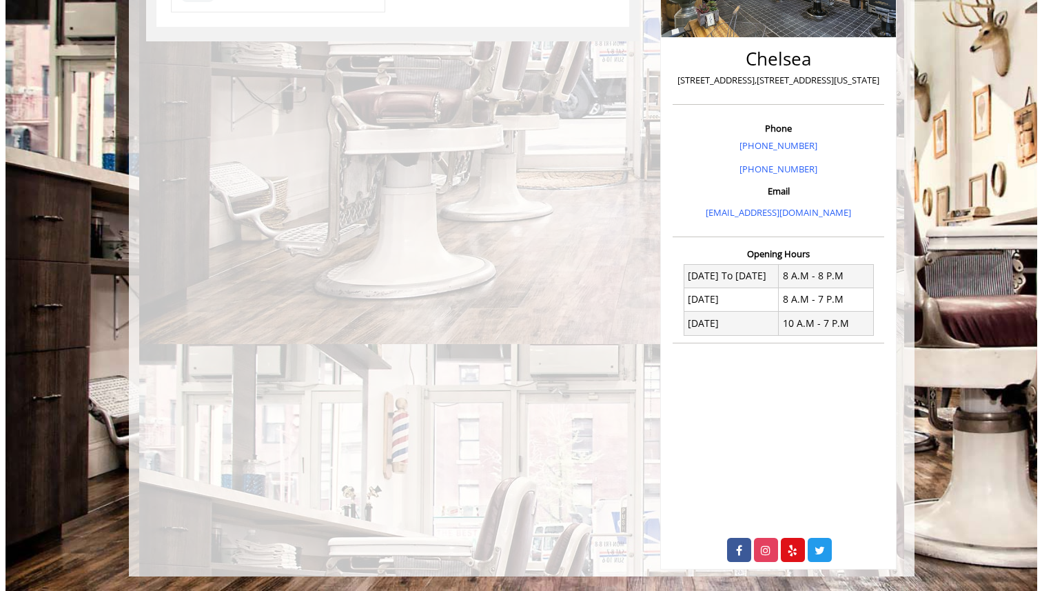
scroll to position [0, 0]
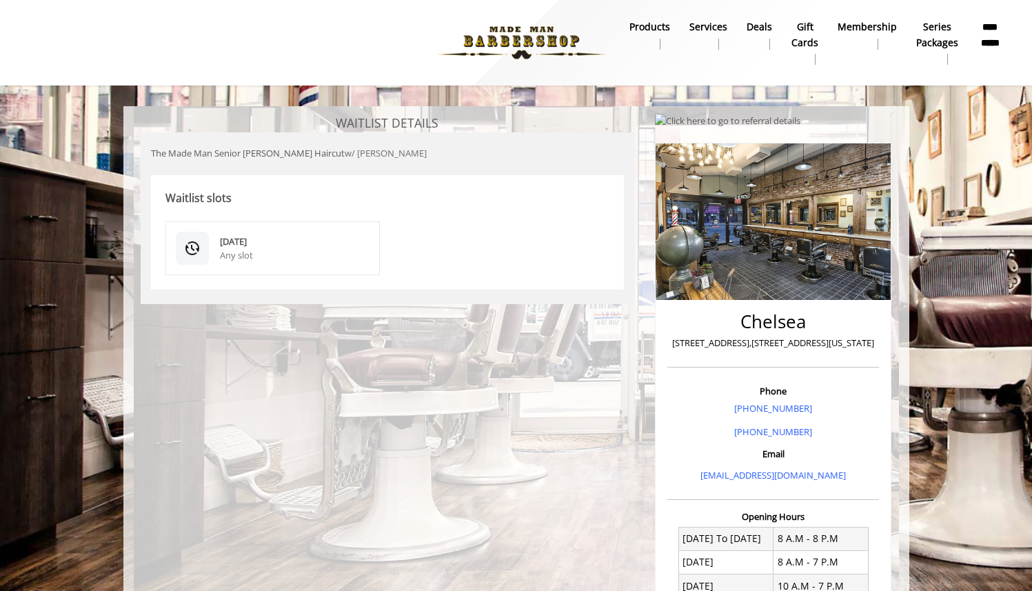
click at [1025, 40] on div "**********" at bounding box center [516, 42] width 1032 height 85
click at [993, 40] on b "**********" at bounding box center [989, 34] width 25 height 31
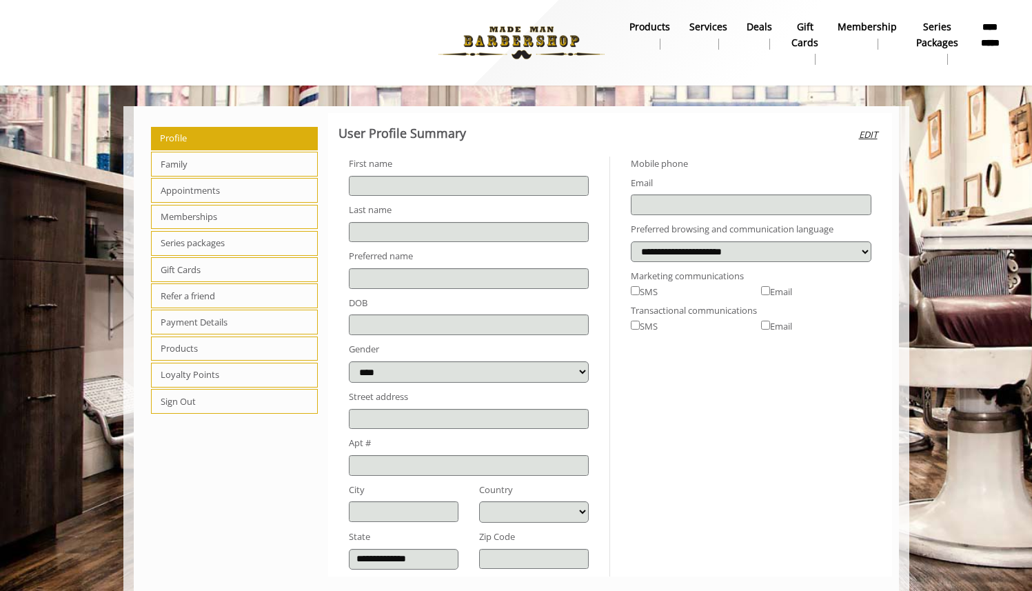
type input "****"
type input "*****"
type input "**********"
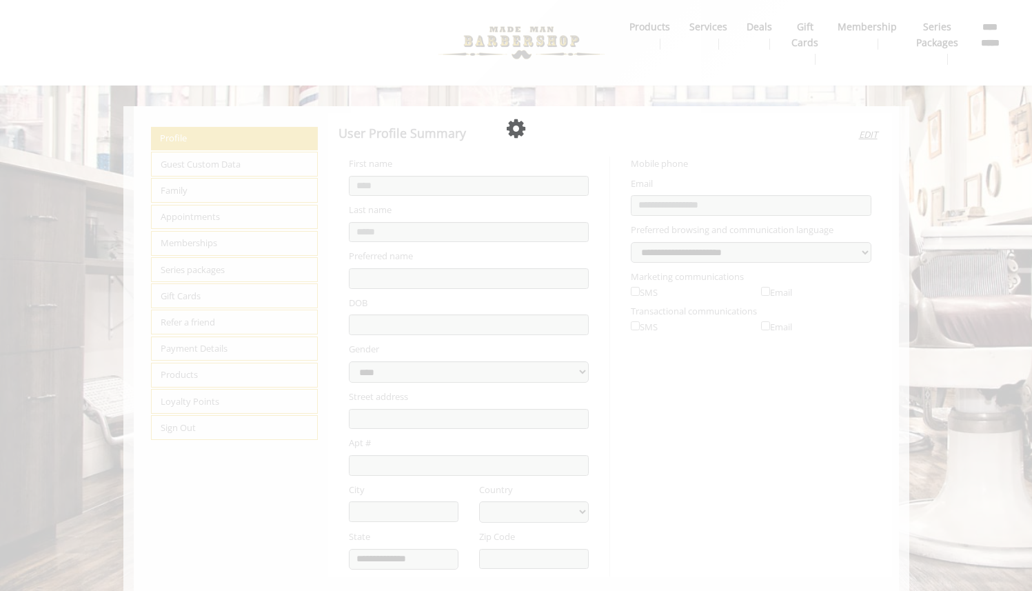
select select "***"
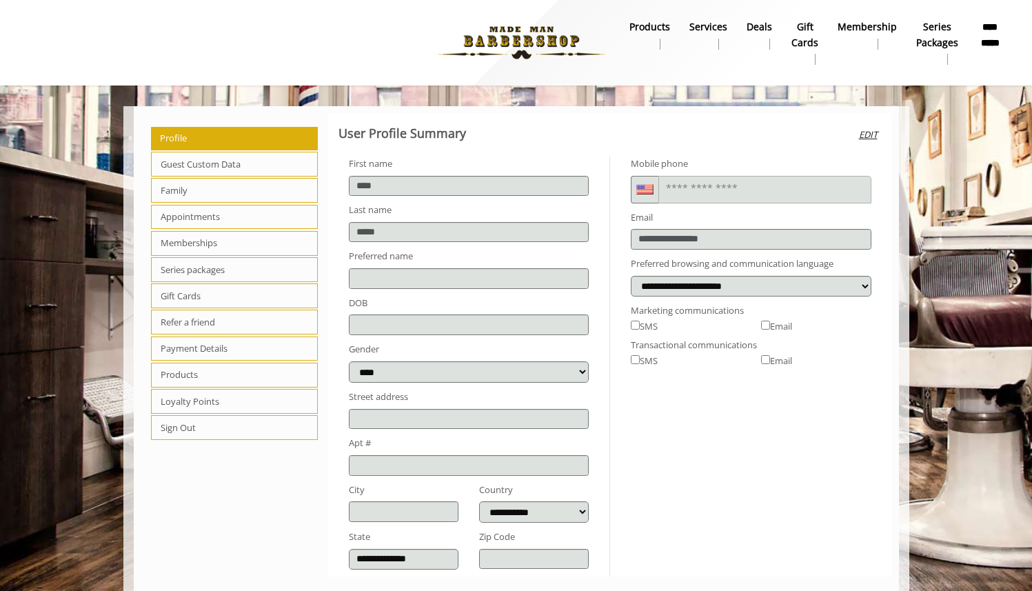
click at [188, 214] on span "Appointments" at bounding box center [234, 217] width 167 height 25
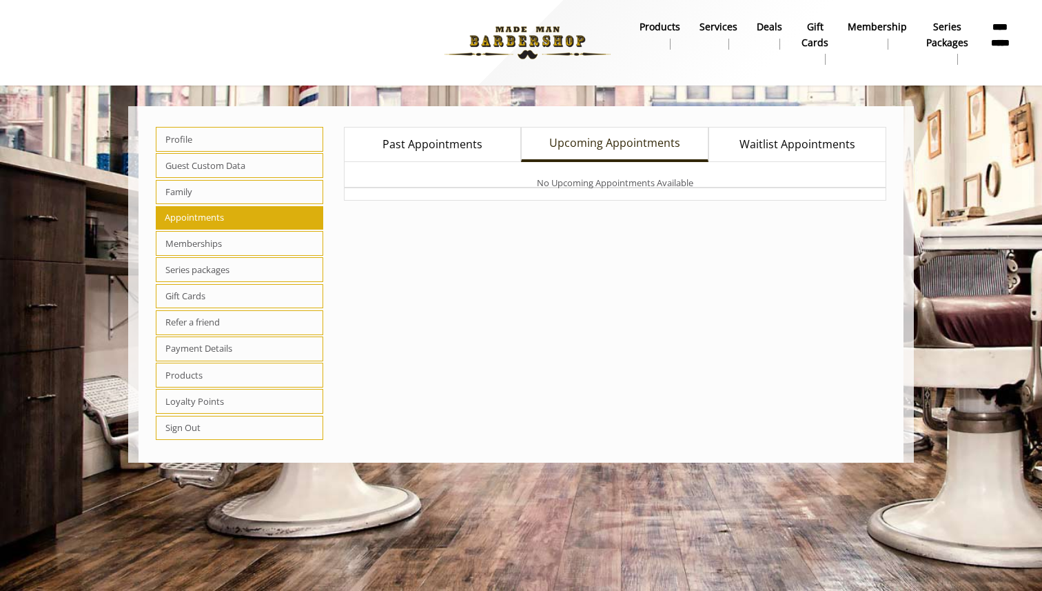
click at [193, 242] on span "Memberships" at bounding box center [239, 243] width 167 height 25
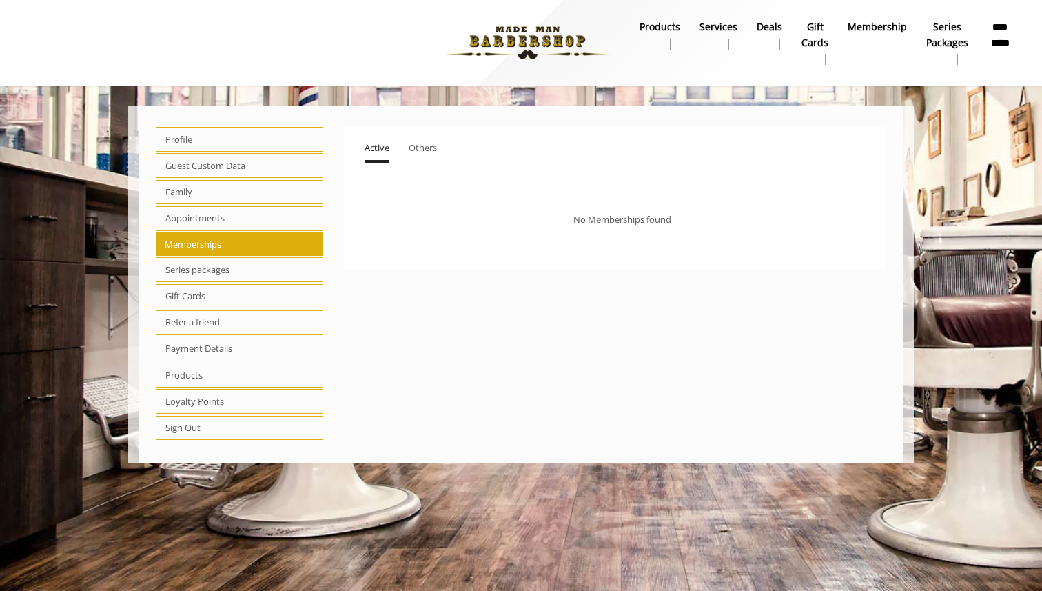
click at [199, 264] on span "Series packages" at bounding box center [239, 269] width 167 height 25
select select "*"
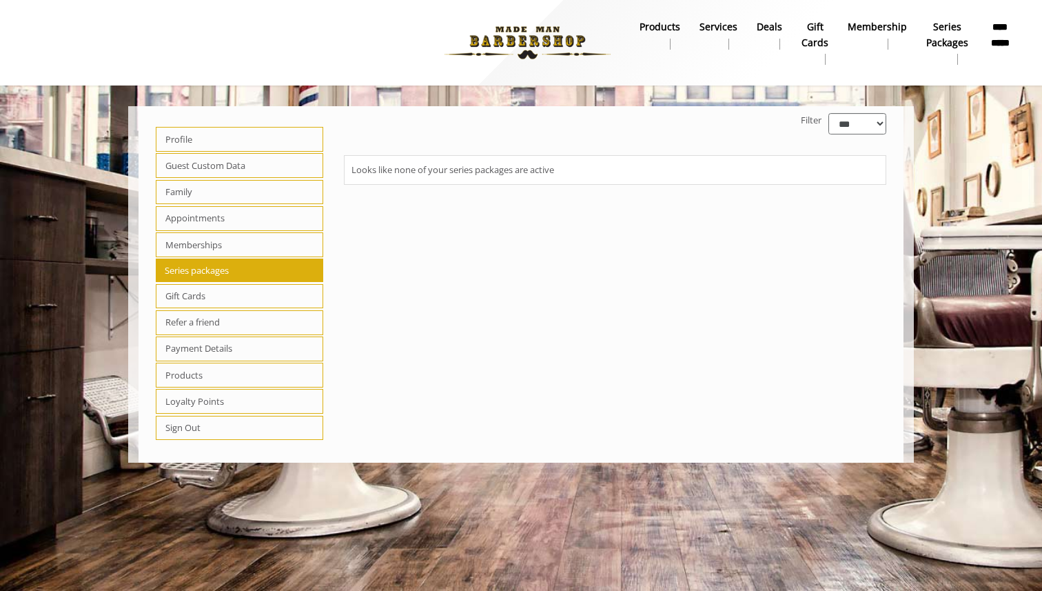
click at [709, 21] on b "Services" at bounding box center [719, 26] width 38 height 15
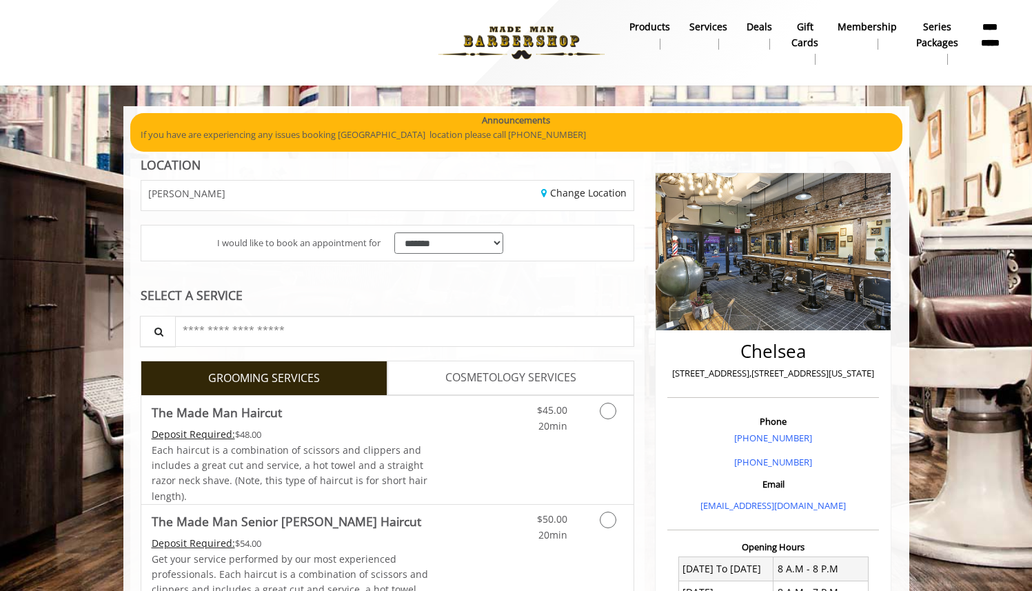
click at [753, 29] on b "Deals" at bounding box center [759, 26] width 26 height 15
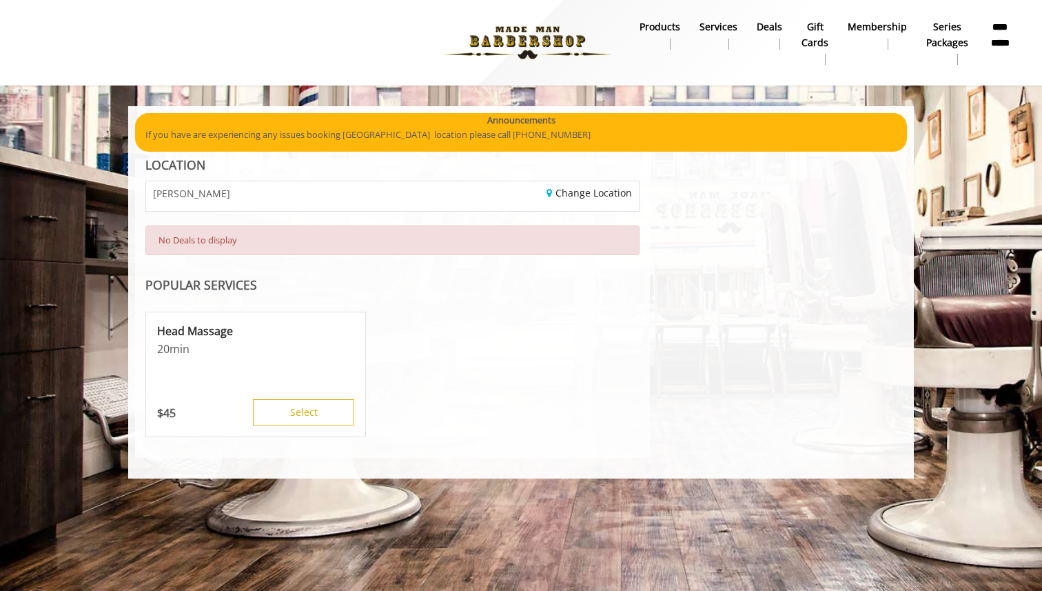
click at [763, 24] on b "Deals" at bounding box center [770, 26] width 26 height 15
click at [812, 38] on b "gift cards" at bounding box center [815, 34] width 27 height 31
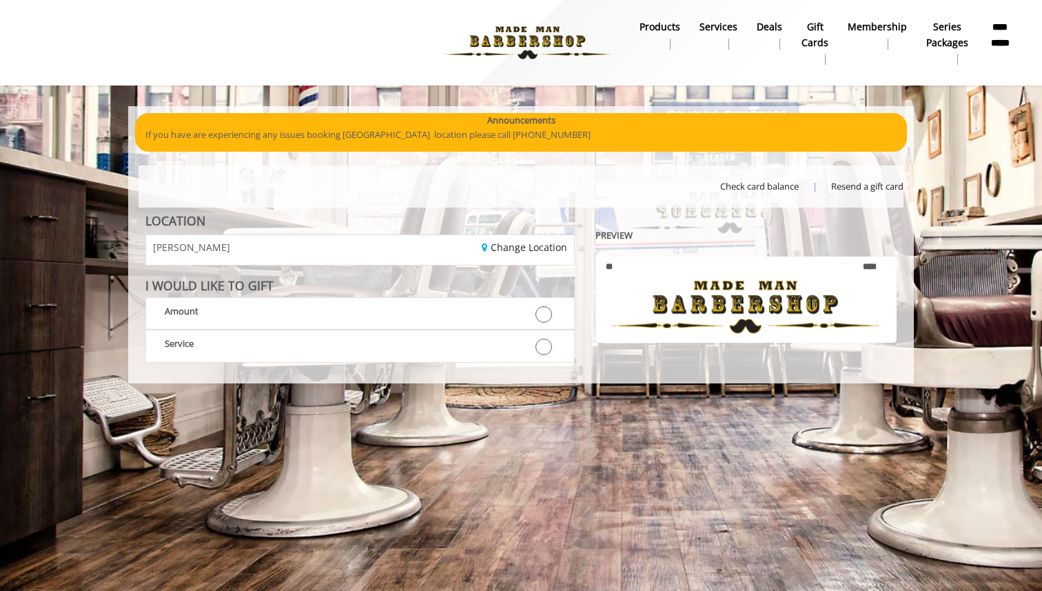
click at [887, 28] on b "Membership" at bounding box center [877, 26] width 59 height 15
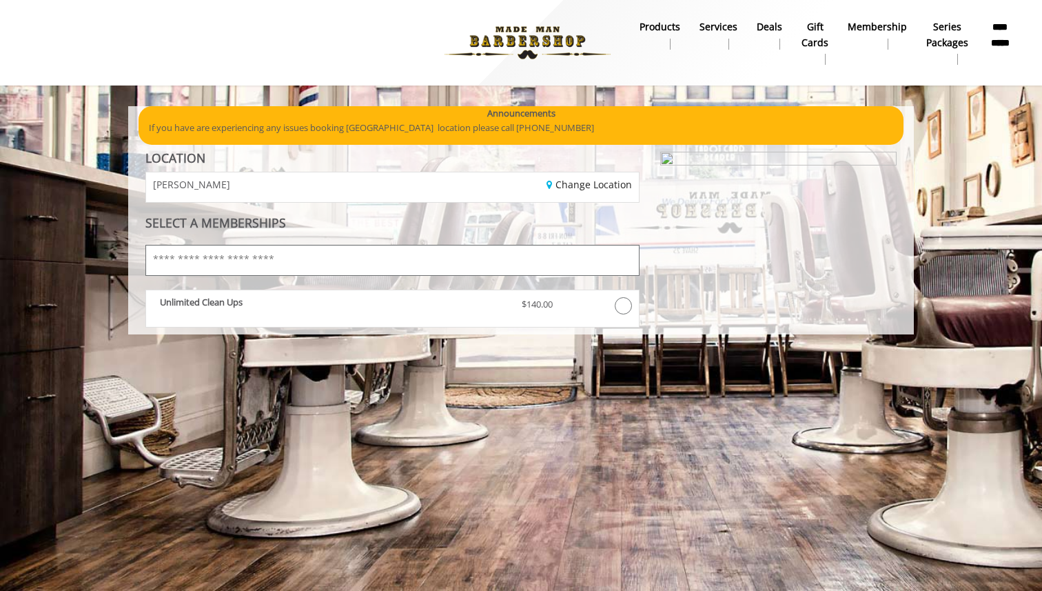
click at [440, 256] on input "text" at bounding box center [392, 260] width 494 height 31
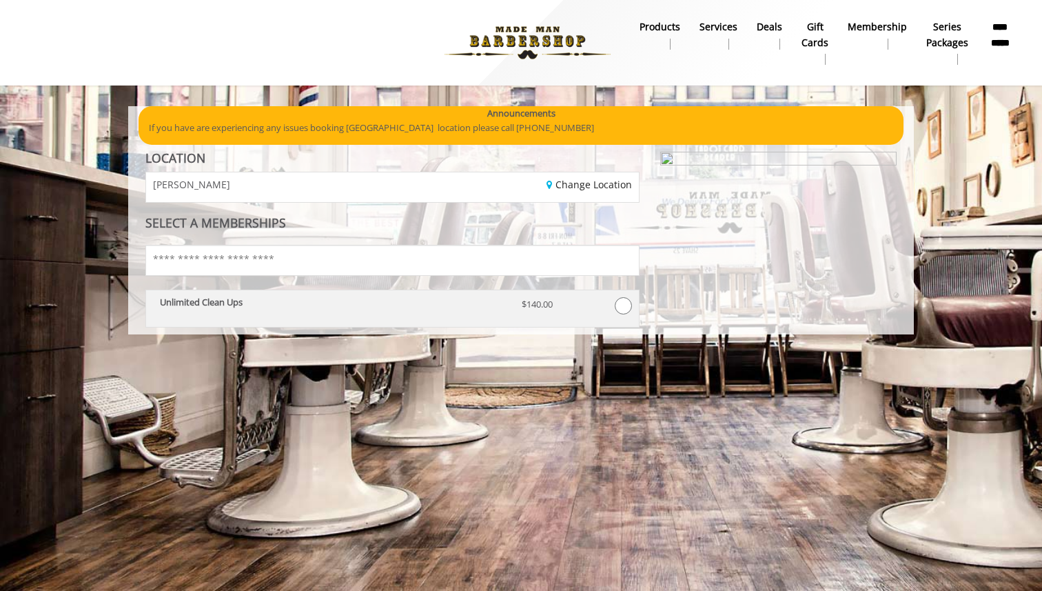
click at [542, 308] on p "$140.00" at bounding box center [552, 304] width 60 height 14
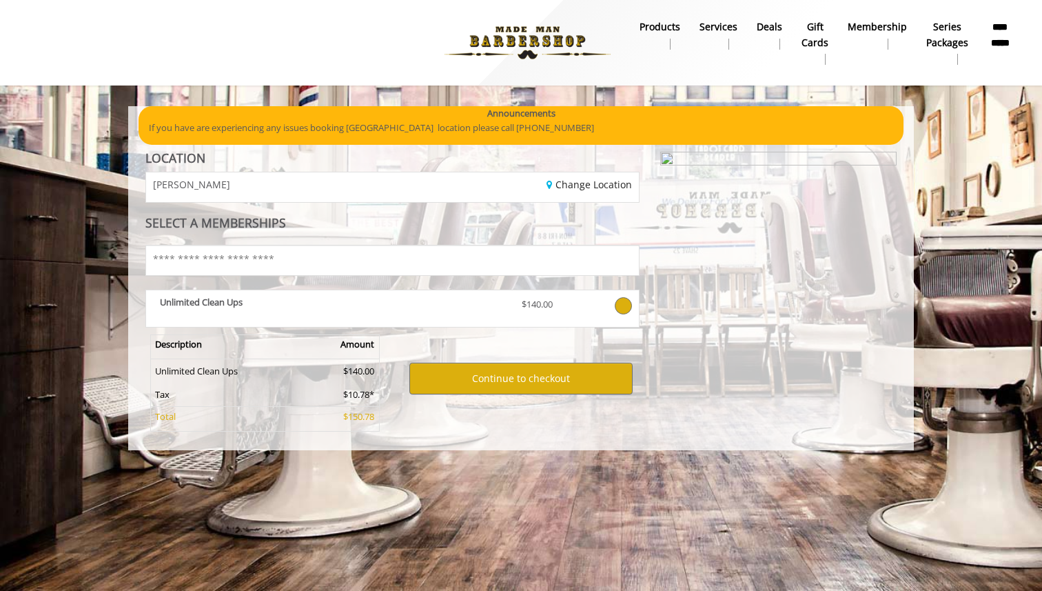
click at [538, 33] on img at bounding box center [528, 43] width 190 height 76
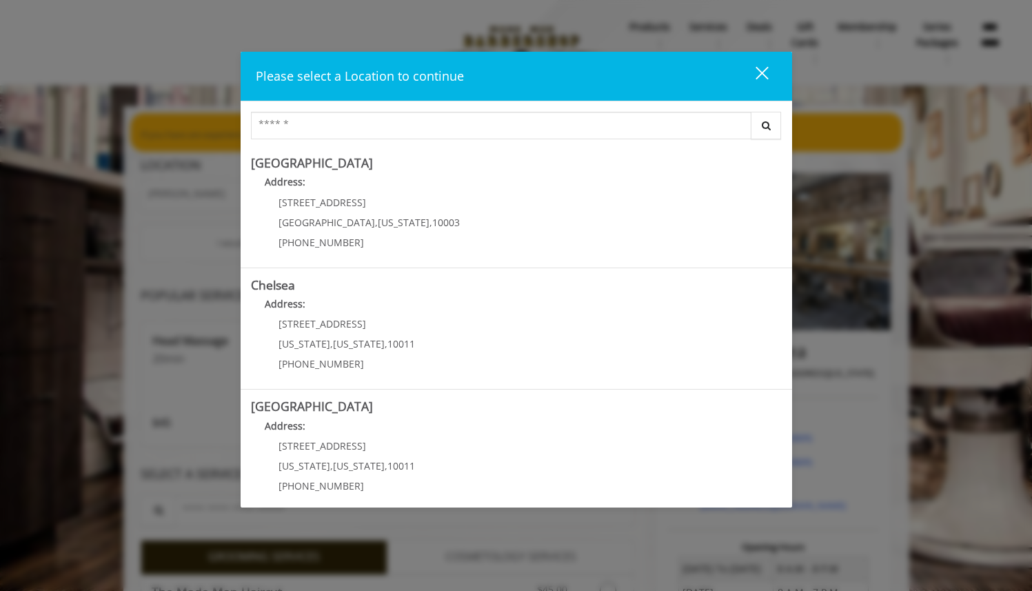
click at [767, 71] on button "close" at bounding box center [753, 76] width 47 height 28
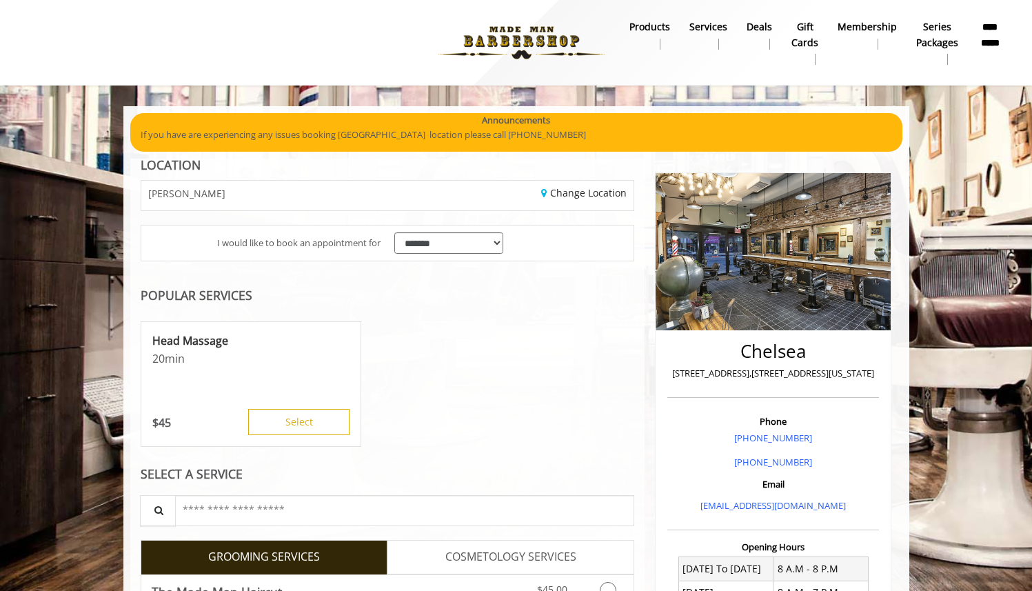
click at [988, 47] on b "**********" at bounding box center [989, 34] width 25 height 31
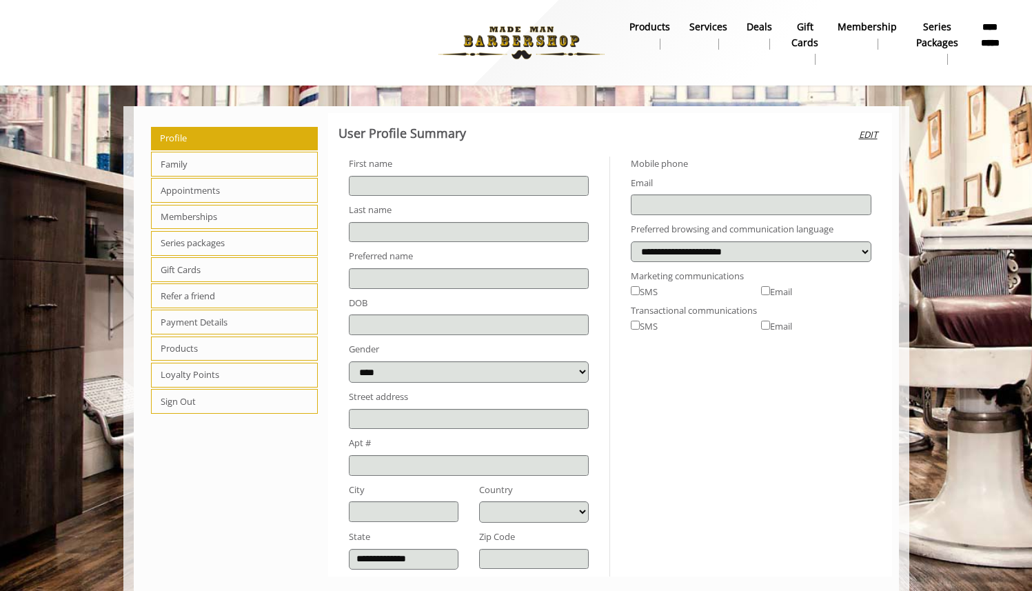
type input "****"
type input "*****"
type input "**********"
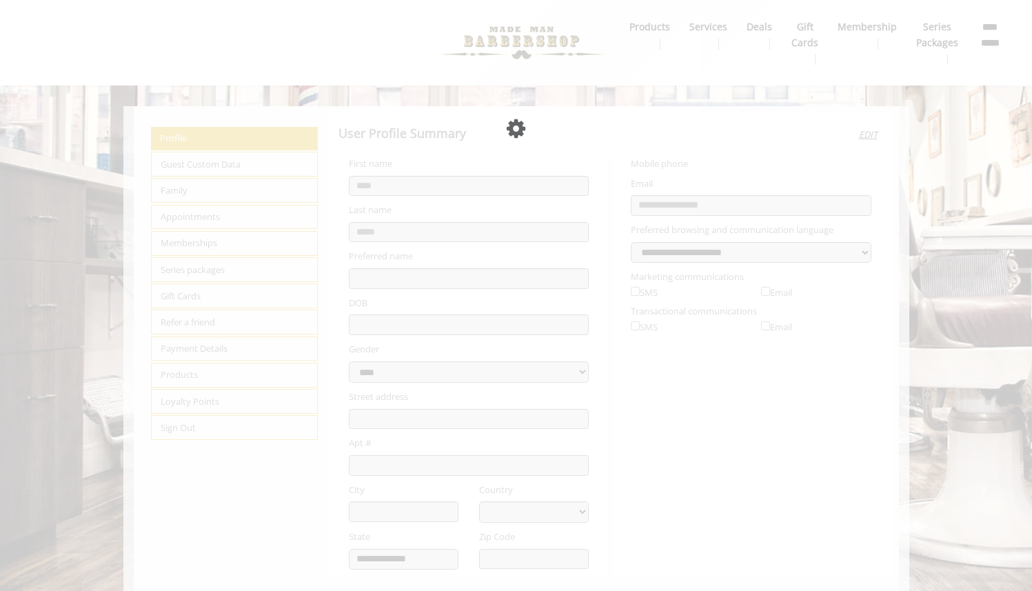
select select "***"
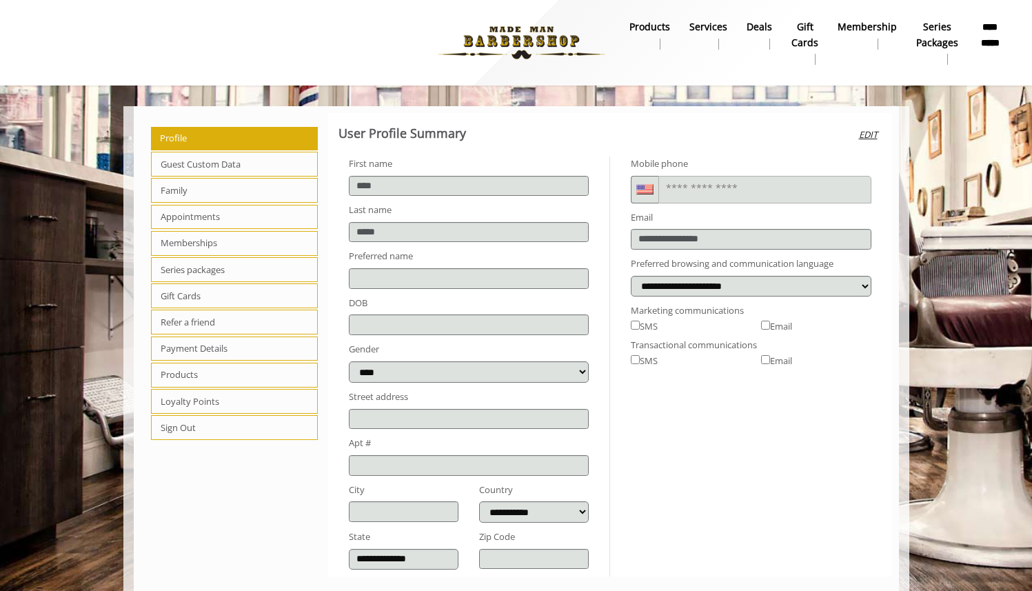
click at [174, 221] on span "Appointments" at bounding box center [234, 217] width 167 height 25
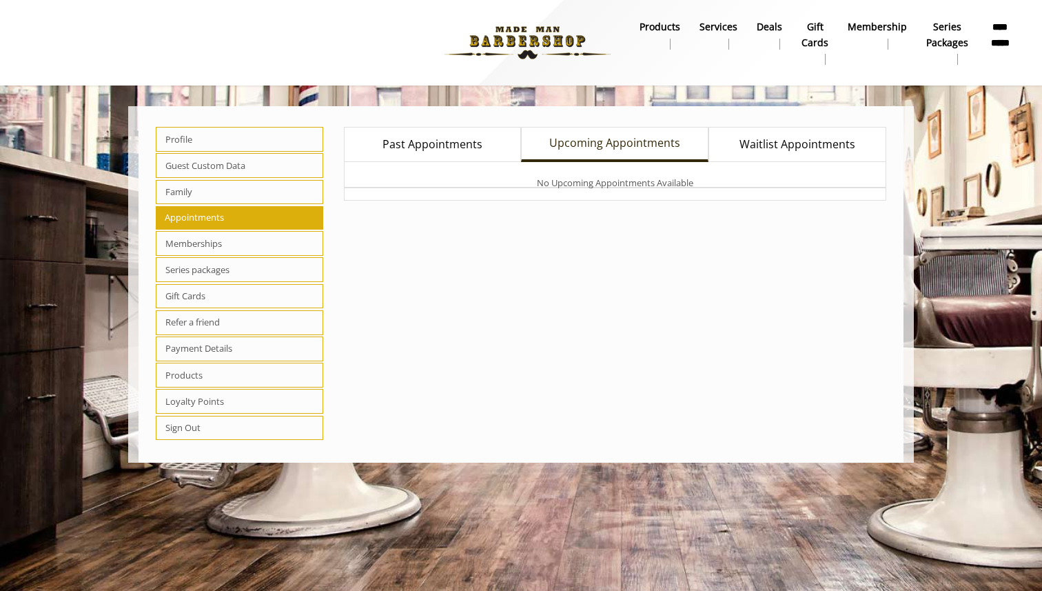
click at [436, 143] on span "Past Appointments" at bounding box center [433, 145] width 100 height 18
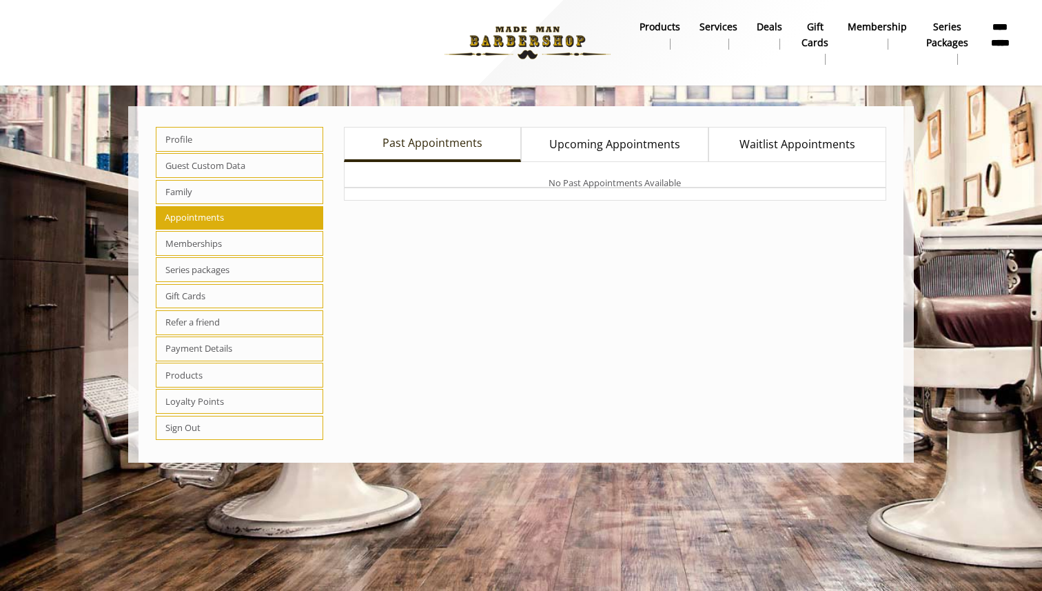
click at [777, 128] on link "Waitlist Appointments" at bounding box center [797, 144] width 177 height 35
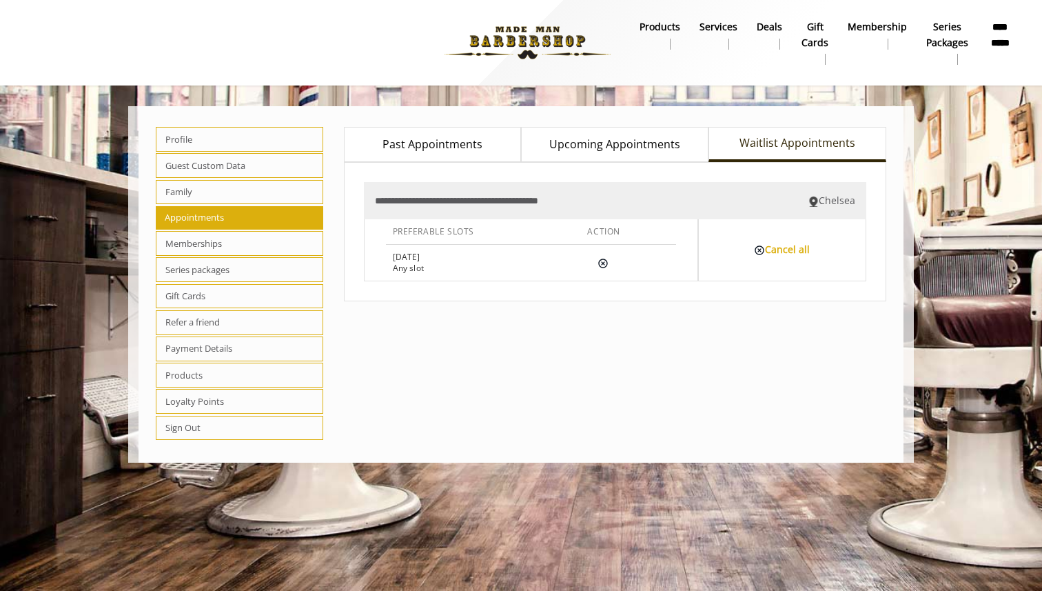
click at [220, 324] on span "Refer a friend" at bounding box center [239, 322] width 167 height 25
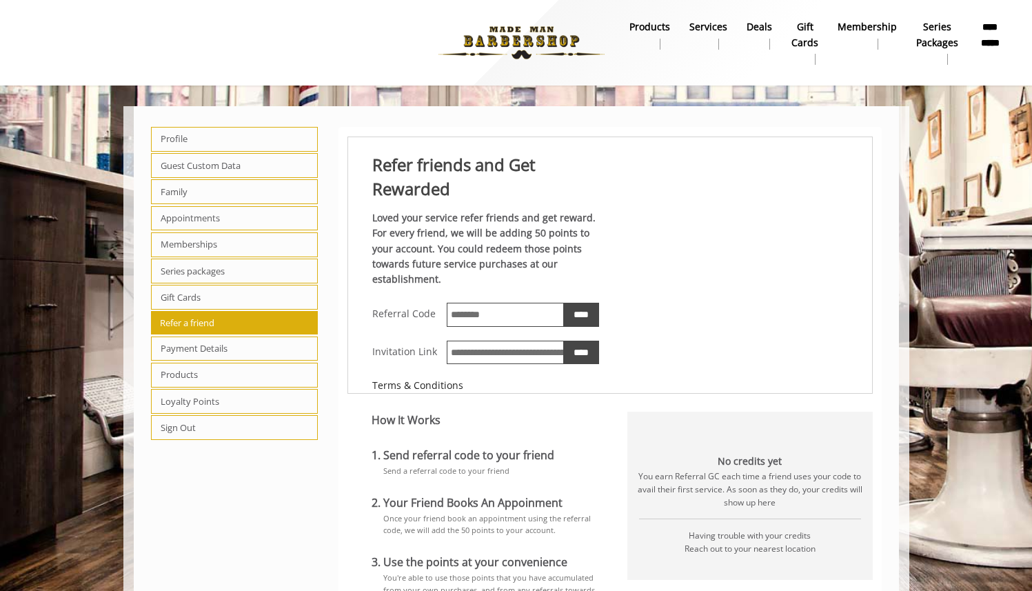
click at [219, 347] on span "Payment Details" at bounding box center [234, 348] width 167 height 25
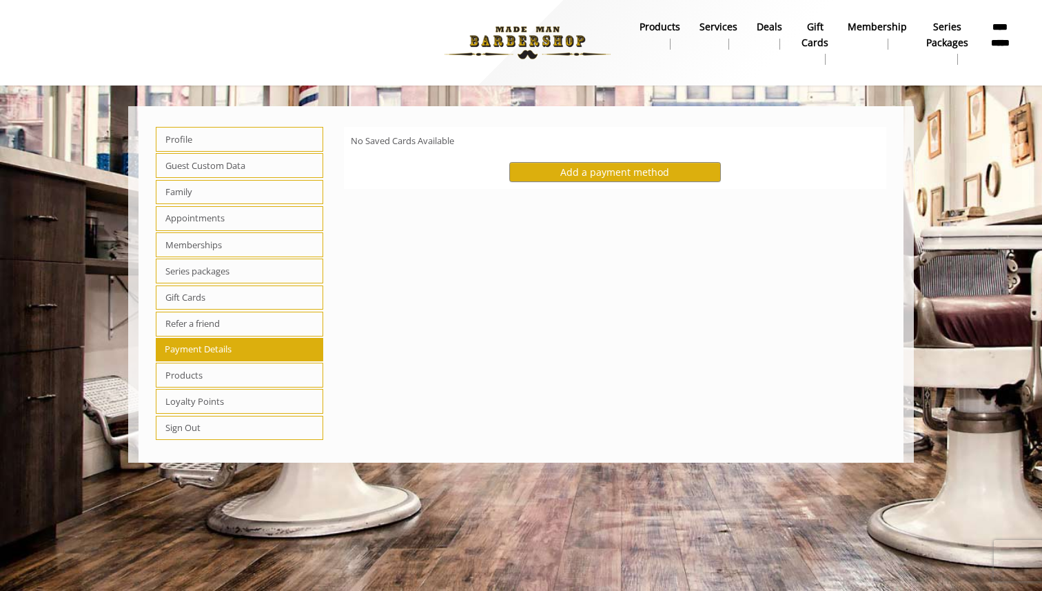
click at [218, 365] on span "Products" at bounding box center [239, 375] width 167 height 25
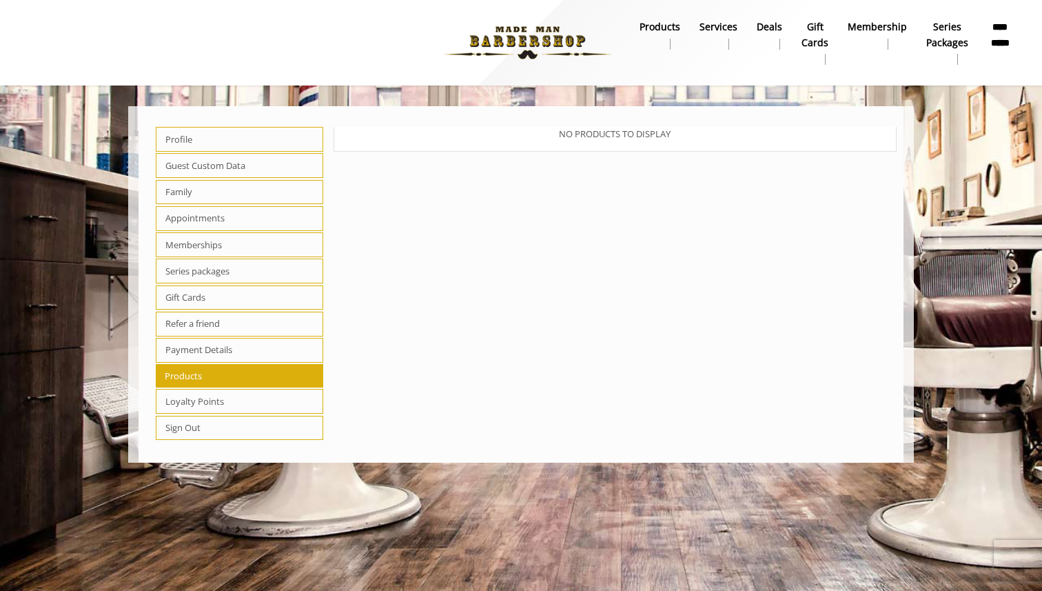
click at [196, 332] on span "Refer a friend" at bounding box center [239, 324] width 167 height 25
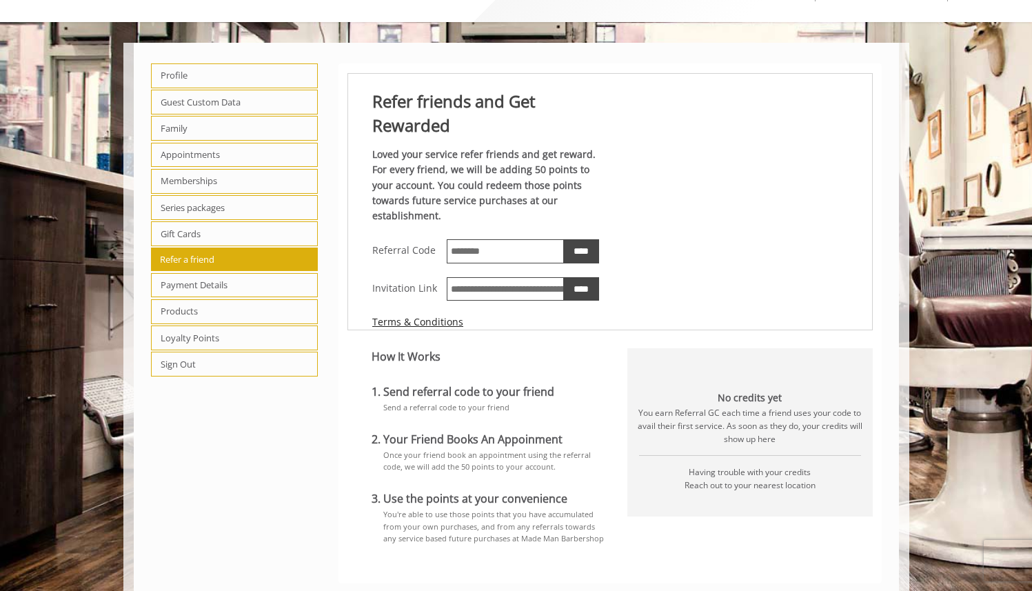
scroll to position [96, 0]
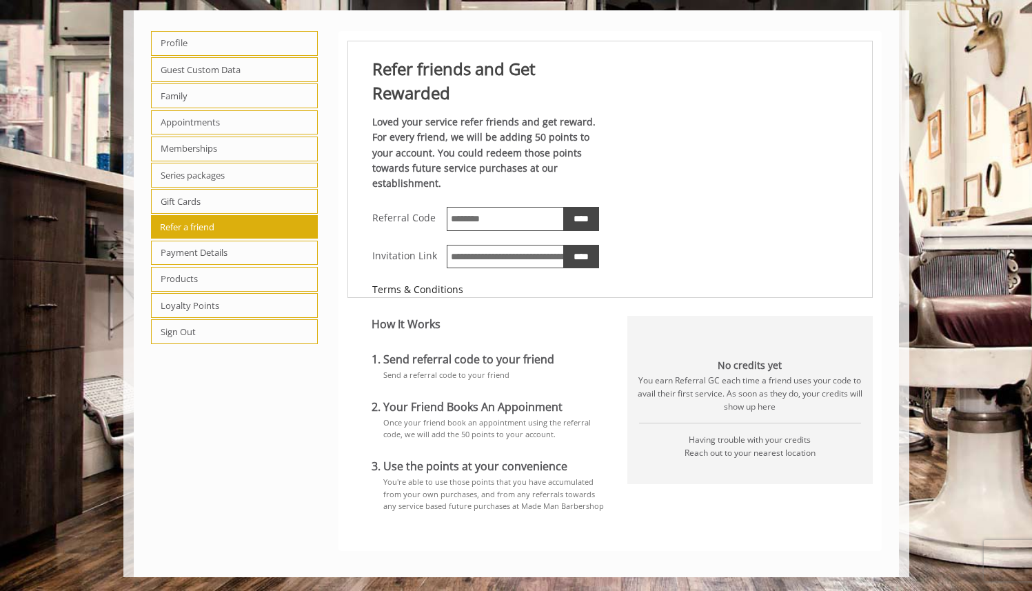
click at [201, 280] on span "Products" at bounding box center [234, 279] width 167 height 25
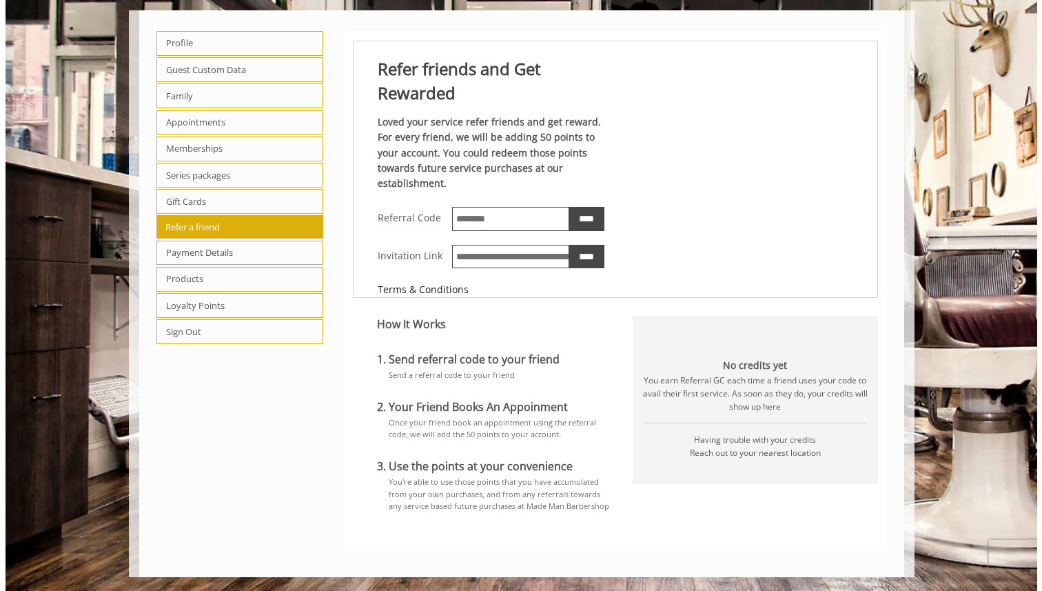
scroll to position [0, 0]
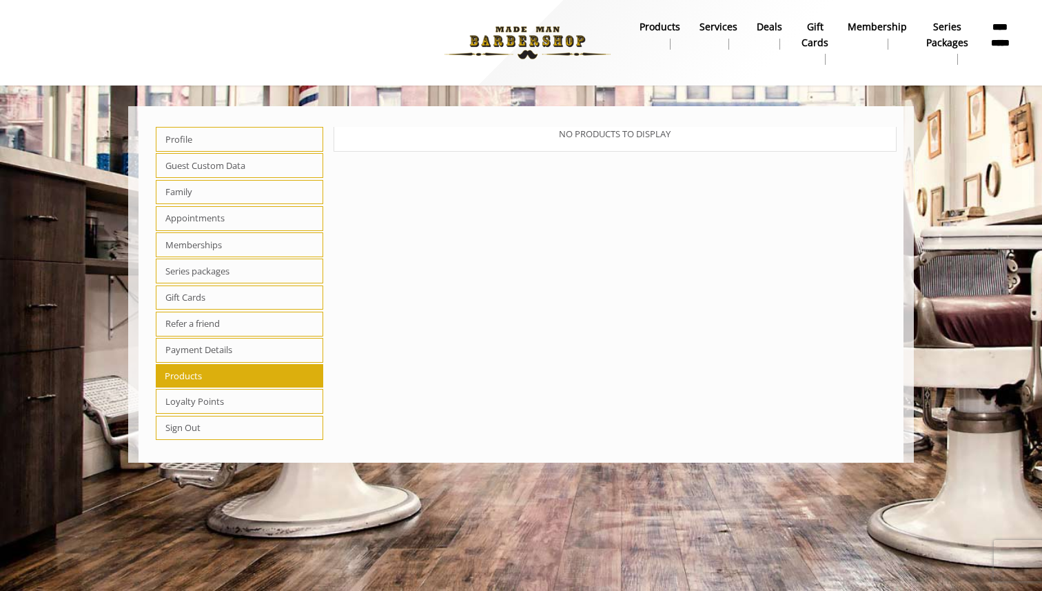
click at [195, 266] on span "Series packages" at bounding box center [239, 270] width 167 height 25
select select "*"
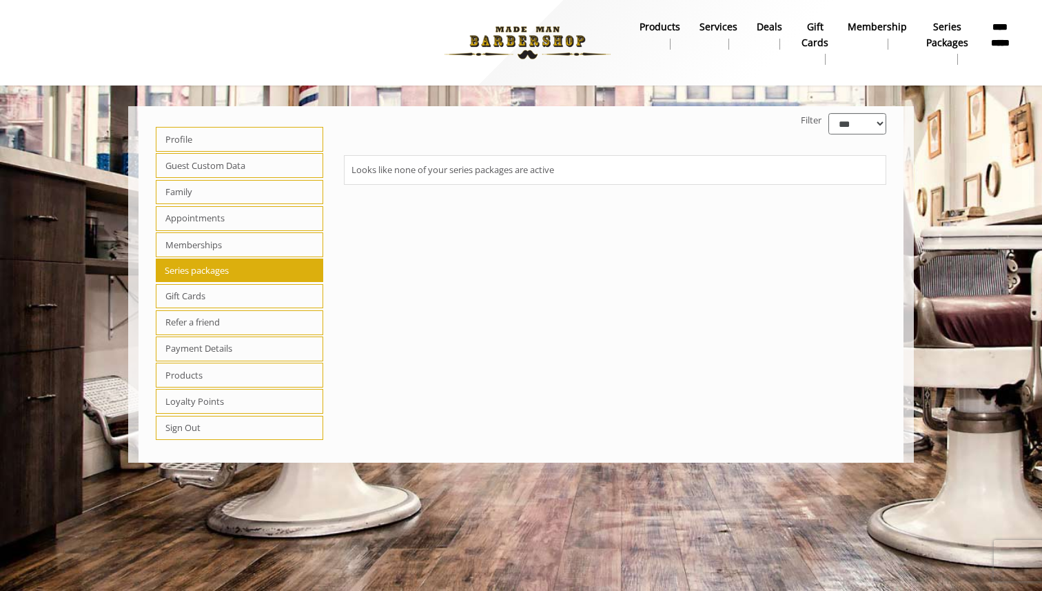
click at [423, 174] on div "Looks like none of your series packages are active" at bounding box center [616, 170] width 528 height 14
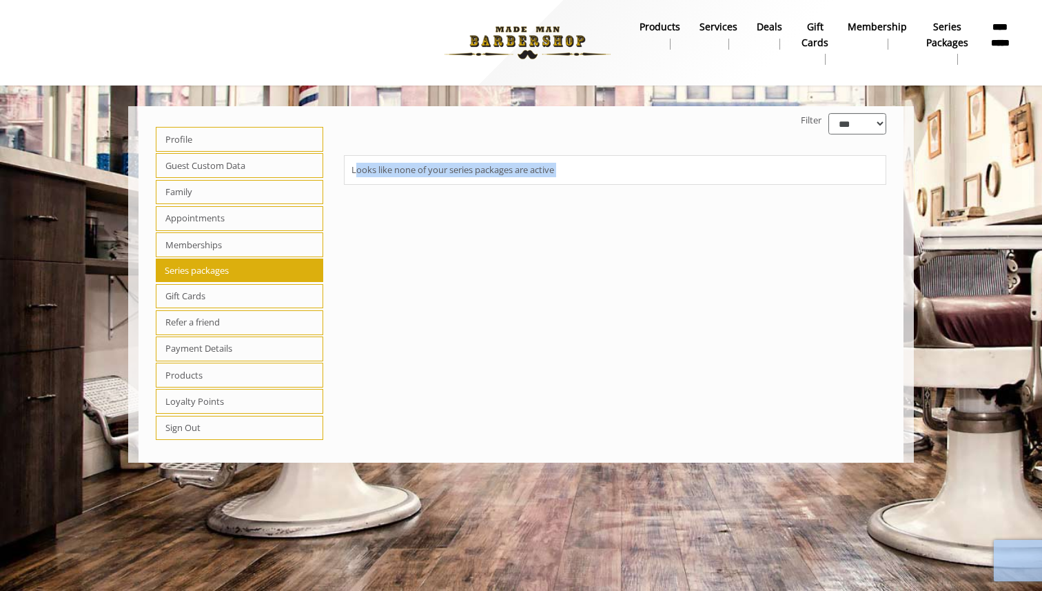
click at [423, 174] on div "Looks like none of your series packages are active" at bounding box center [616, 170] width 528 height 14
click at [549, 30] on img at bounding box center [528, 43] width 190 height 76
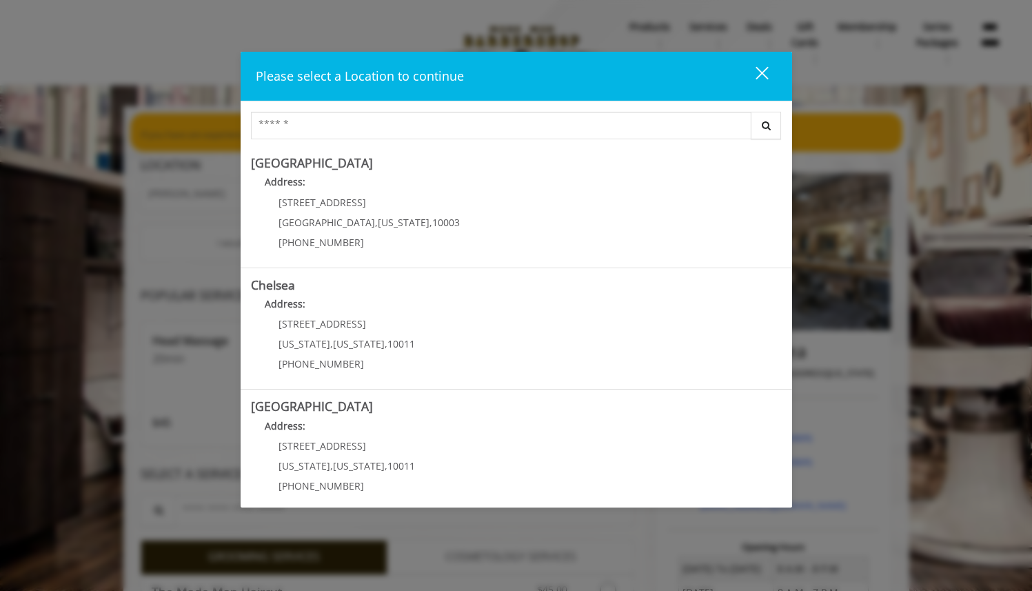
click at [766, 72] on div "close" at bounding box center [754, 75] width 28 height 21
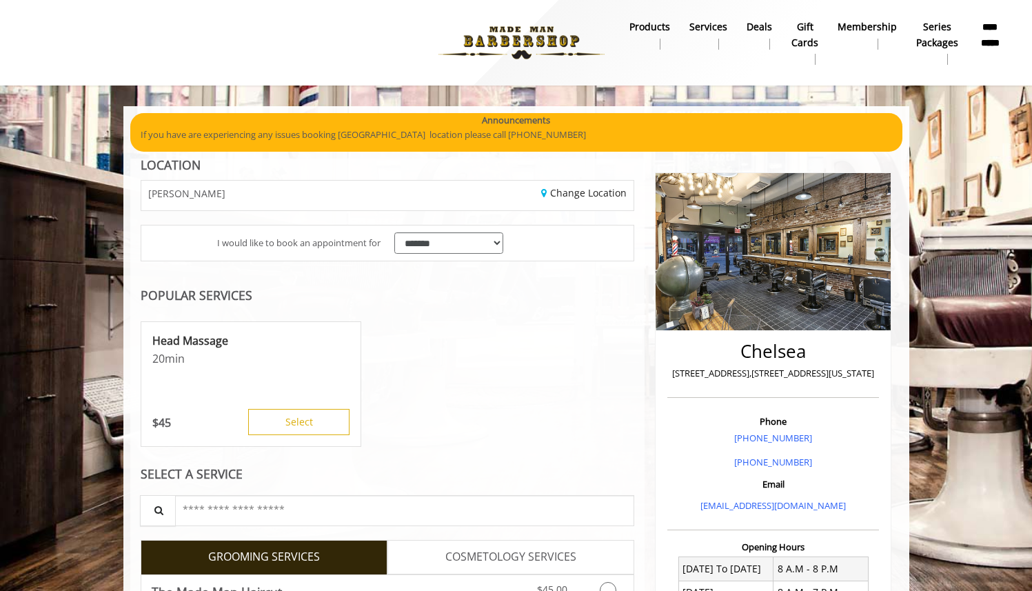
click at [986, 37] on b "**********" at bounding box center [989, 34] width 25 height 31
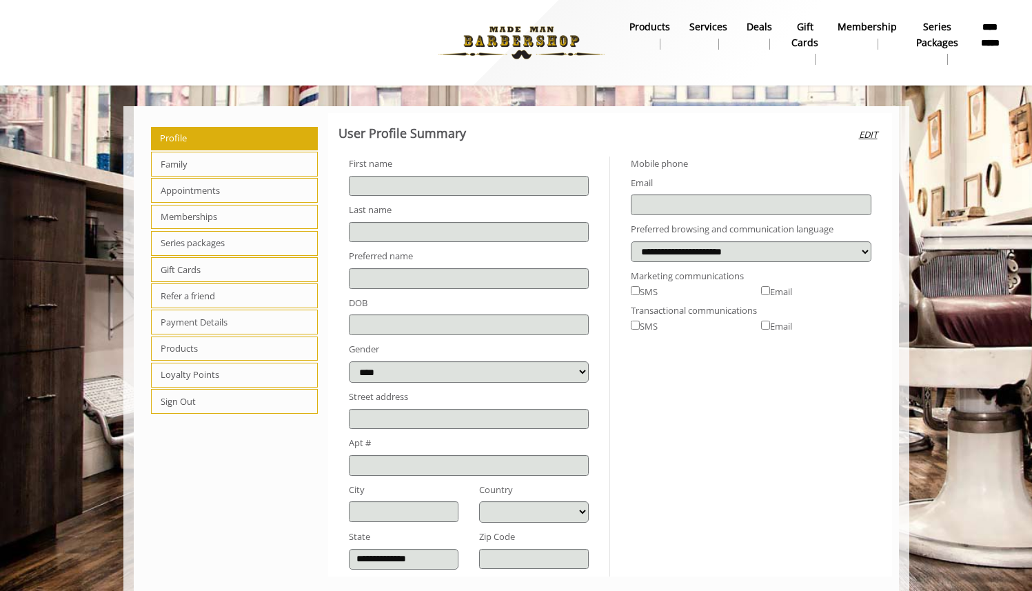
type input "****"
type input "*****"
type input "**********"
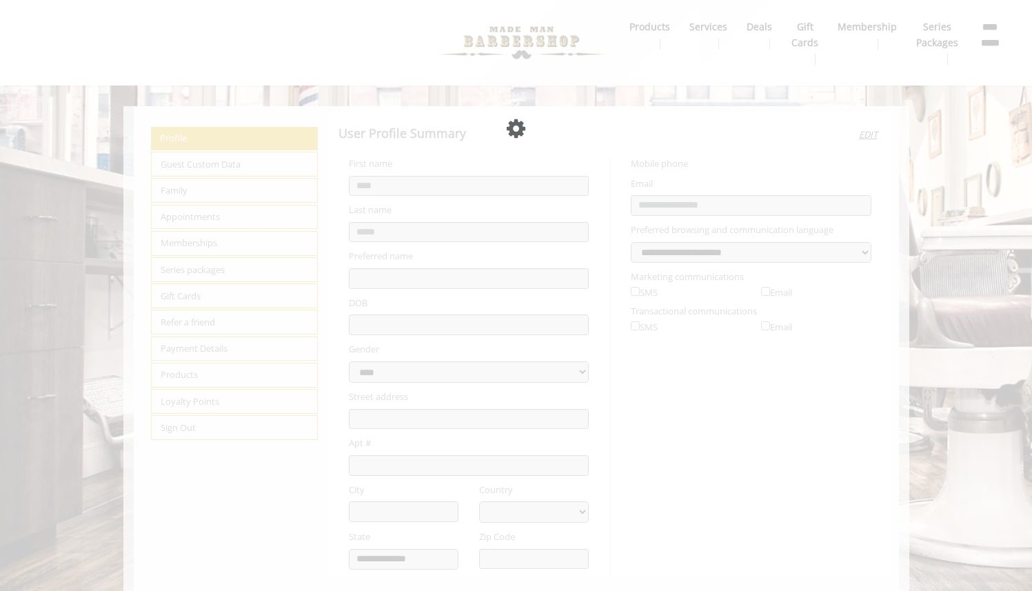
select select "***"
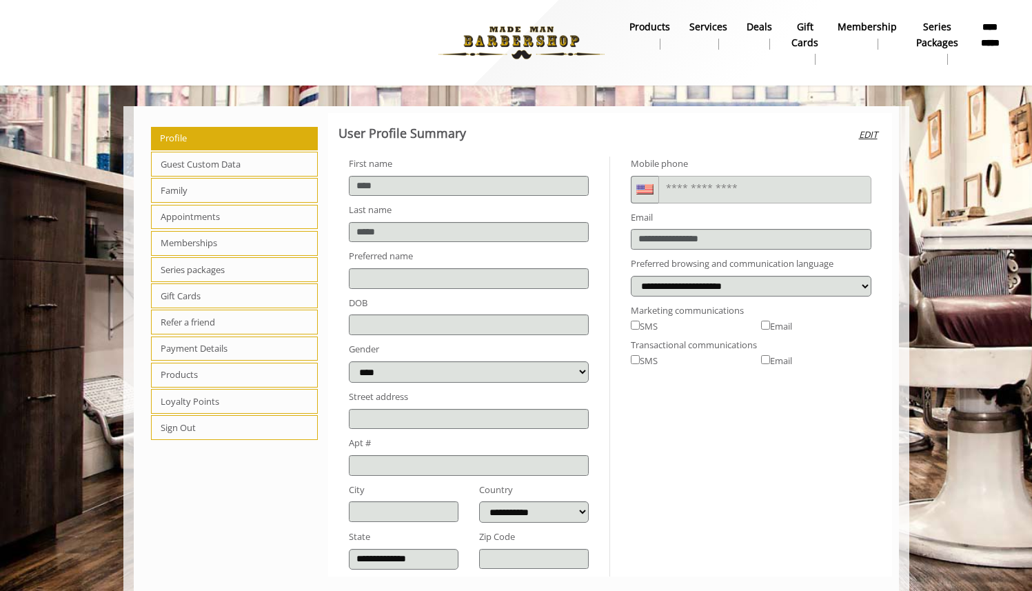
click at [198, 219] on span "Appointments" at bounding box center [234, 217] width 167 height 25
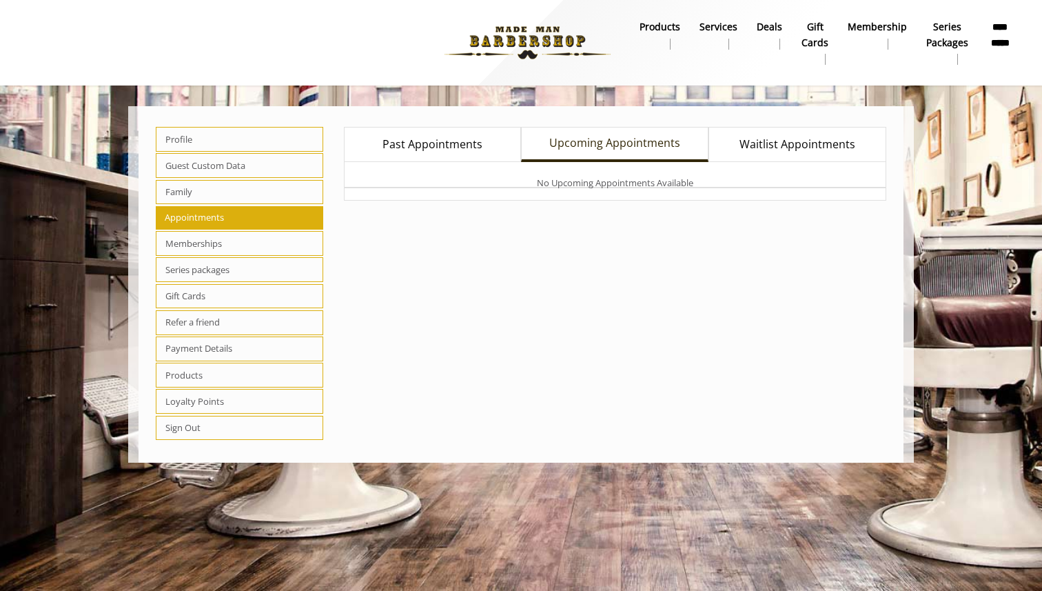
click at [775, 143] on span "Waitlist Appointments" at bounding box center [798, 145] width 116 height 18
